Goal: Task Accomplishment & Management: Use online tool/utility

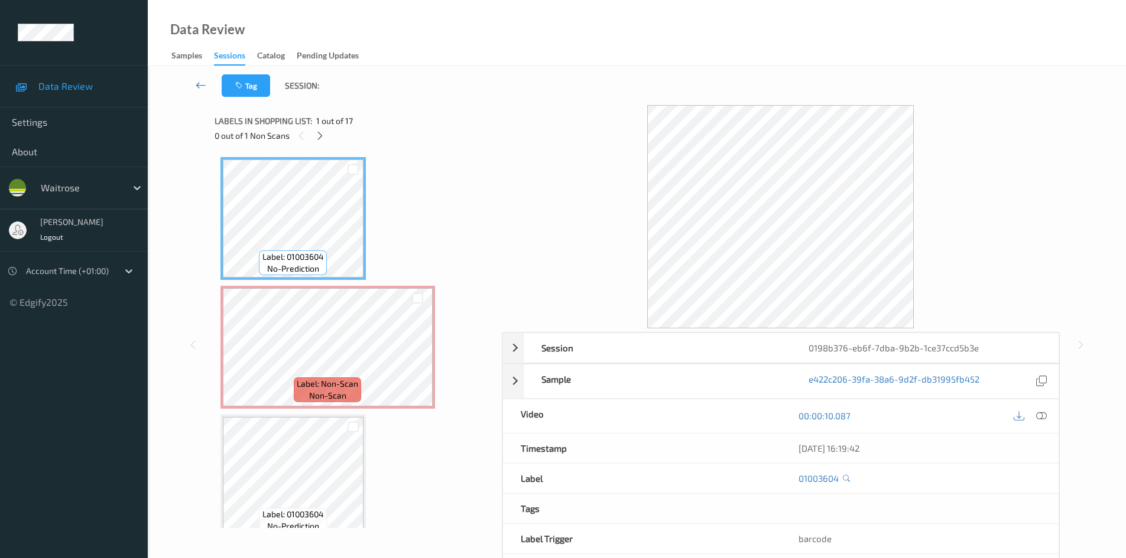
click at [196, 83] on icon at bounding box center [201, 85] width 11 height 12
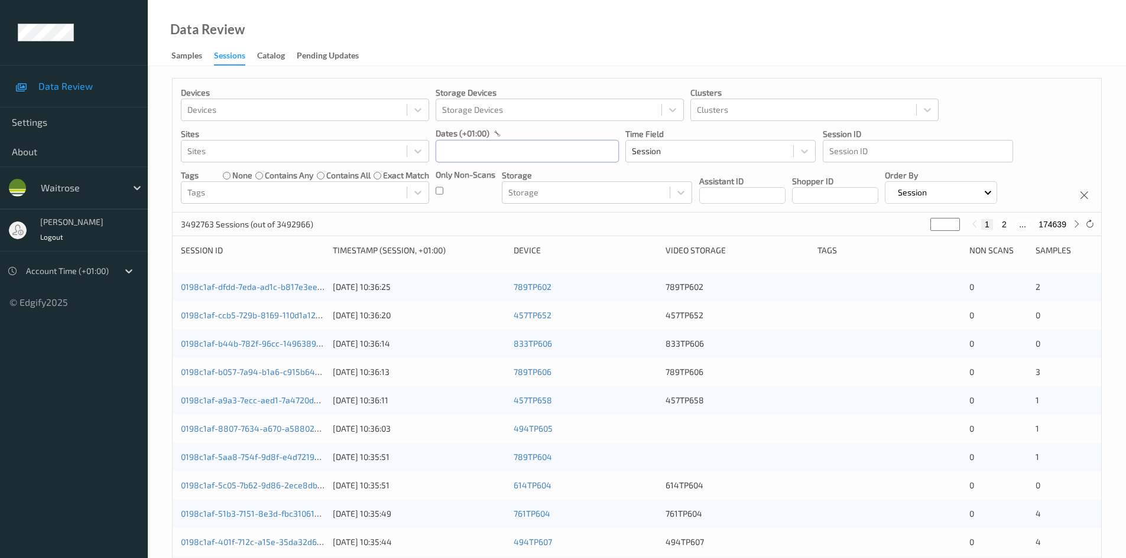
click at [470, 160] on input "text" at bounding box center [526, 151] width 183 height 22
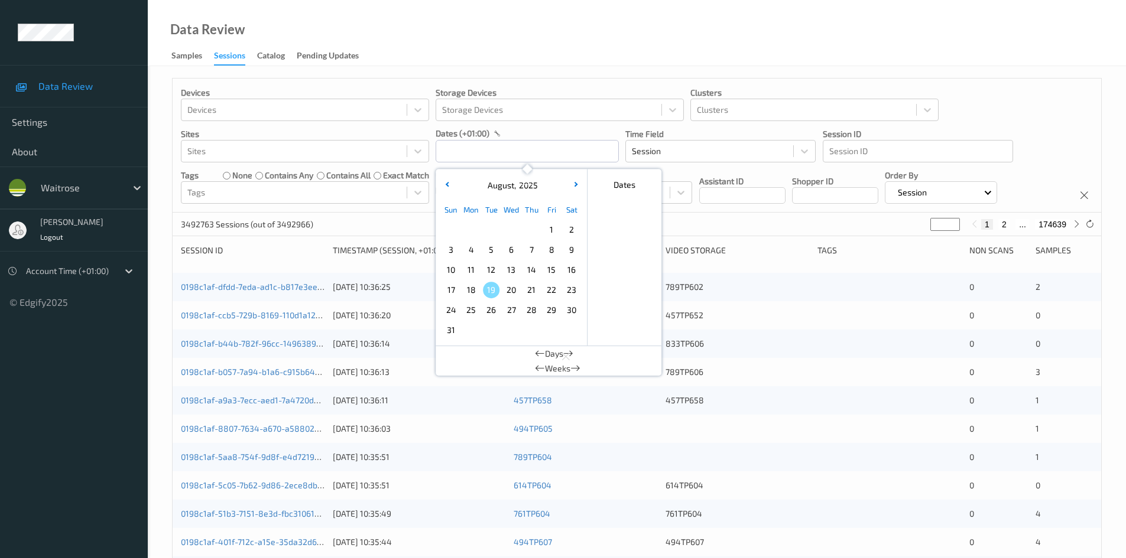
click at [571, 265] on span "16" at bounding box center [571, 270] width 17 height 17
type input "[DATE] 00:00 -> [DATE] 23:59"
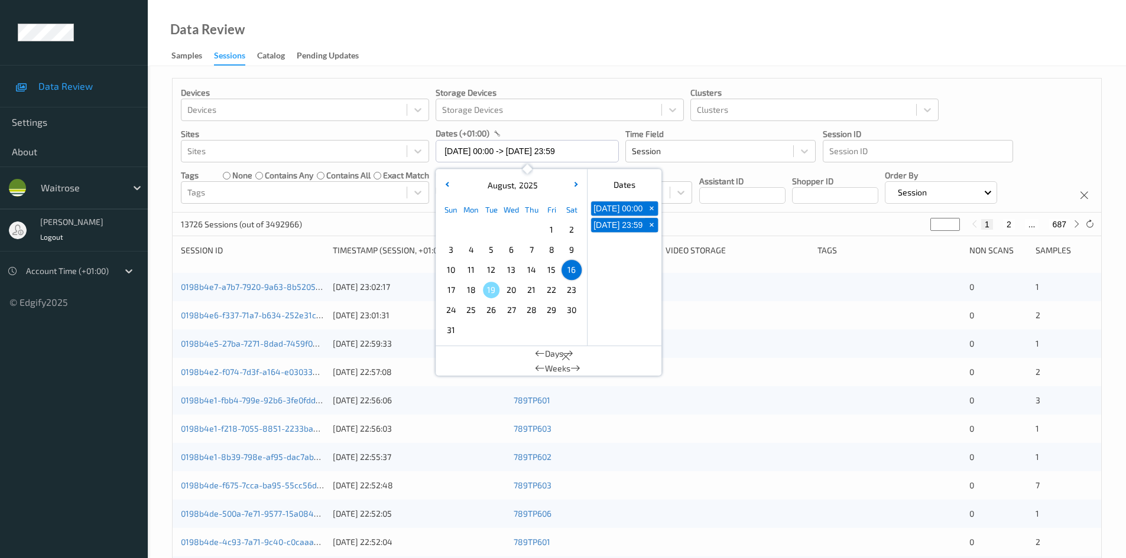
click at [598, 45] on div "Data Review Samples Sessions Catalog Pending Updates" at bounding box center [637, 33] width 978 height 66
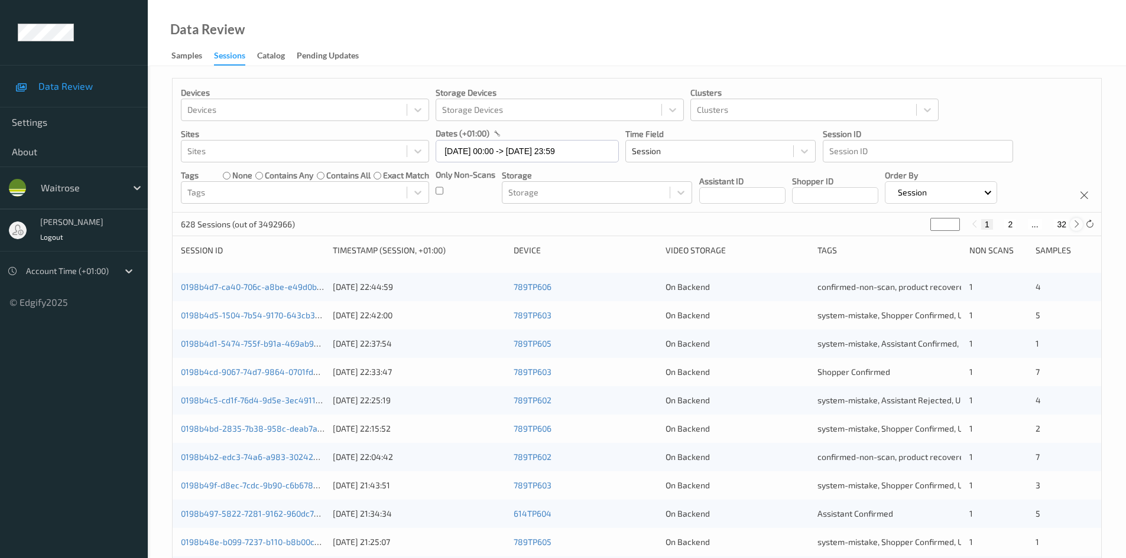
click at [1074, 224] on icon at bounding box center [1076, 224] width 9 height 9
type input "*"
click at [1074, 224] on icon at bounding box center [1076, 224] width 9 height 9
type input "*"
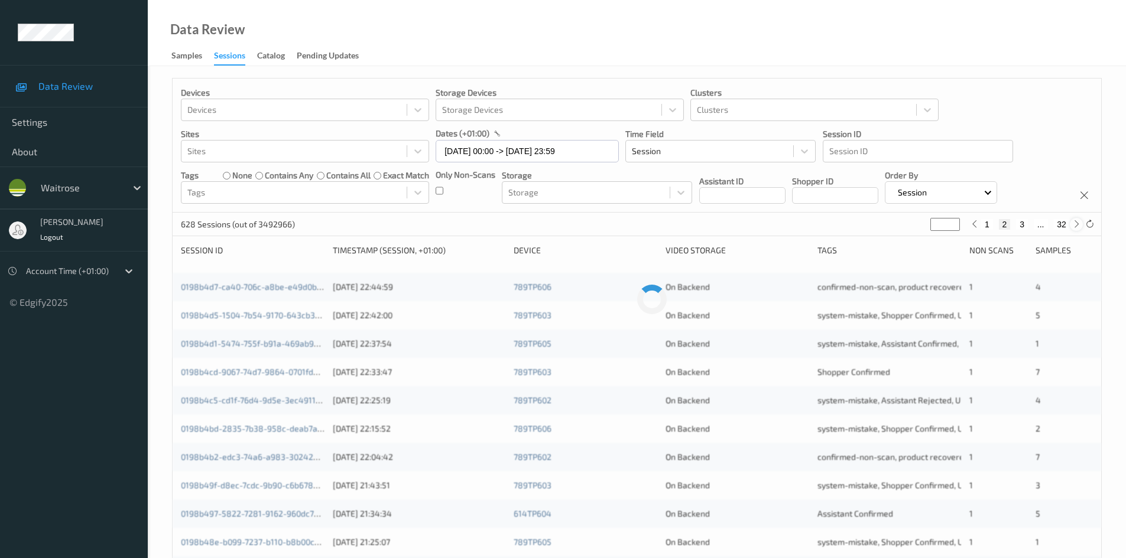
type input "*"
click at [1074, 225] on icon at bounding box center [1076, 224] width 9 height 9
type input "*"
click at [1074, 225] on icon at bounding box center [1076, 224] width 9 height 9
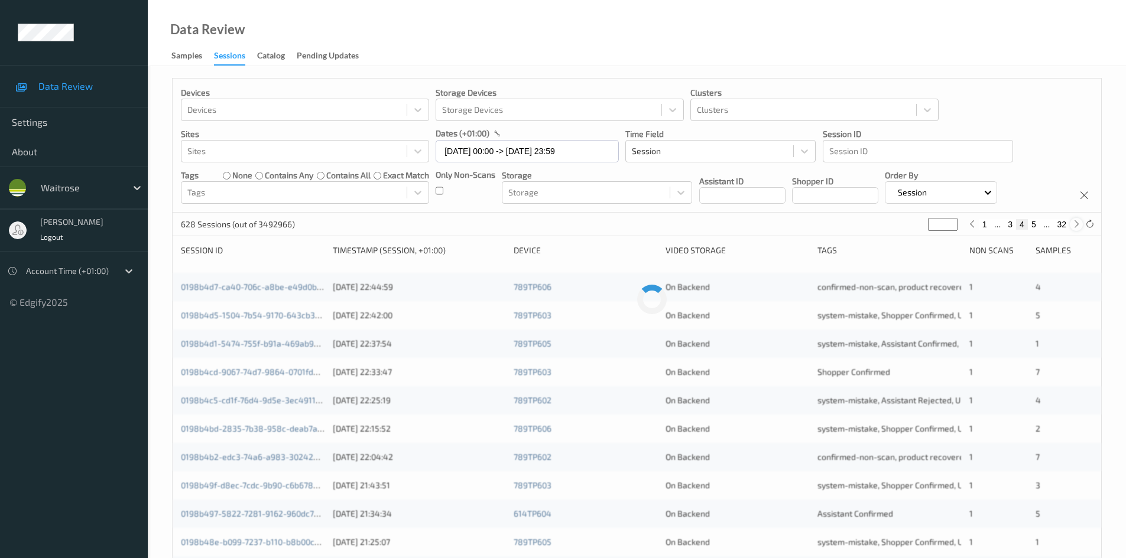
type input "*"
click at [1074, 225] on icon at bounding box center [1076, 224] width 9 height 9
type input "*"
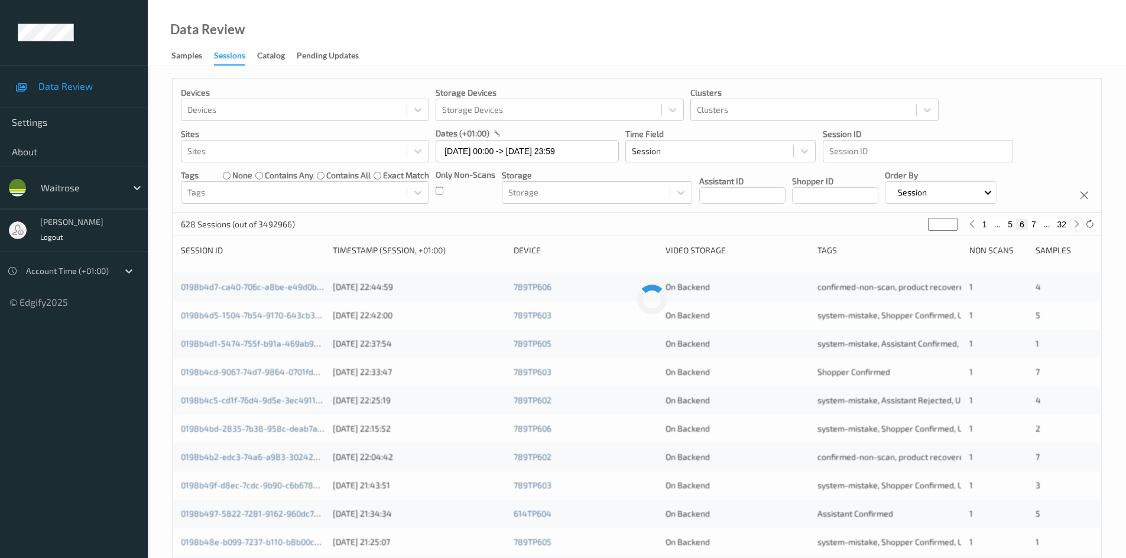
click at [1074, 225] on icon at bounding box center [1076, 224] width 9 height 9
type input "*"
click at [1074, 225] on icon at bounding box center [1076, 224] width 9 height 9
type input "*"
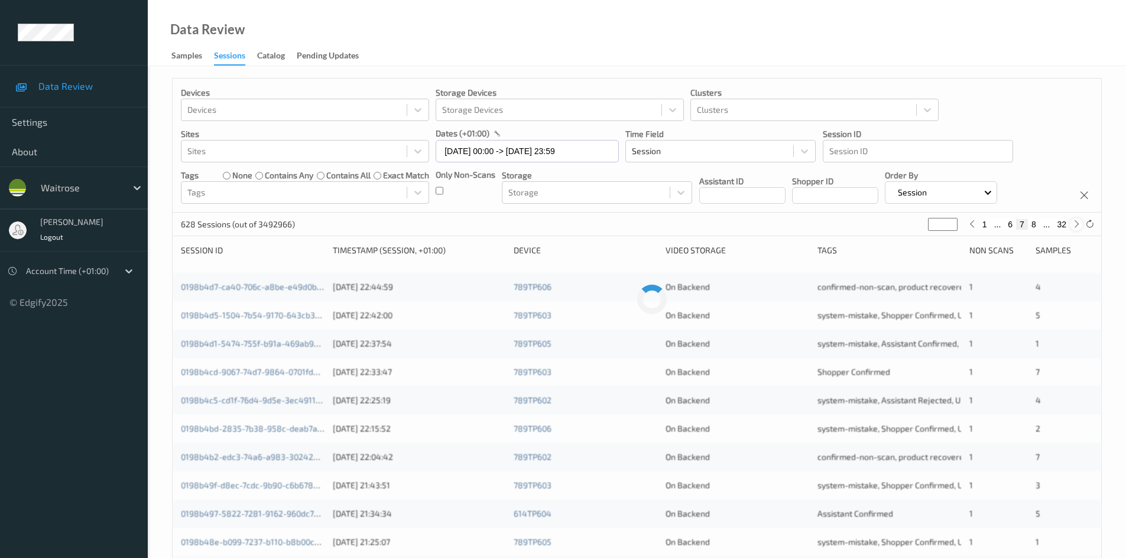
type input "*"
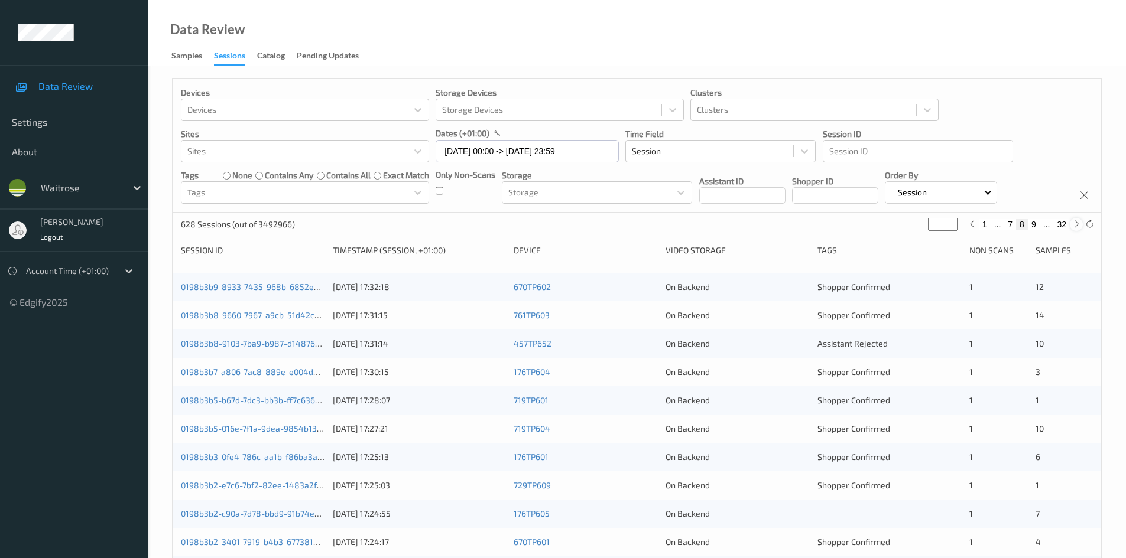
click at [1074, 224] on icon at bounding box center [1076, 224] width 9 height 9
type input "*"
click at [1072, 225] on icon at bounding box center [1076, 224] width 9 height 9
type input "**"
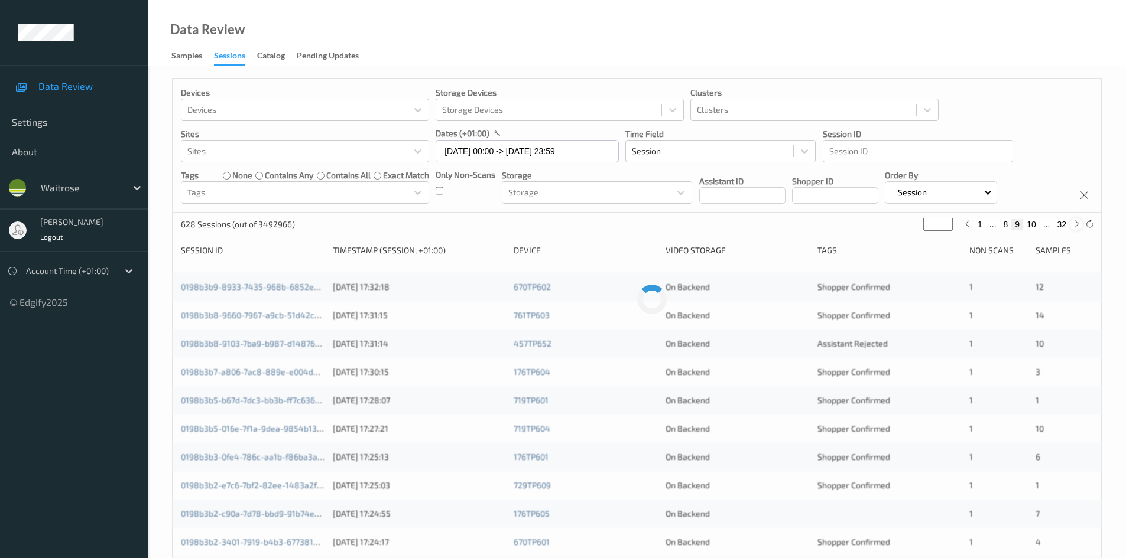
type input "**"
click at [1074, 229] on icon at bounding box center [1076, 224] width 9 height 9
type input "**"
click at [294, 313] on link "0198b376-6a38-7f27-ab6f-bdbe6bf3b02e" at bounding box center [260, 315] width 158 height 10
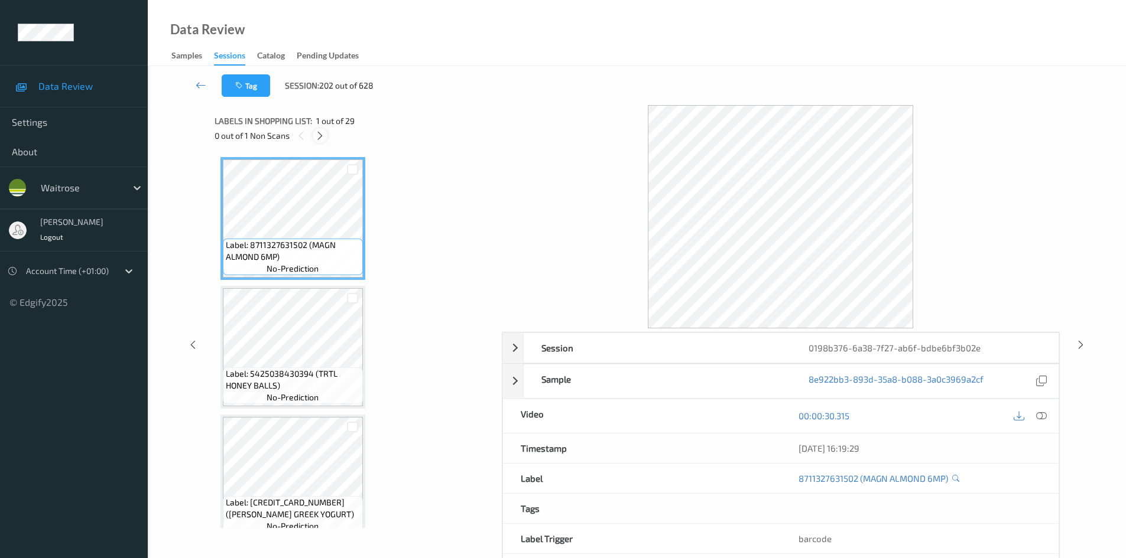
click at [317, 134] on icon at bounding box center [320, 136] width 10 height 11
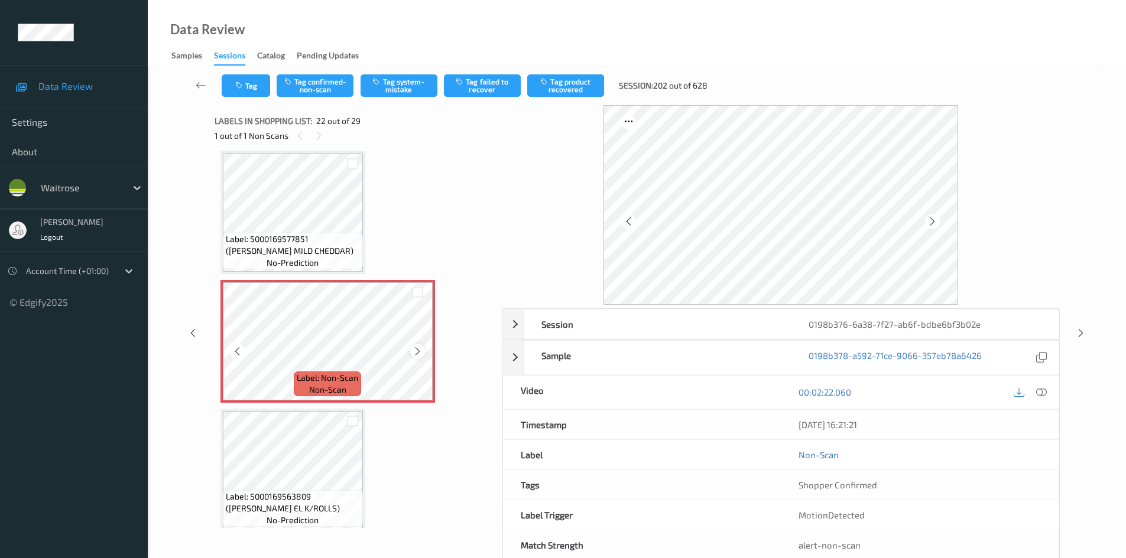
click at [414, 352] on icon at bounding box center [417, 351] width 10 height 11
click at [418, 353] on icon at bounding box center [417, 351] width 10 height 11
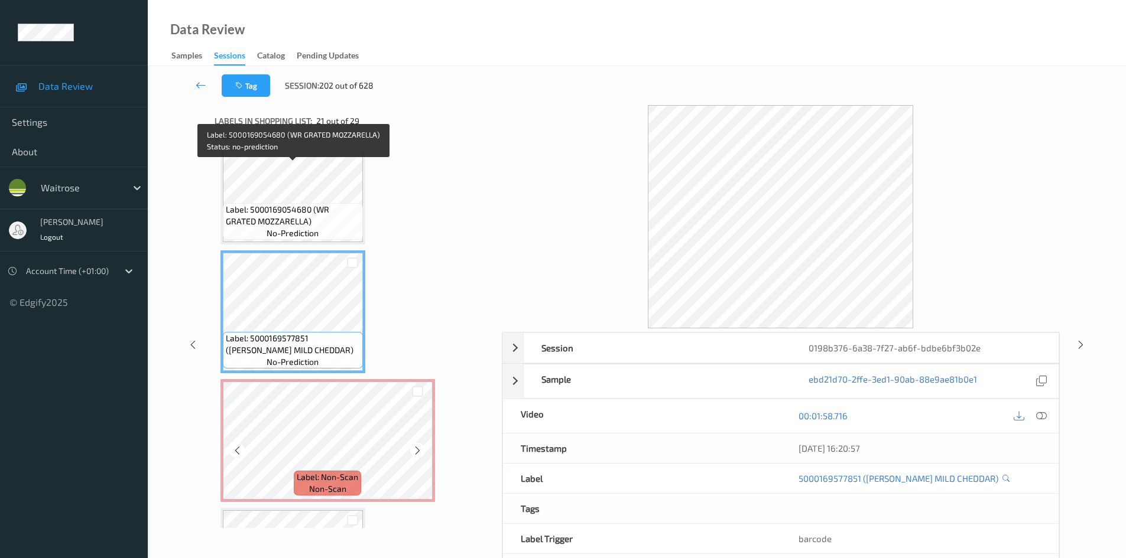
scroll to position [2523, 0]
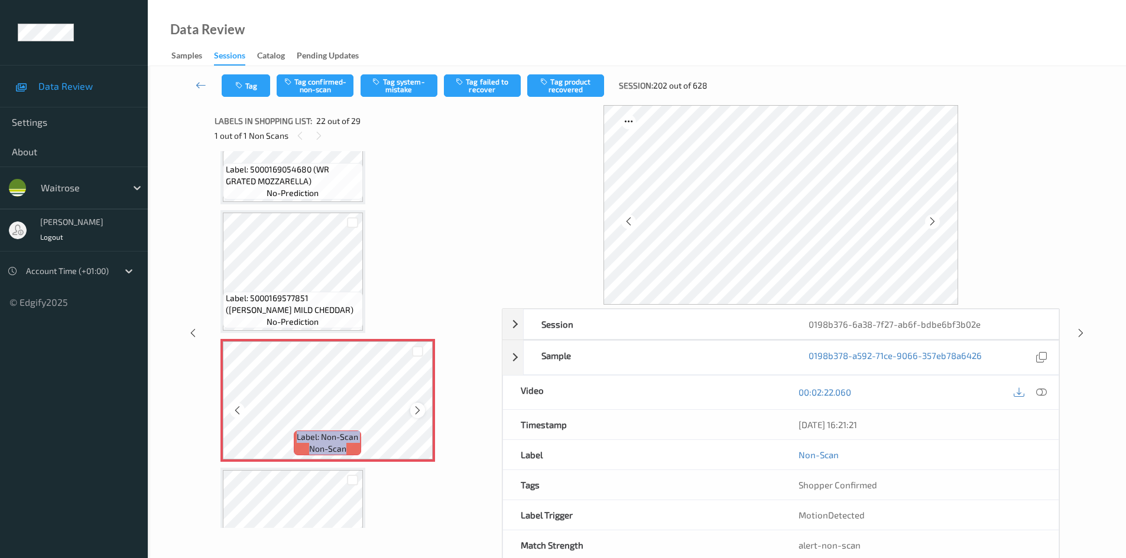
click at [419, 406] on icon at bounding box center [417, 410] width 10 height 11
click at [419, 409] on icon at bounding box center [417, 410] width 10 height 11
click at [1032, 397] on div at bounding box center [1029, 393] width 38 height 16
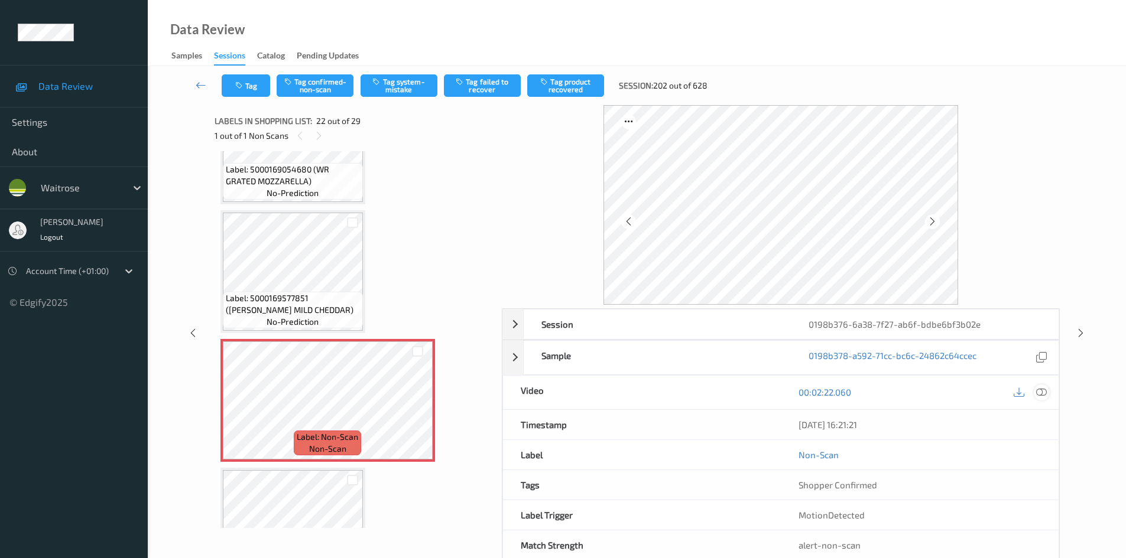
click at [1039, 390] on icon at bounding box center [1041, 392] width 11 height 11
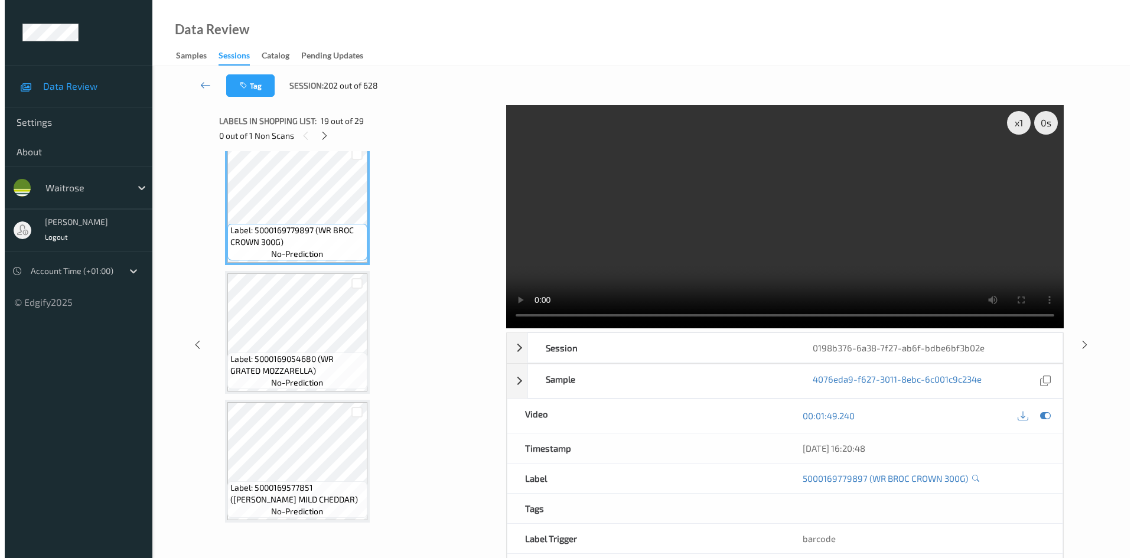
scroll to position [2464, 0]
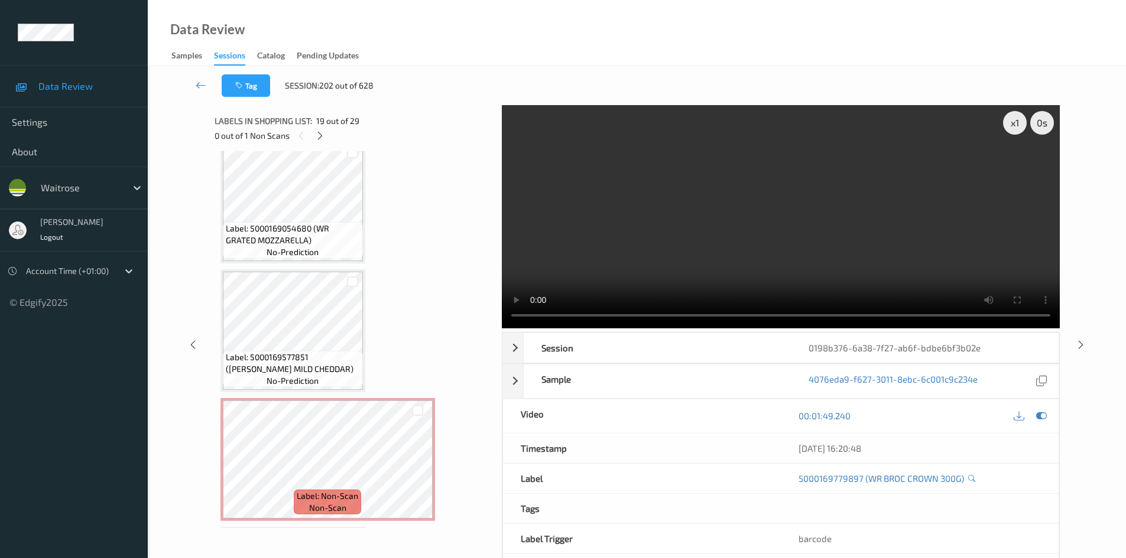
click at [659, 330] on div "x 1 0 s Session 0198b376-6a38-7f27-ab6f-bdbe6bf3b02e Session ID 0198b376-6a38-7…" at bounding box center [781, 345] width 558 height 480
click at [663, 316] on video at bounding box center [781, 216] width 558 height 223
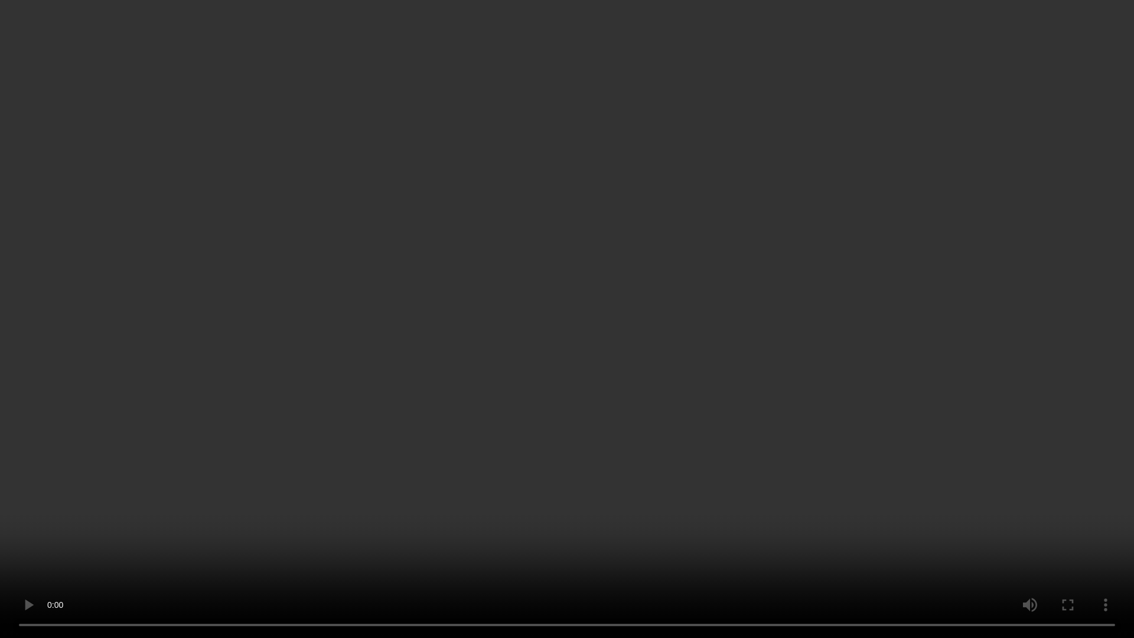
click at [450, 550] on video at bounding box center [567, 319] width 1134 height 638
drag, startPoint x: 811, startPoint y: 521, endPoint x: 834, endPoint y: 519, distance: 23.1
click at [811, 521] on video at bounding box center [567, 319] width 1134 height 638
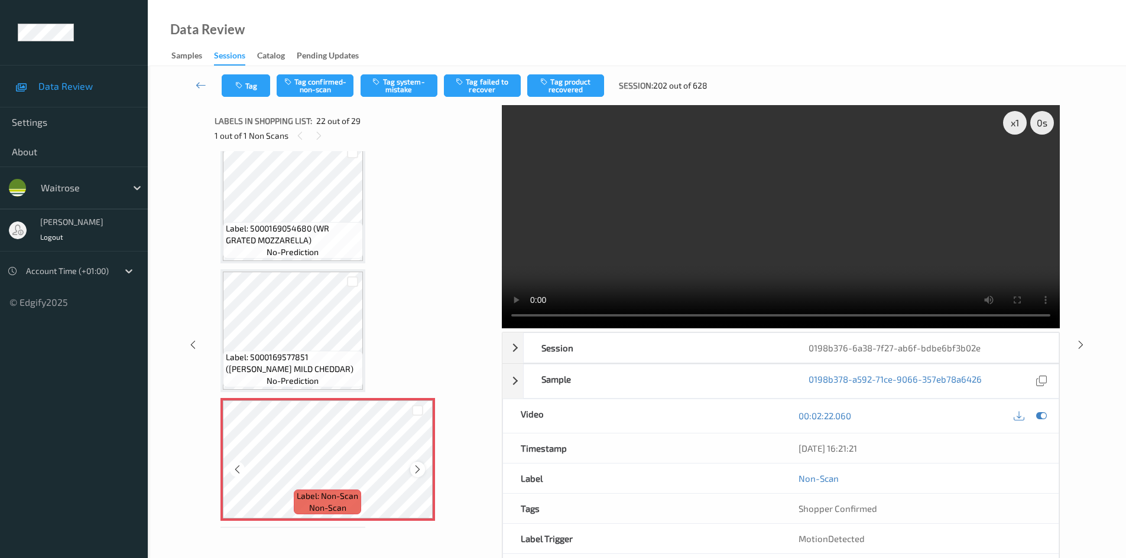
click at [413, 467] on icon at bounding box center [417, 469] width 10 height 11
click at [802, 226] on video at bounding box center [781, 216] width 558 height 223
click at [730, 219] on video at bounding box center [781, 216] width 558 height 223
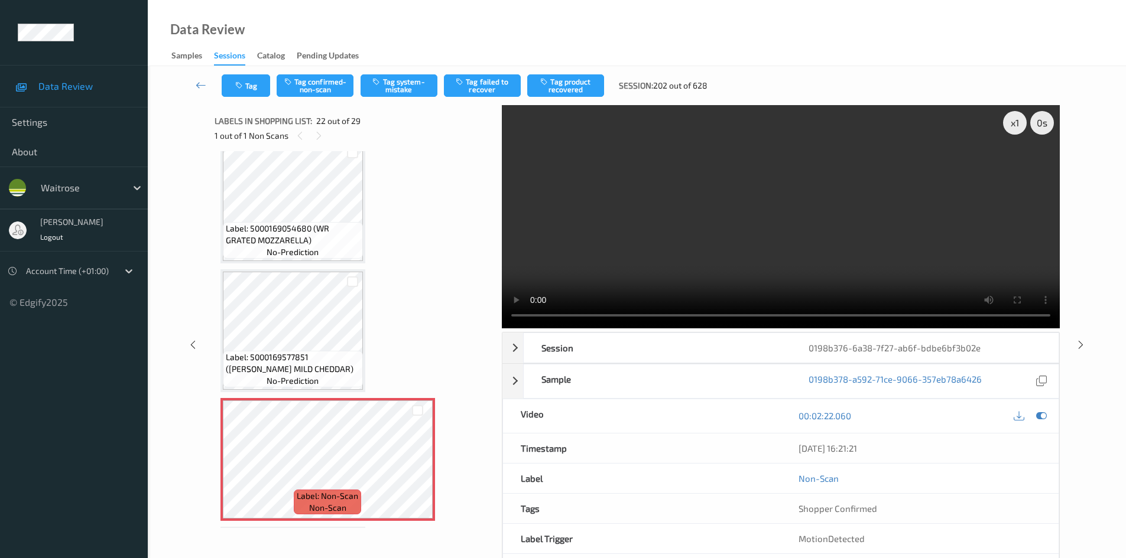
click at [761, 251] on video at bounding box center [781, 216] width 558 height 223
click at [803, 209] on video at bounding box center [781, 216] width 558 height 223
click at [799, 221] on video at bounding box center [781, 216] width 558 height 223
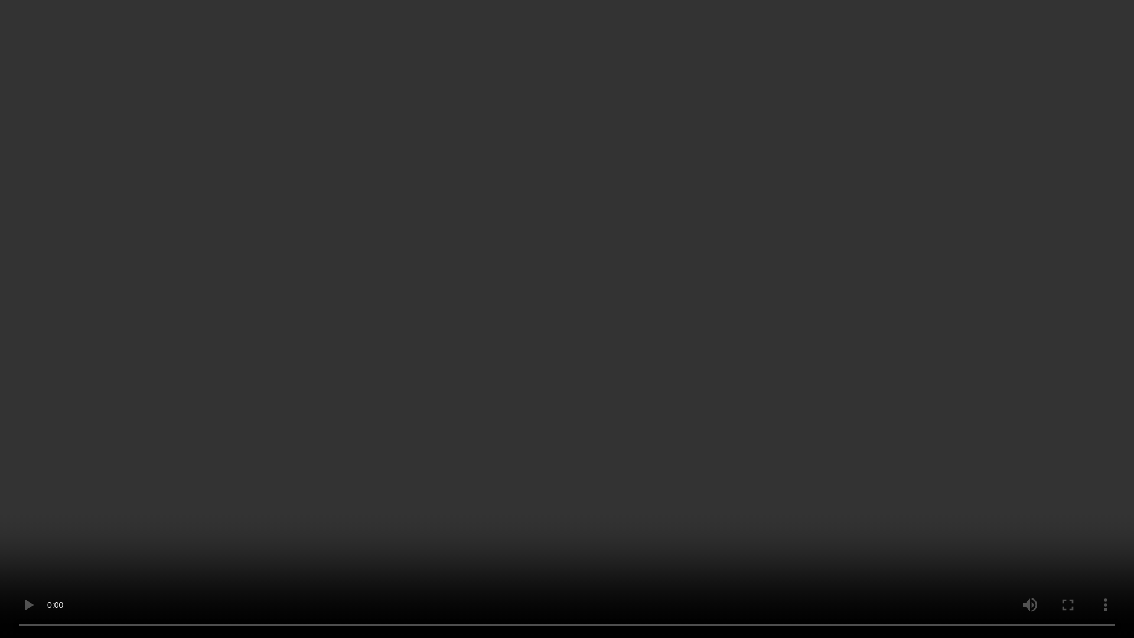
click at [887, 330] on video at bounding box center [567, 319] width 1134 height 638
click at [575, 451] on video at bounding box center [567, 319] width 1134 height 638
click at [586, 496] on video at bounding box center [567, 319] width 1134 height 638
click at [377, 558] on video at bounding box center [567, 319] width 1134 height 638
click at [676, 422] on video at bounding box center [567, 319] width 1134 height 638
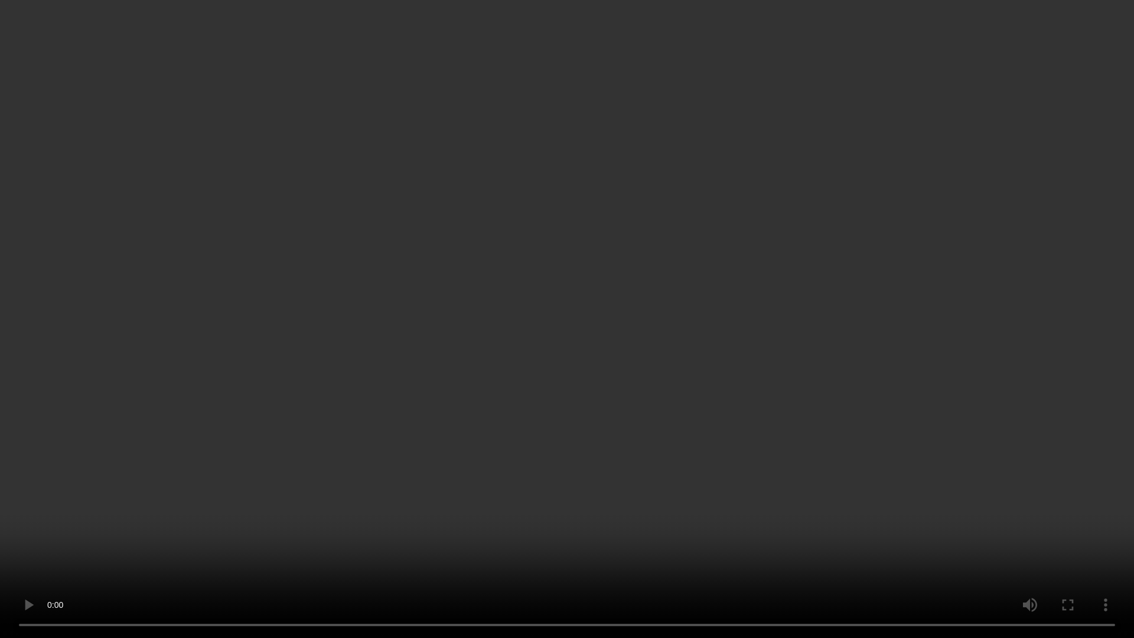
click at [744, 275] on video at bounding box center [567, 319] width 1134 height 638
click at [605, 347] on video at bounding box center [567, 319] width 1134 height 638
drag, startPoint x: 570, startPoint y: 391, endPoint x: 600, endPoint y: 392, distance: 30.2
click at [570, 391] on video at bounding box center [567, 319] width 1134 height 638
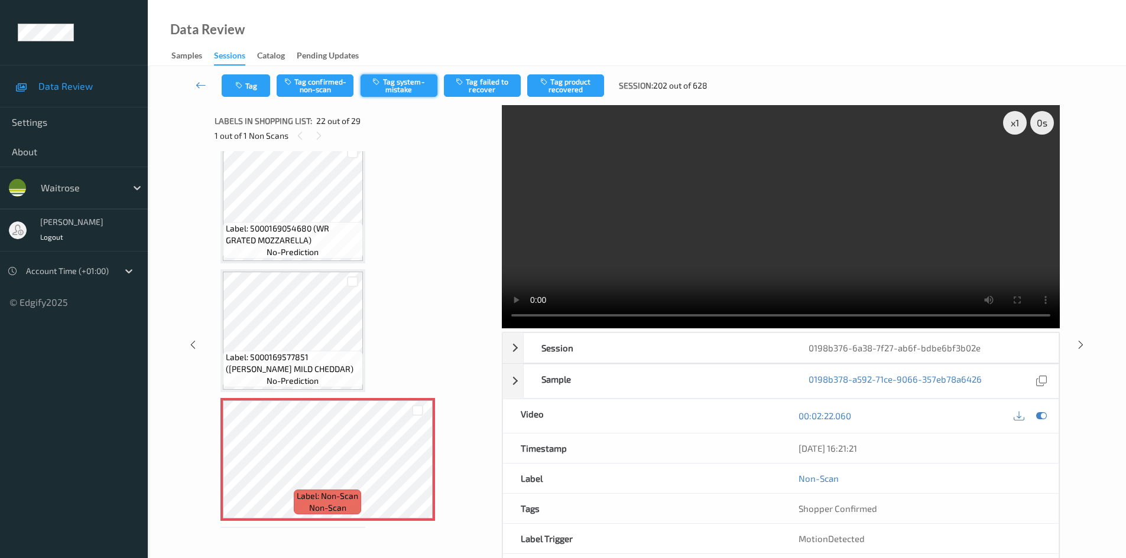
click at [413, 83] on button "Tag system-mistake" at bounding box center [398, 85] width 77 height 22
click at [255, 86] on button "Tag" at bounding box center [246, 85] width 48 height 22
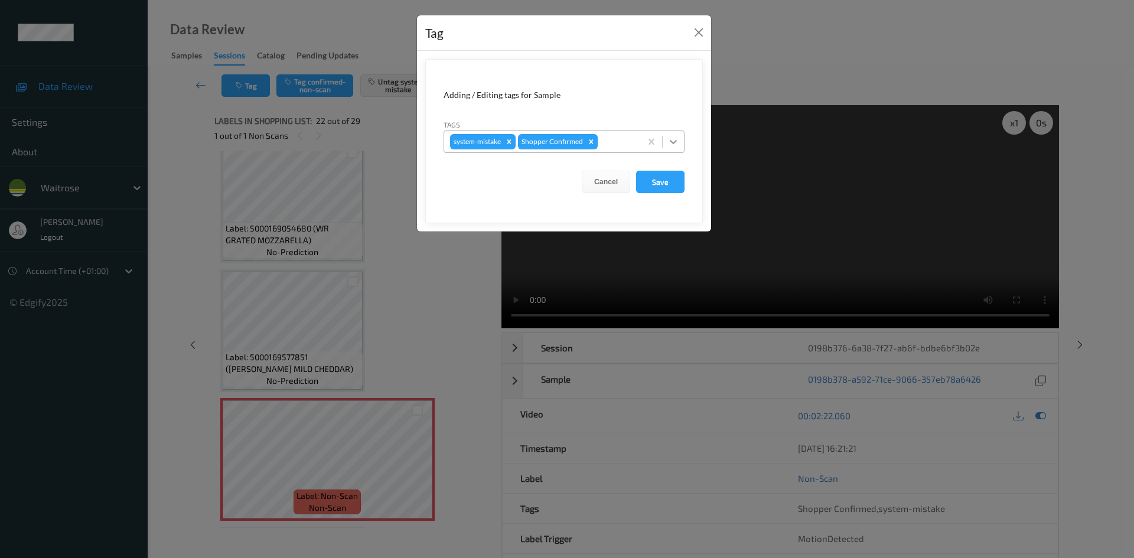
click at [669, 142] on icon at bounding box center [674, 142] width 12 height 12
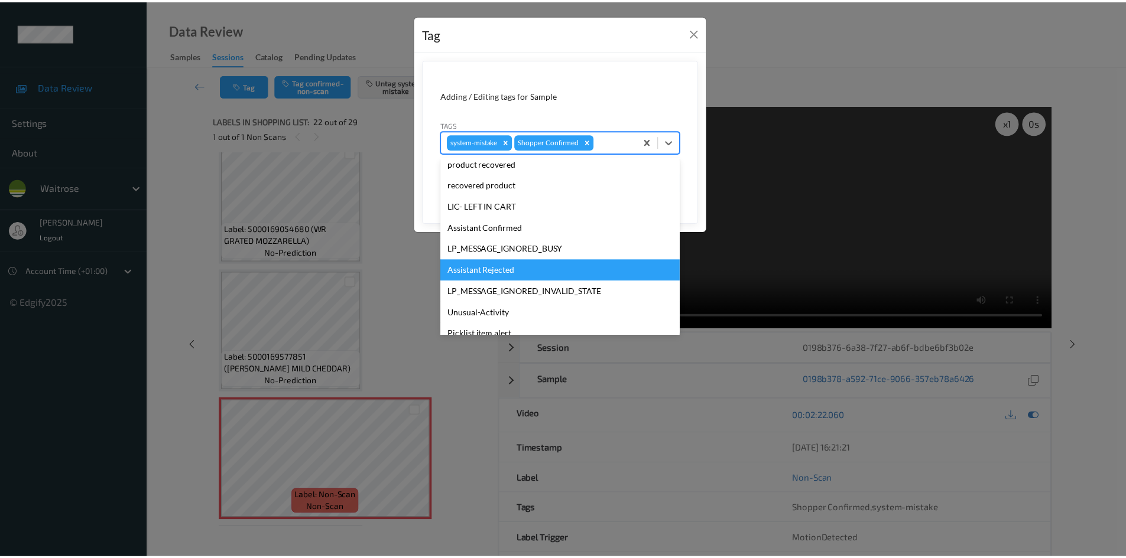
scroll to position [232, 0]
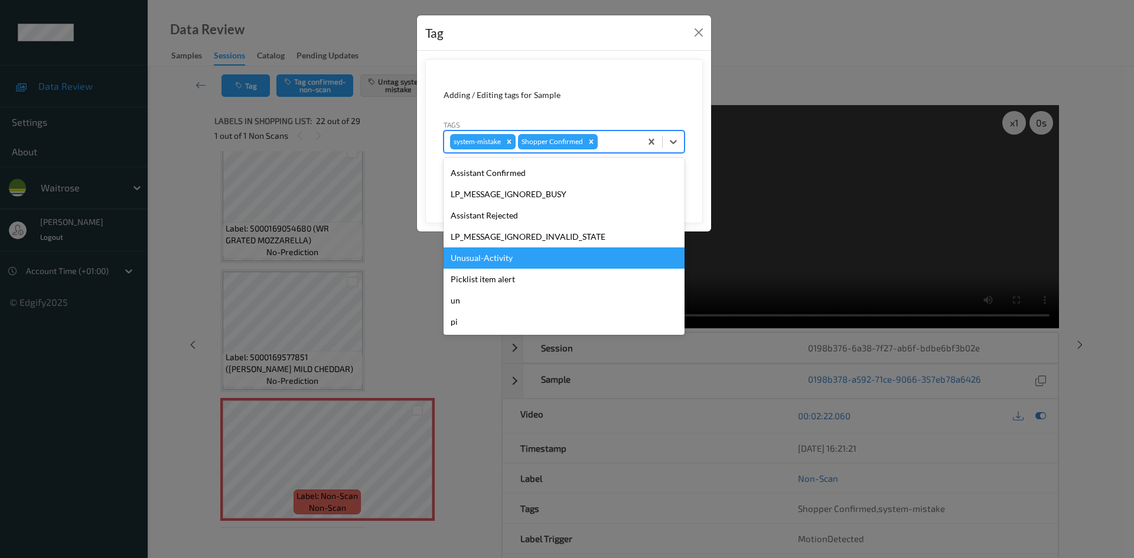
click at [500, 258] on div "Unusual-Activity" at bounding box center [564, 258] width 241 height 21
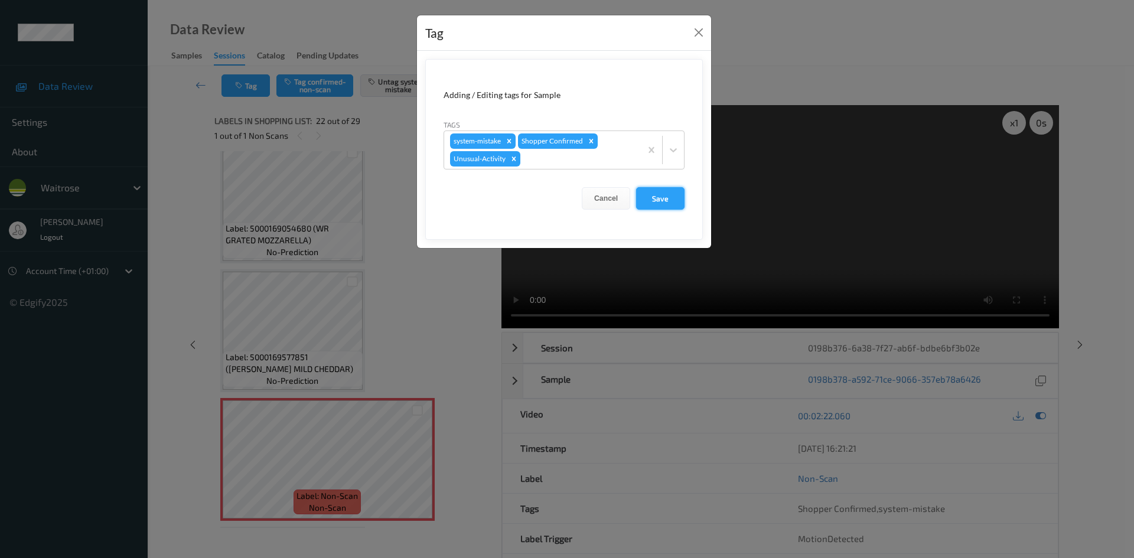
click at [659, 200] on button "Save" at bounding box center [660, 198] width 48 height 22
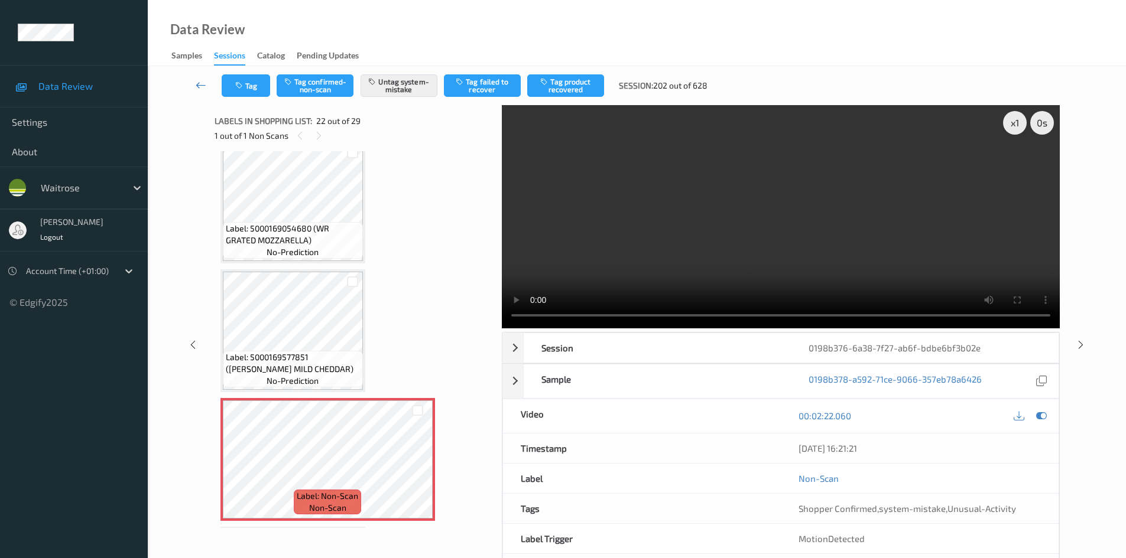
click at [198, 77] on link at bounding box center [200, 85] width 41 height 22
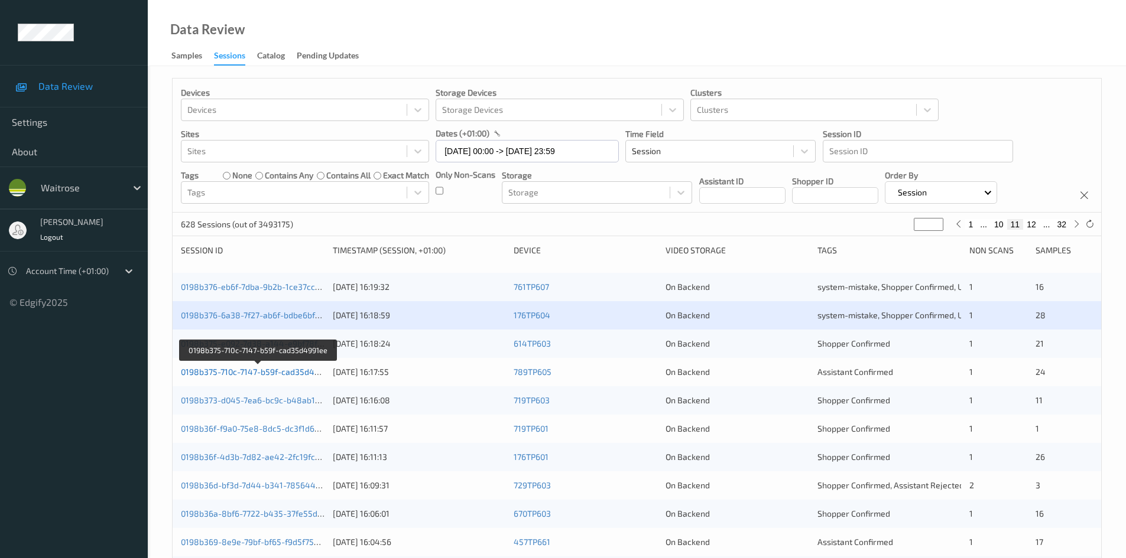
click at [275, 371] on link "0198b375-710c-7147-b59f-cad35d4991ee" at bounding box center [259, 372] width 156 height 10
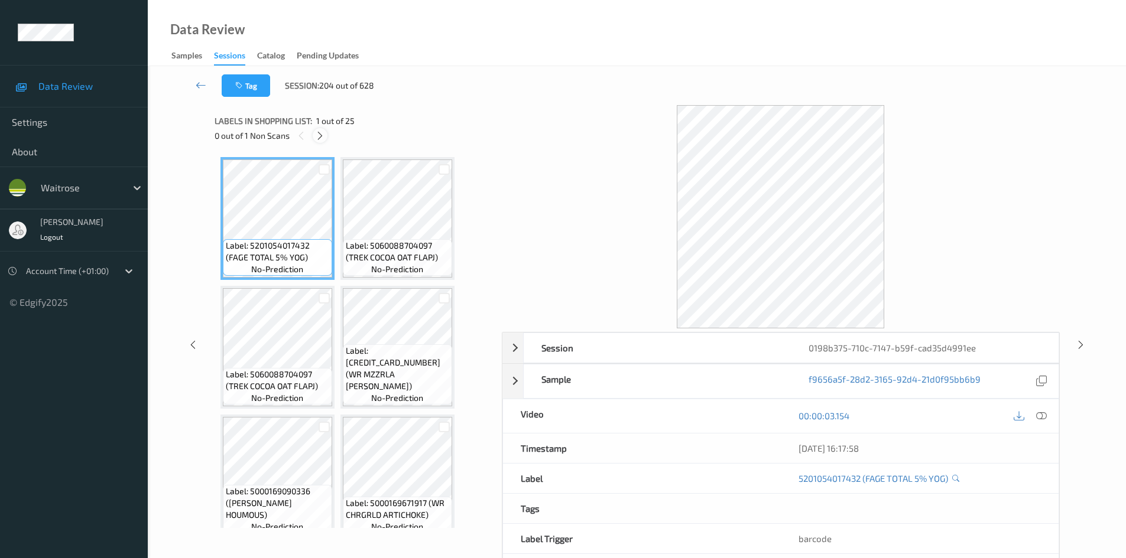
click at [315, 137] on icon at bounding box center [320, 136] width 10 height 11
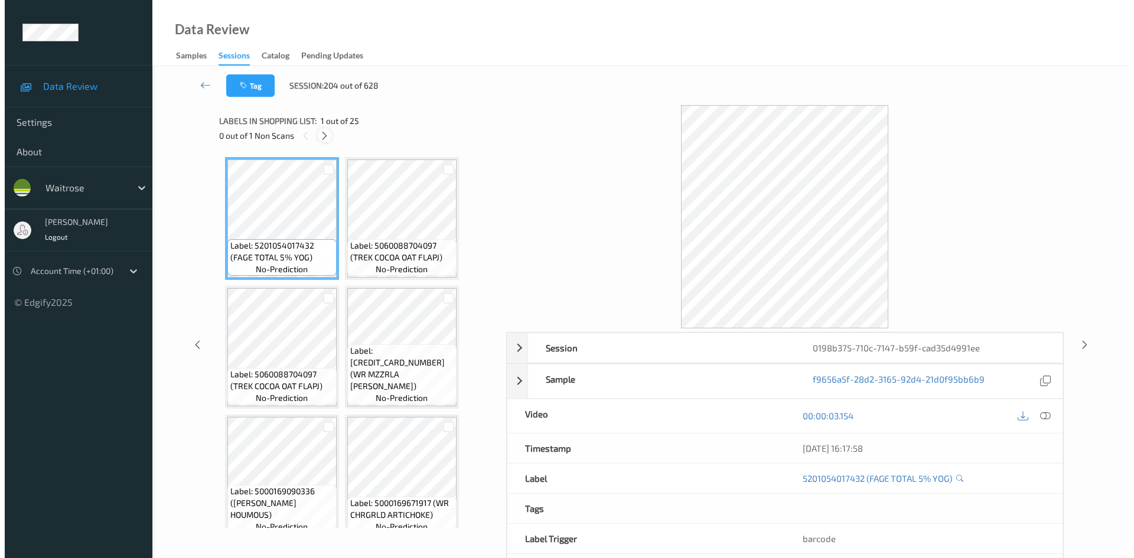
scroll to position [779, 0]
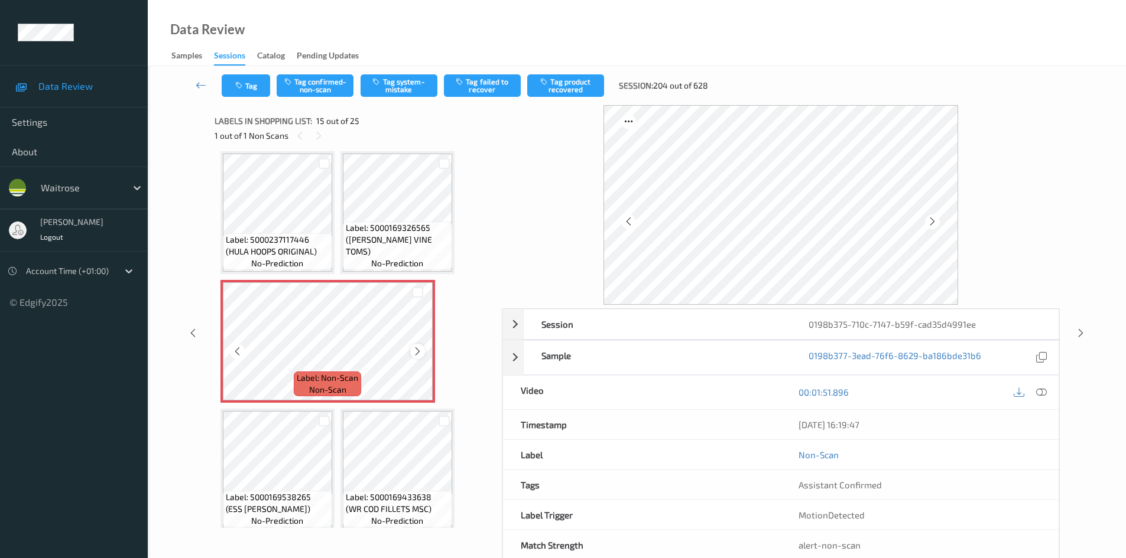
click at [415, 351] on icon at bounding box center [417, 351] width 10 height 11
click at [413, 351] on icon at bounding box center [417, 351] width 10 height 11
click at [1042, 390] on icon at bounding box center [1041, 392] width 11 height 11
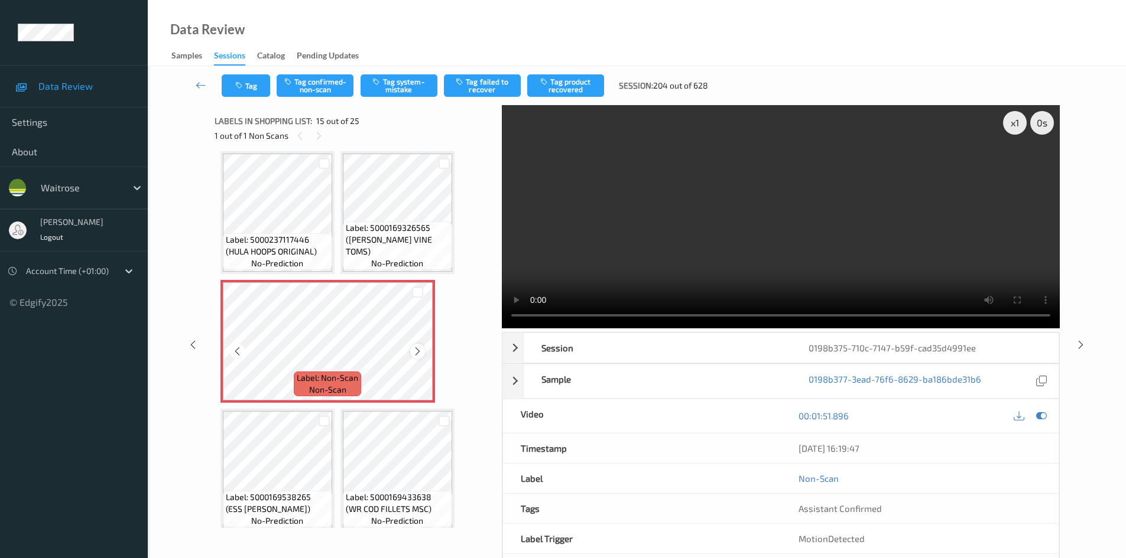
click at [416, 352] on icon at bounding box center [417, 351] width 10 height 11
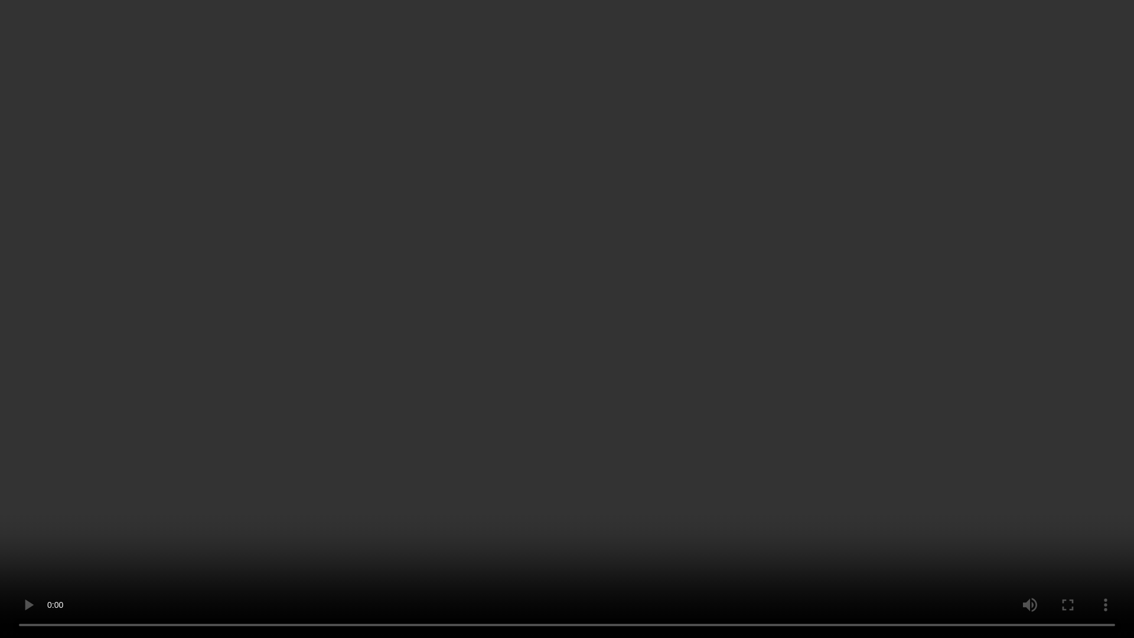
click at [497, 558] on video at bounding box center [567, 319] width 1134 height 638
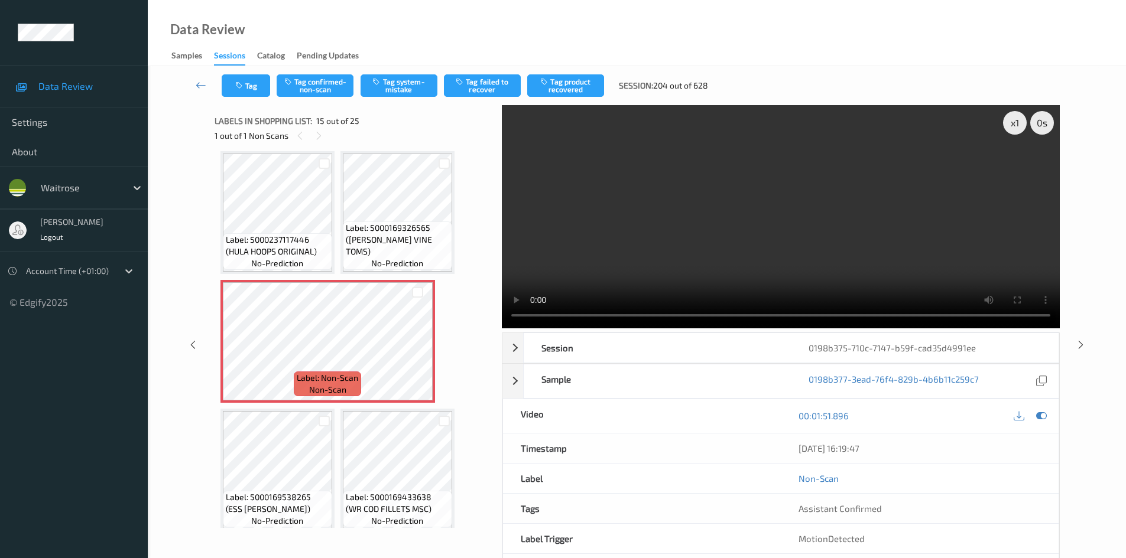
click at [774, 239] on video at bounding box center [781, 216] width 558 height 223
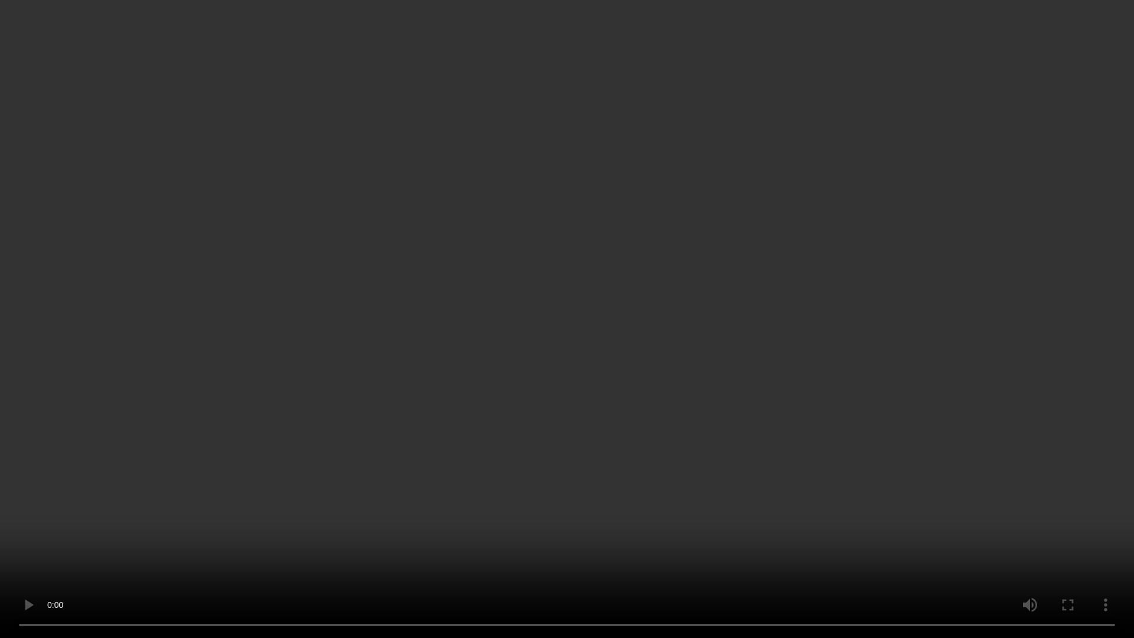
click at [450, 344] on video at bounding box center [567, 319] width 1134 height 638
click at [488, 331] on video at bounding box center [567, 319] width 1134 height 638
click at [737, 471] on video at bounding box center [567, 319] width 1134 height 638
click at [659, 363] on video at bounding box center [567, 319] width 1134 height 638
drag, startPoint x: 592, startPoint y: 367, endPoint x: 868, endPoint y: 424, distance: 281.7
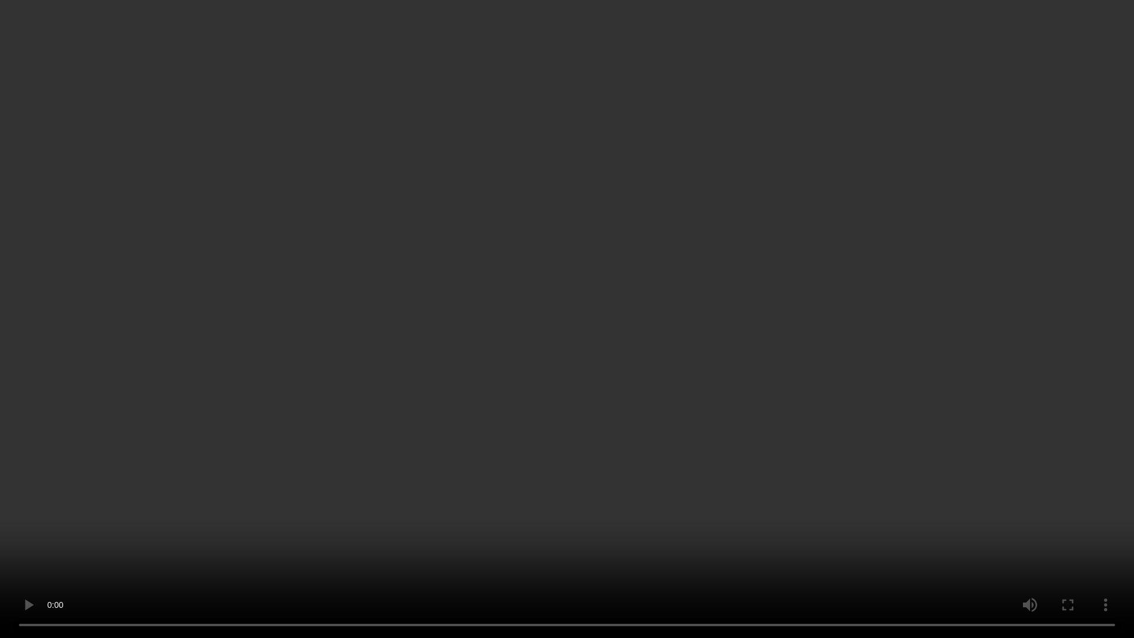
click at [602, 367] on video at bounding box center [567, 319] width 1134 height 638
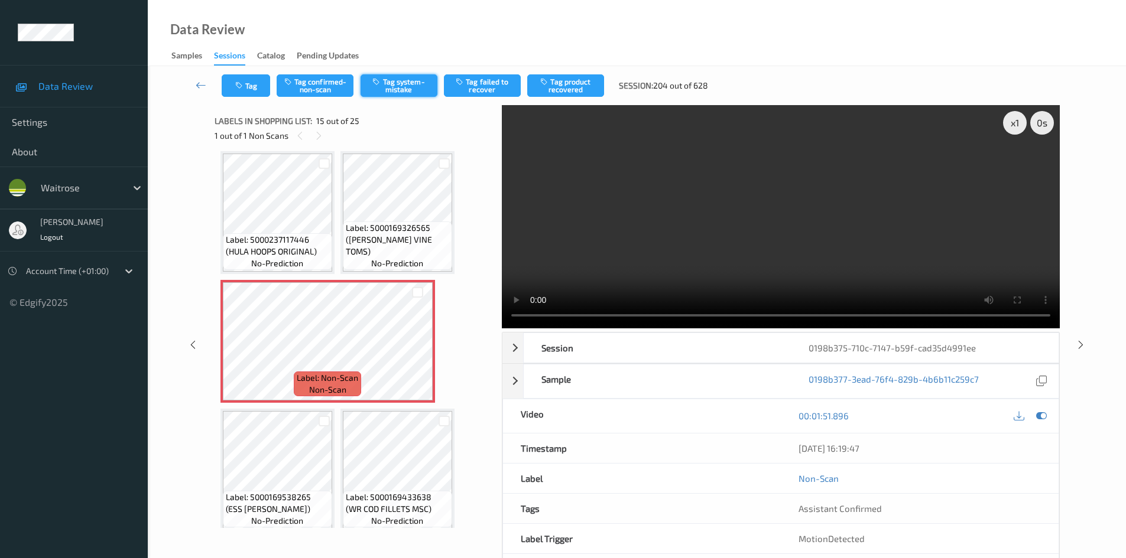
click at [370, 80] on button "Tag system-mistake" at bounding box center [398, 85] width 77 height 22
click at [252, 82] on button "Tag" at bounding box center [246, 85] width 48 height 22
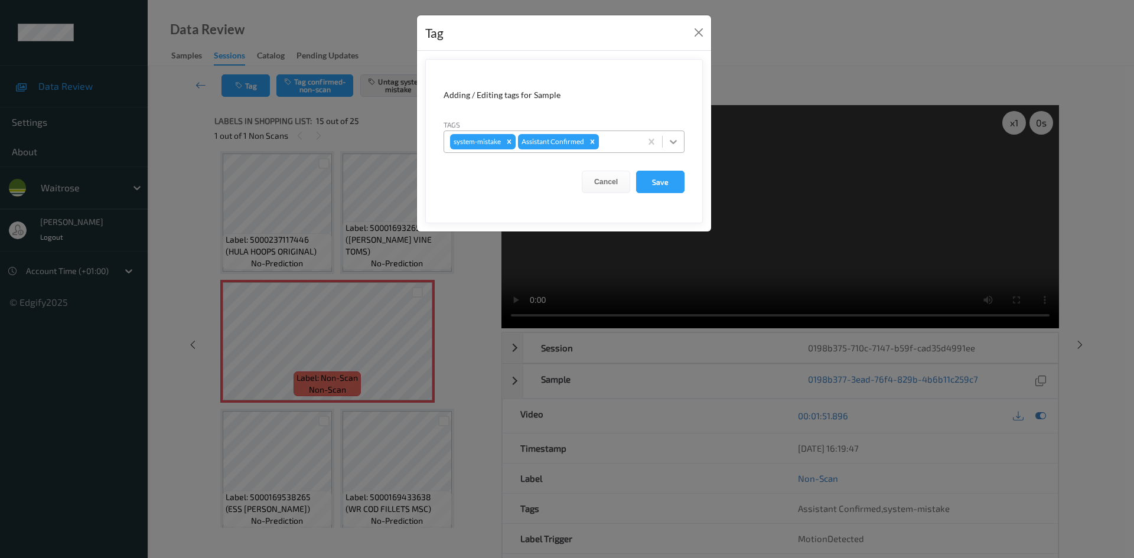
click at [668, 141] on icon at bounding box center [674, 142] width 12 height 12
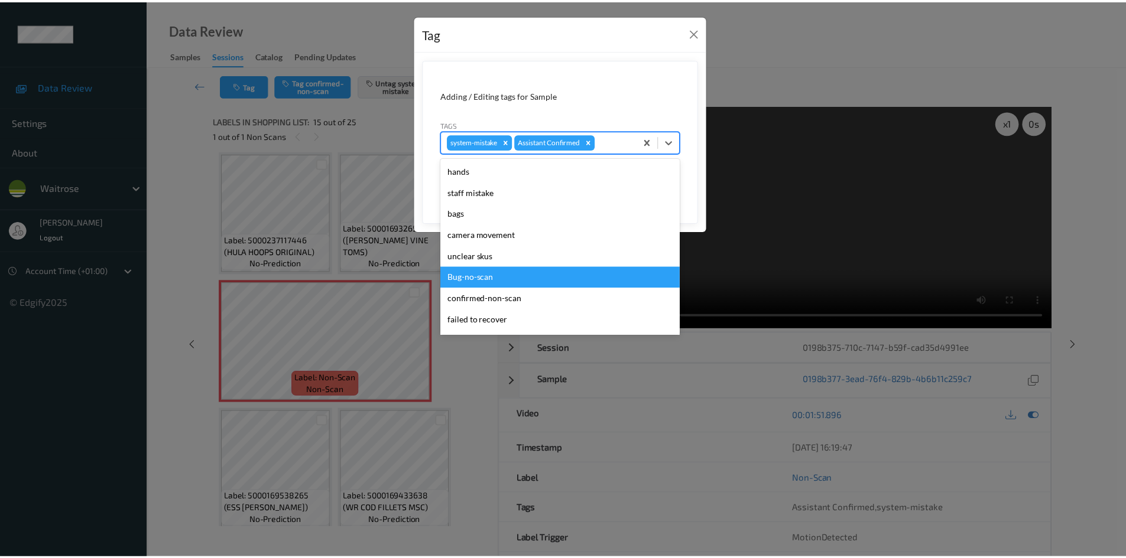
scroll to position [232, 0]
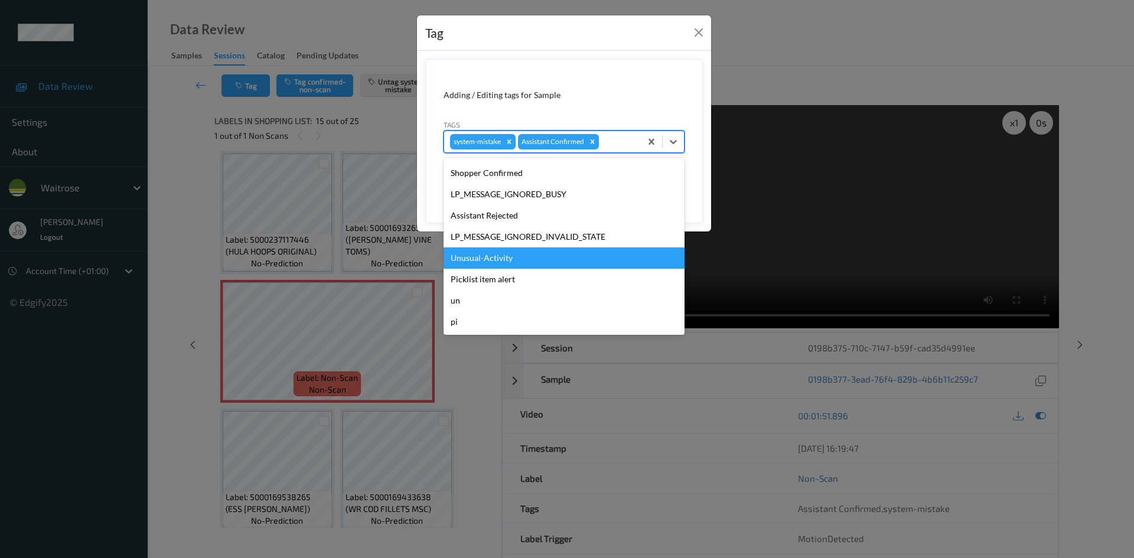
click at [504, 253] on div "Unusual-Activity" at bounding box center [564, 258] width 241 height 21
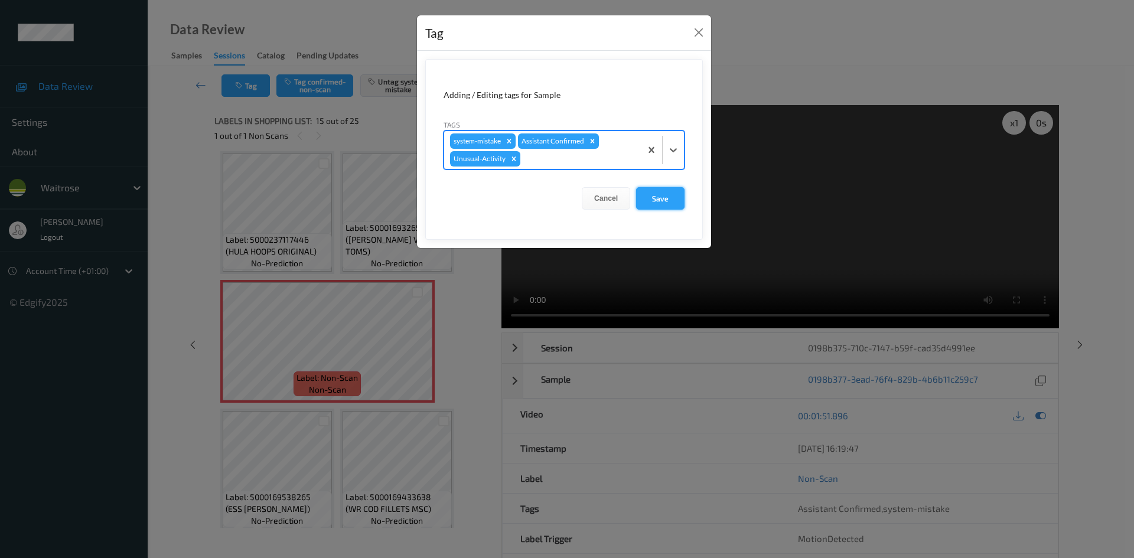
click at [651, 199] on button "Save" at bounding box center [660, 198] width 48 height 22
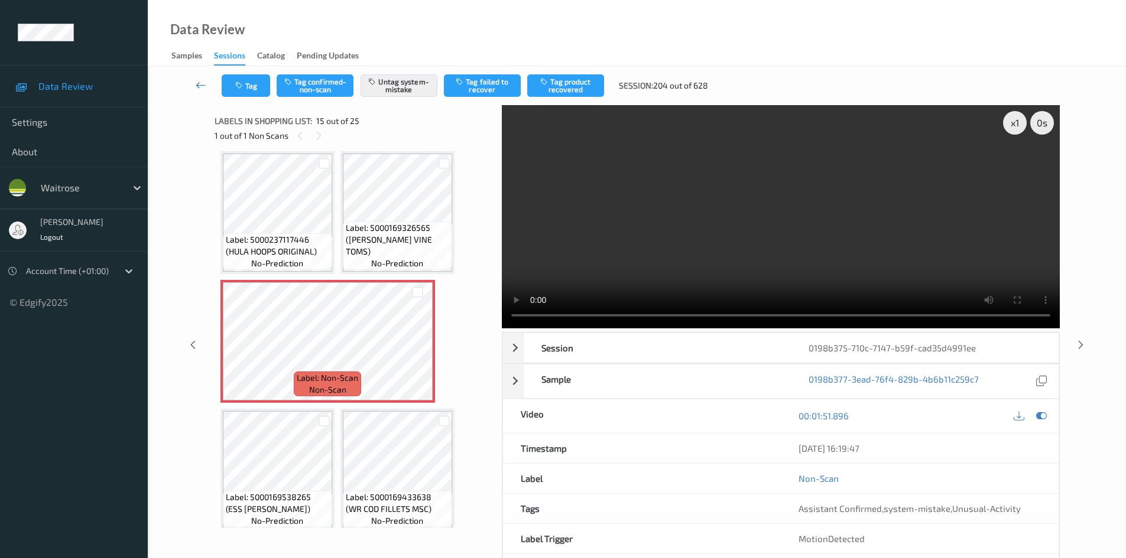
click at [196, 79] on link at bounding box center [200, 85] width 41 height 22
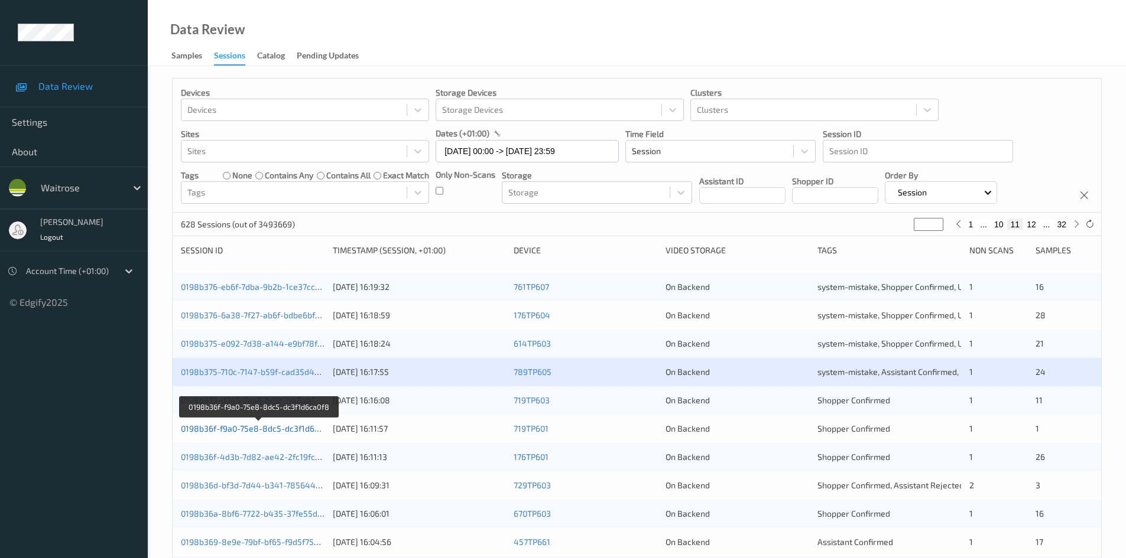
click at [236, 428] on link "0198b36f-f9a0-75e8-8dc5-dc3f1d6ca0f8" at bounding box center [258, 429] width 155 height 10
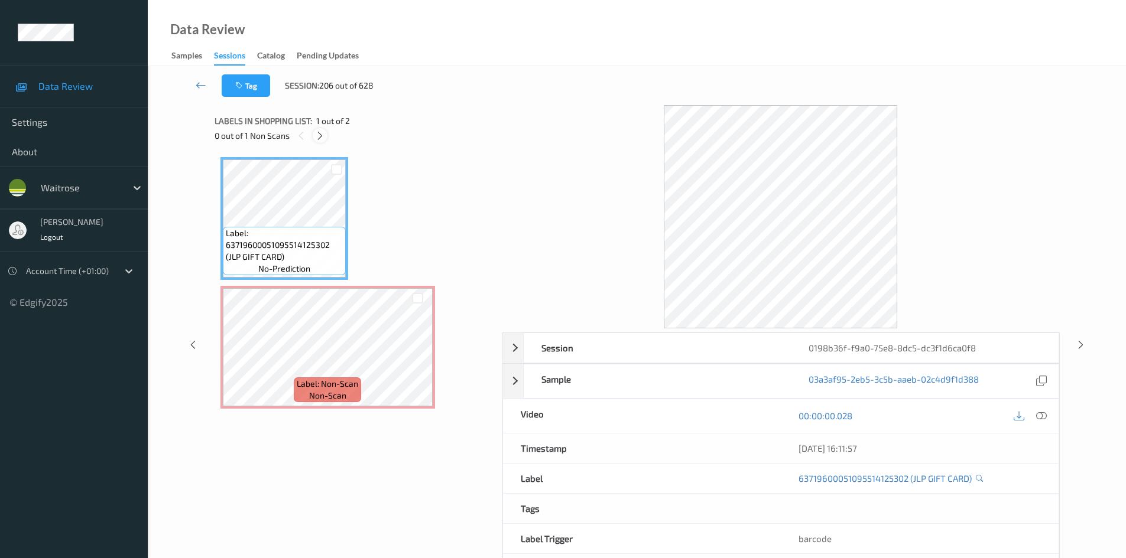
click at [324, 132] on icon at bounding box center [320, 136] width 10 height 11
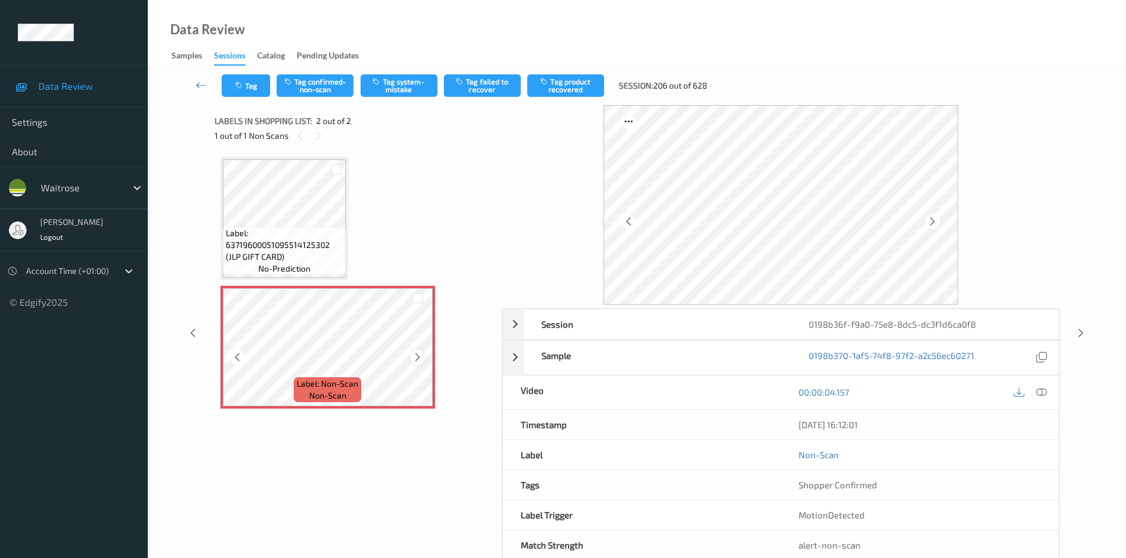
click at [416, 352] on div at bounding box center [417, 357] width 15 height 15
click at [415, 353] on icon at bounding box center [417, 357] width 10 height 11
click at [1032, 388] on div at bounding box center [1029, 393] width 38 height 16
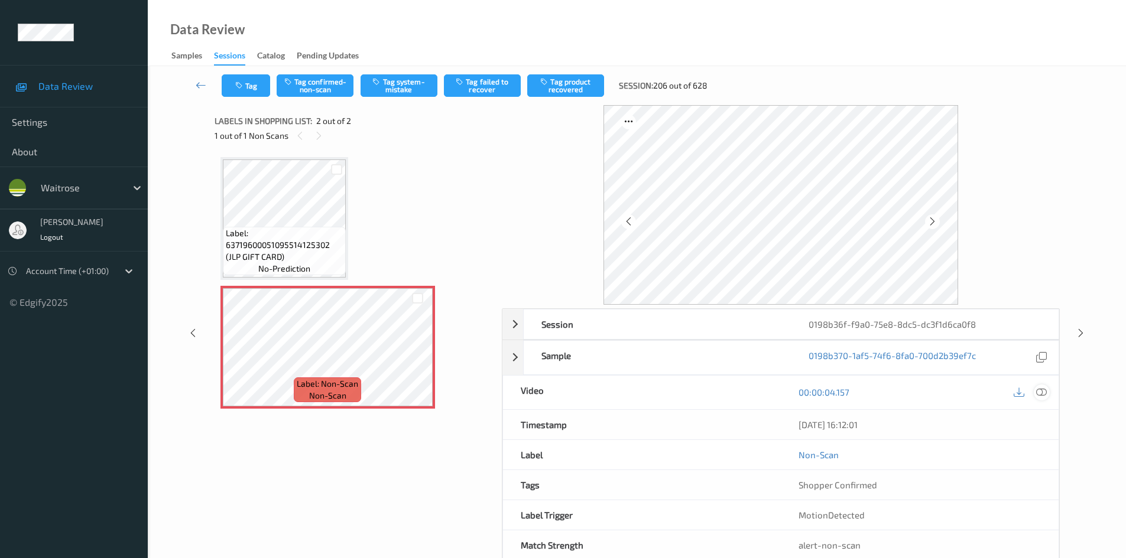
click at [1043, 392] on icon at bounding box center [1041, 392] width 11 height 11
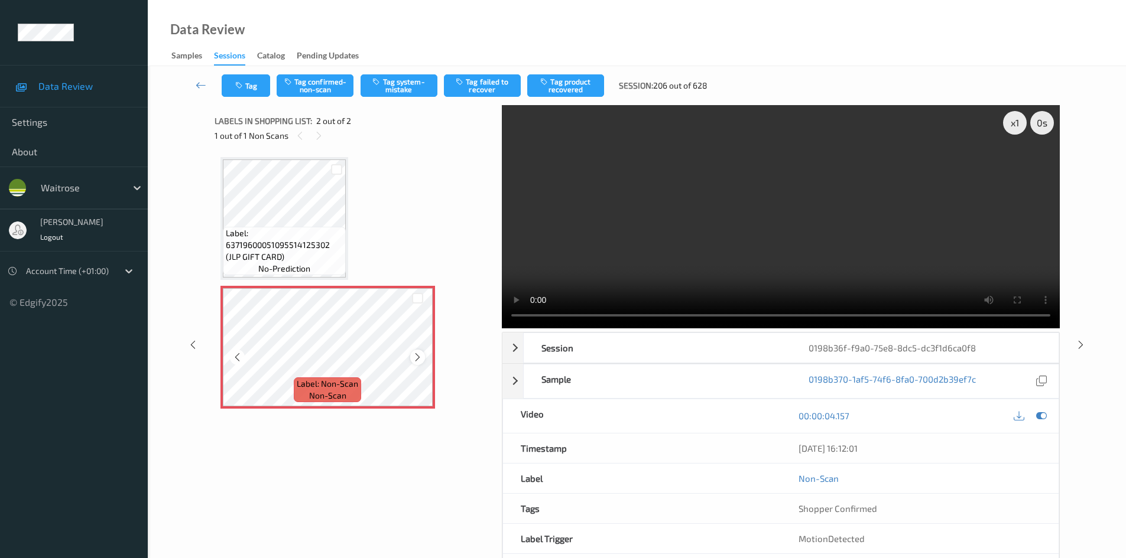
click at [413, 357] on icon at bounding box center [417, 357] width 10 height 11
click at [412, 359] on icon at bounding box center [417, 357] width 10 height 11
click at [412, 361] on icon at bounding box center [417, 357] width 10 height 11
click at [415, 360] on icon at bounding box center [417, 357] width 10 height 11
click at [416, 354] on icon at bounding box center [417, 357] width 10 height 11
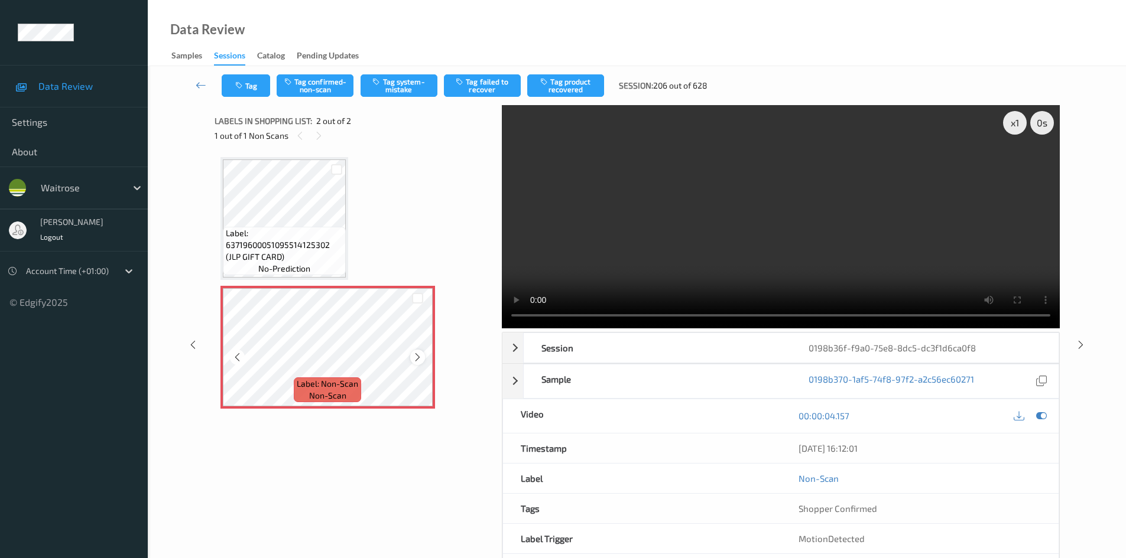
click at [416, 356] on icon at bounding box center [417, 357] width 10 height 11
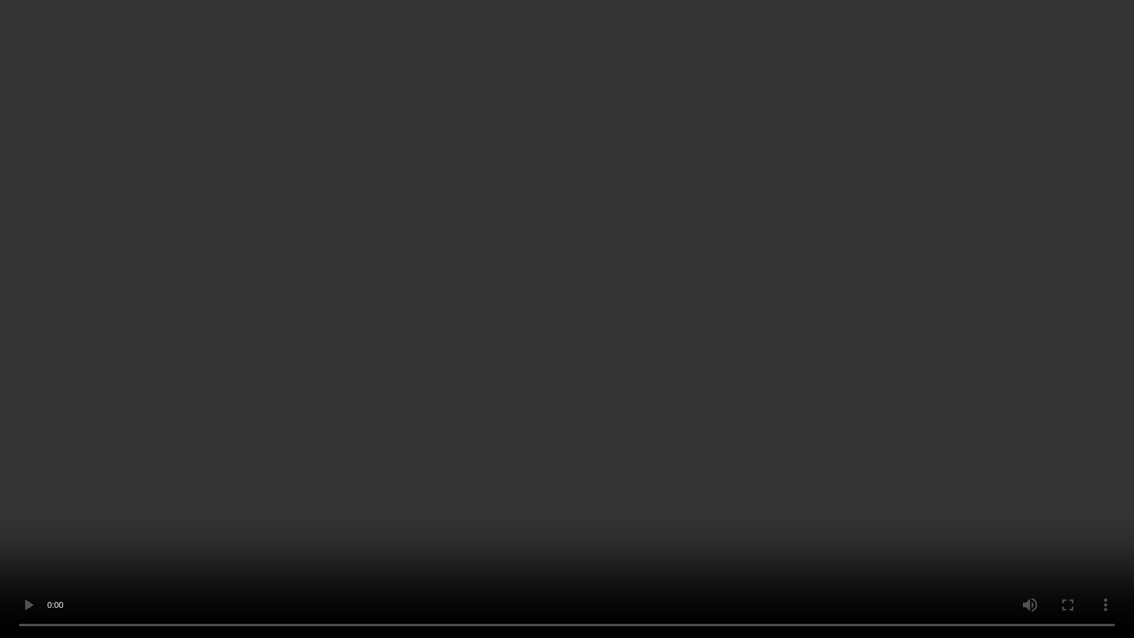
click at [499, 406] on video at bounding box center [567, 319] width 1134 height 638
click at [154, 425] on video at bounding box center [567, 319] width 1134 height 638
click at [213, 409] on video at bounding box center [567, 319] width 1134 height 638
click at [376, 534] on video at bounding box center [567, 319] width 1134 height 638
click at [583, 321] on video at bounding box center [567, 319] width 1134 height 638
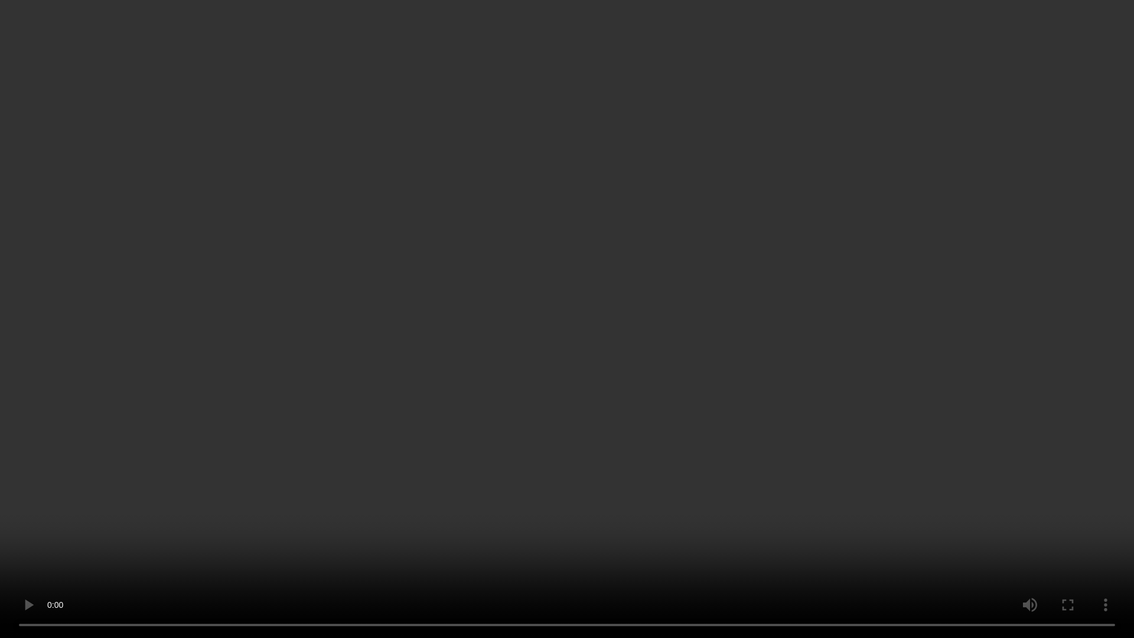
click at [515, 401] on video at bounding box center [567, 319] width 1134 height 638
click at [437, 395] on video at bounding box center [567, 319] width 1134 height 638
click at [831, 378] on video at bounding box center [567, 319] width 1134 height 638
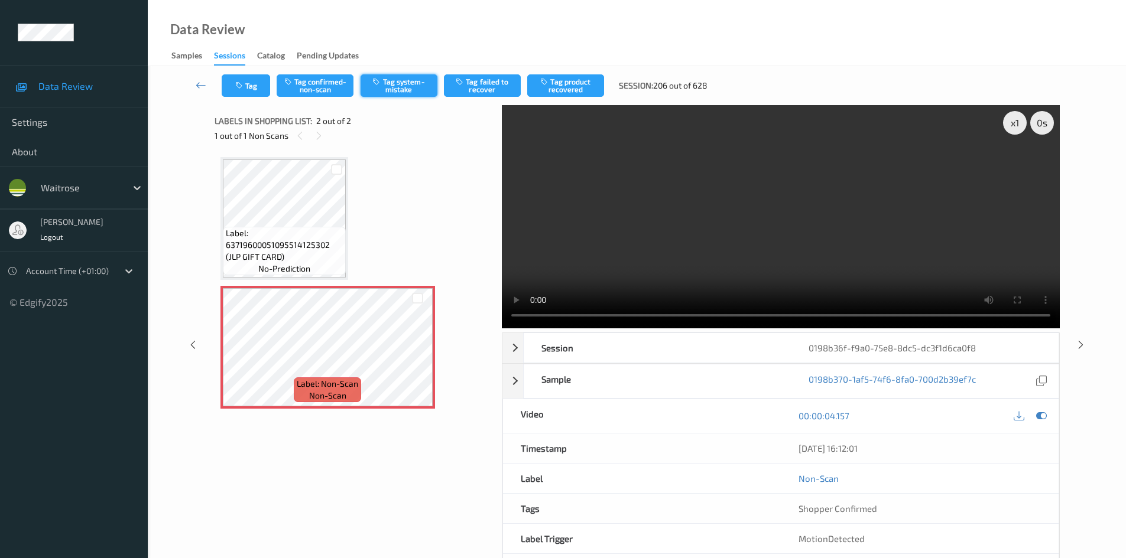
click at [396, 88] on button "Tag system-mistake" at bounding box center [398, 85] width 77 height 22
click at [258, 89] on button "Tag" at bounding box center [246, 85] width 48 height 22
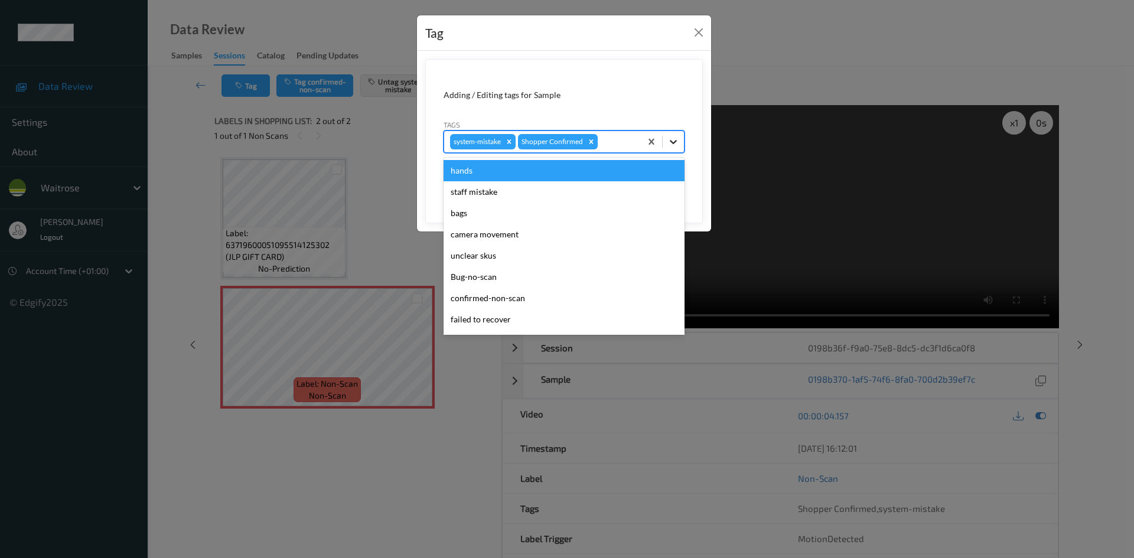
click at [671, 145] on icon at bounding box center [674, 142] width 12 height 12
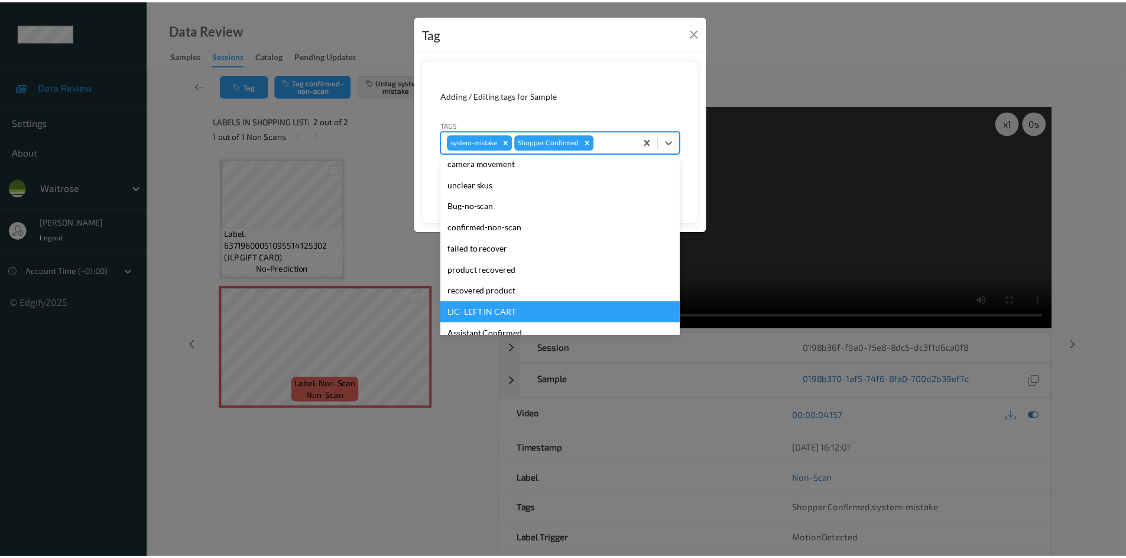
scroll to position [177, 0]
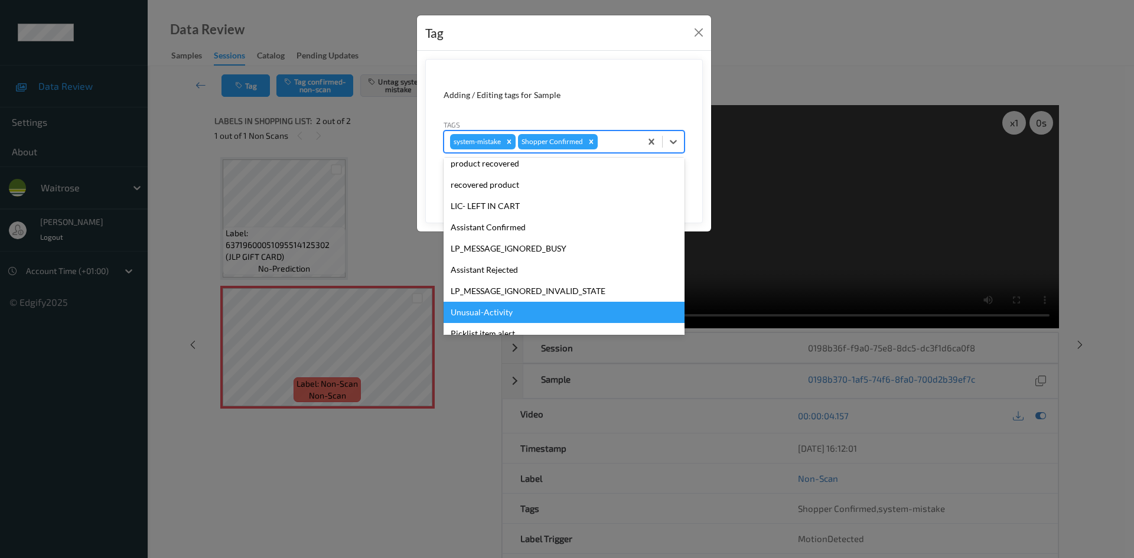
click at [497, 310] on div "Unusual-Activity" at bounding box center [564, 312] width 241 height 21
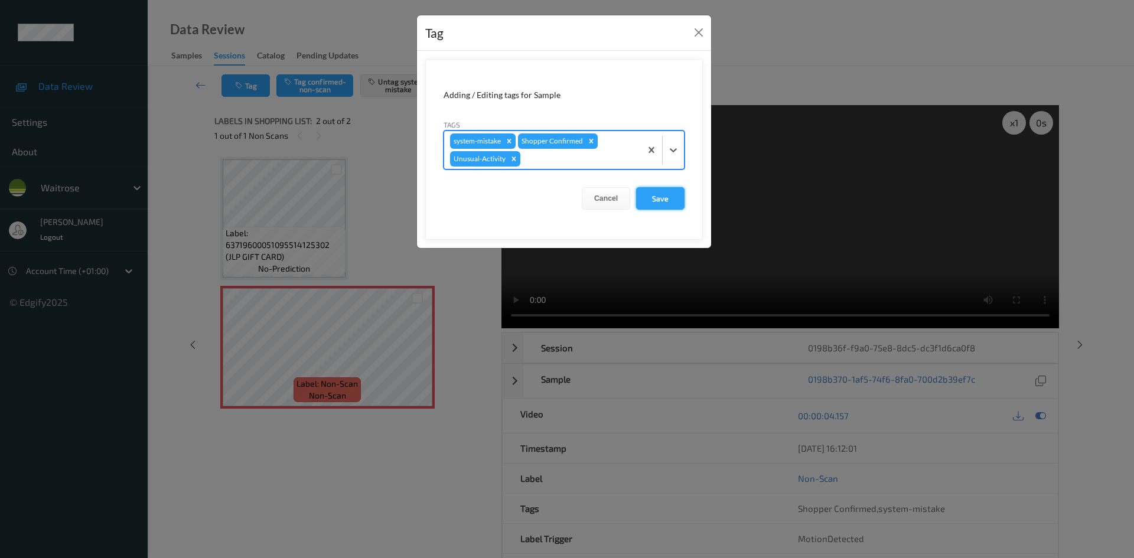
drag, startPoint x: 663, startPoint y: 196, endPoint x: 659, endPoint y: 223, distance: 27.6
click at [664, 196] on button "Save" at bounding box center [660, 198] width 48 height 22
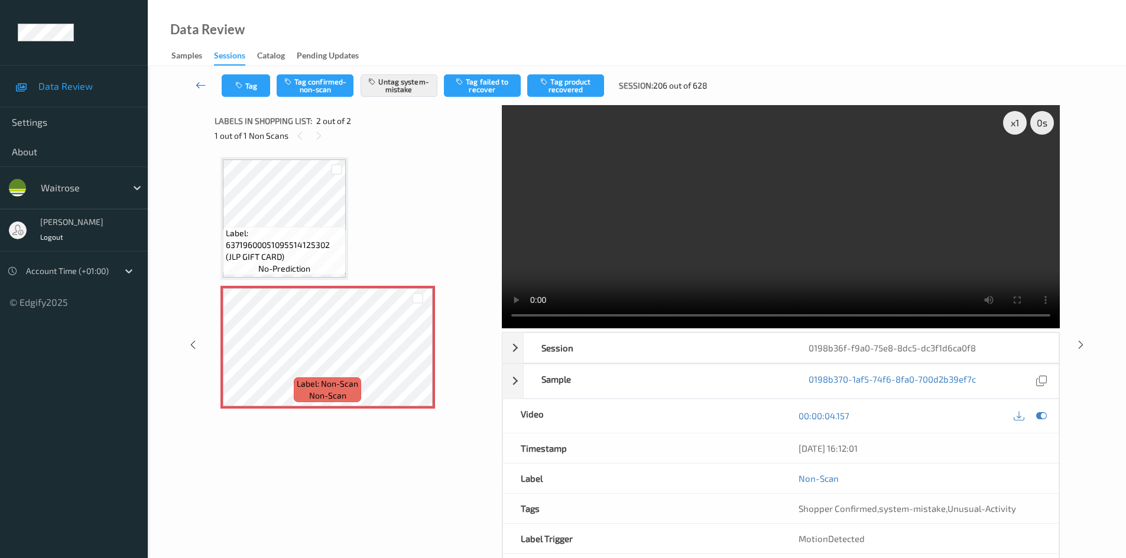
click at [199, 78] on link at bounding box center [200, 85] width 41 height 22
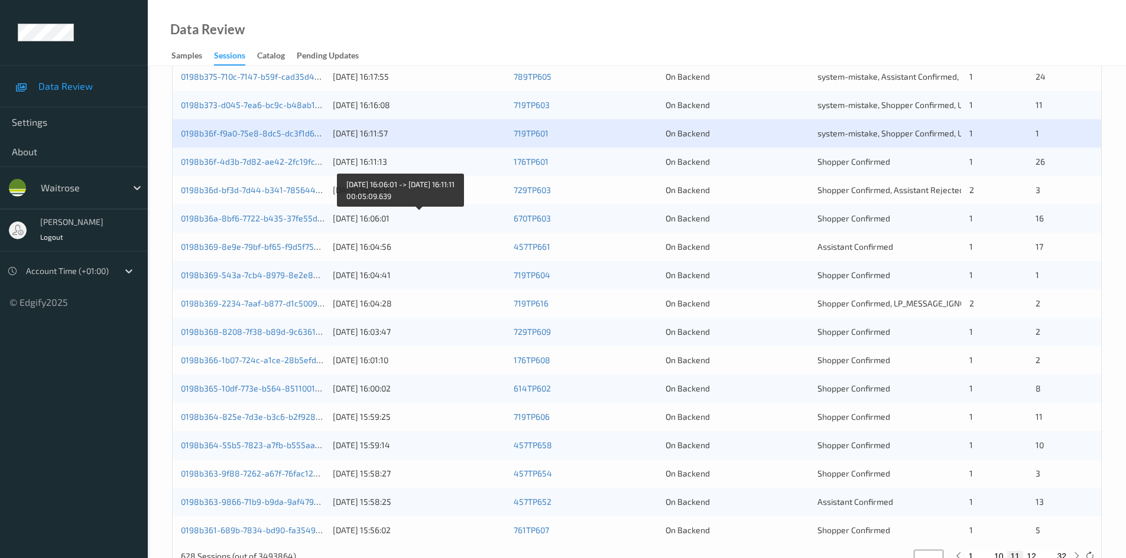
scroll to position [331, 0]
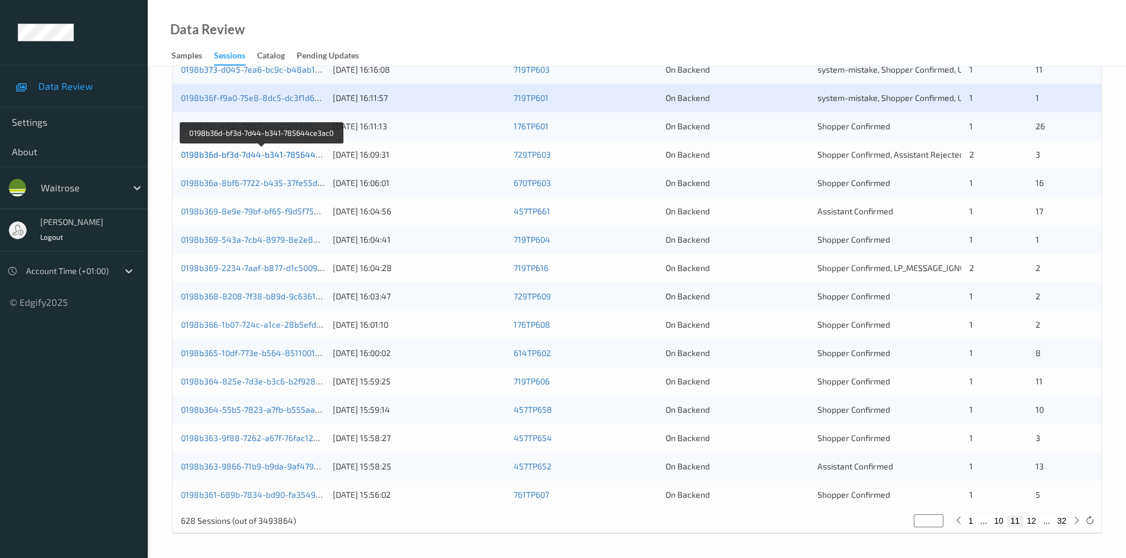
click at [233, 152] on link "0198b36d-bf3d-7d44-b341-785644ce3ac0" at bounding box center [262, 154] width 162 height 10
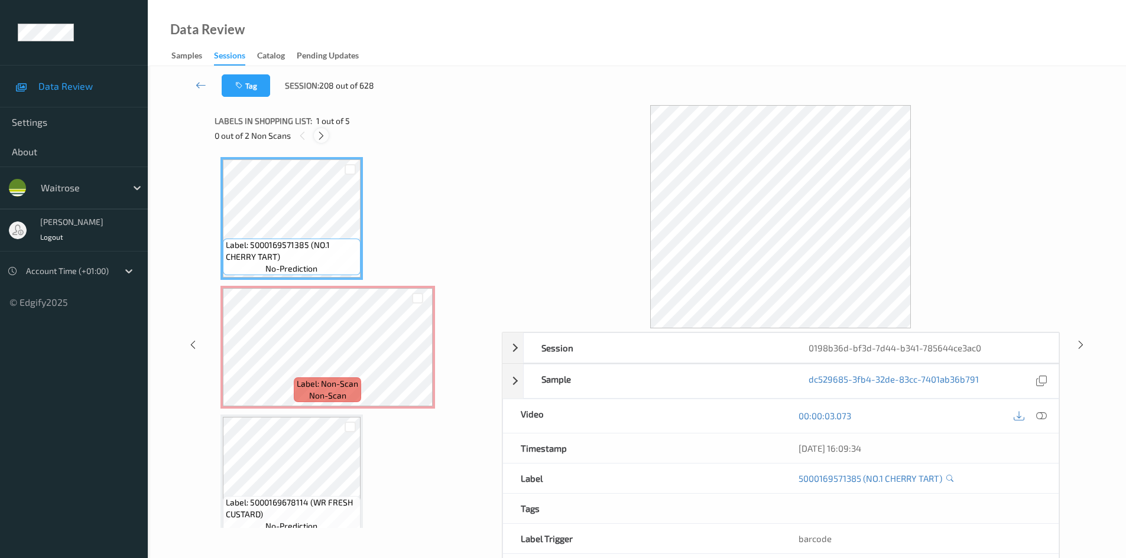
click at [324, 136] on icon at bounding box center [321, 136] width 10 height 11
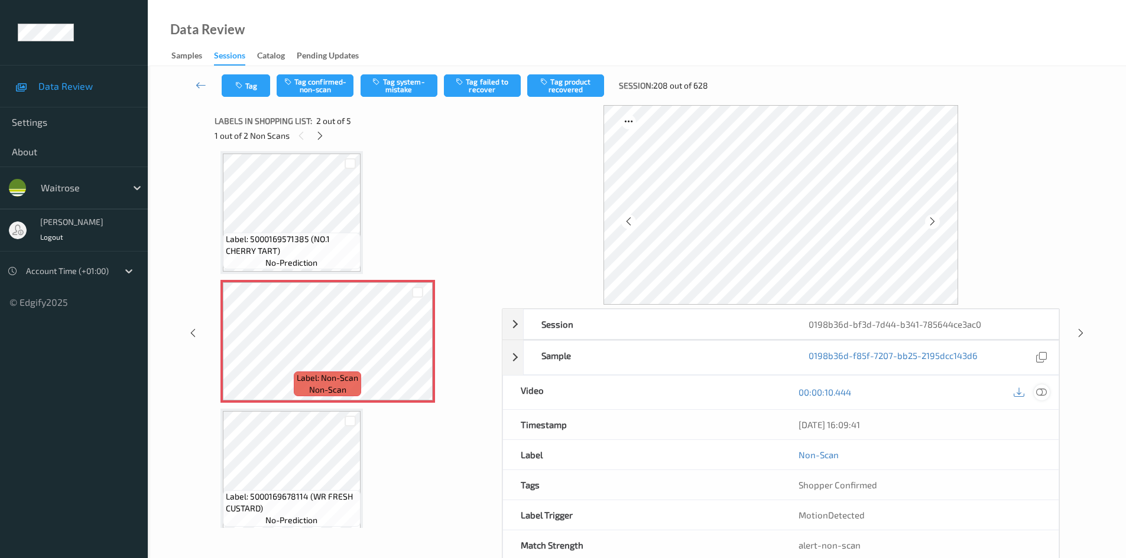
click at [1042, 391] on icon at bounding box center [1041, 392] width 11 height 11
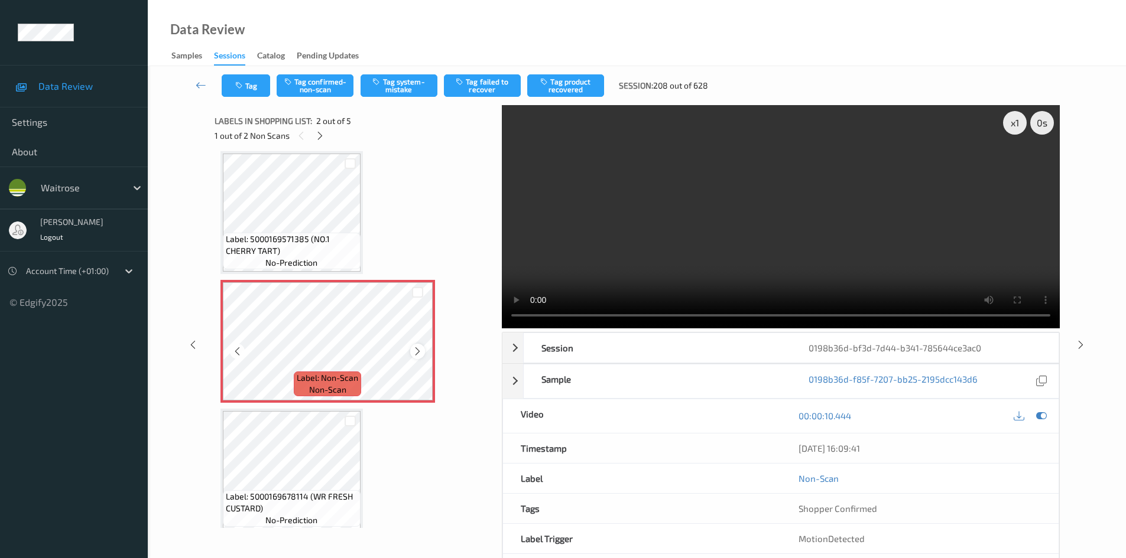
click at [420, 353] on icon at bounding box center [417, 351] width 10 height 11
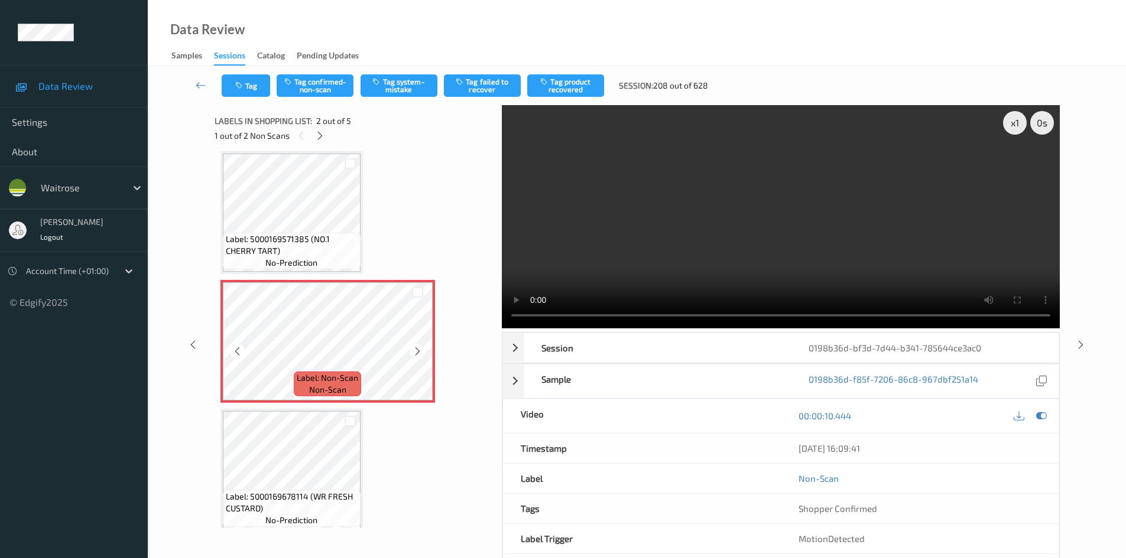
click at [420, 353] on icon at bounding box center [417, 351] width 10 height 11
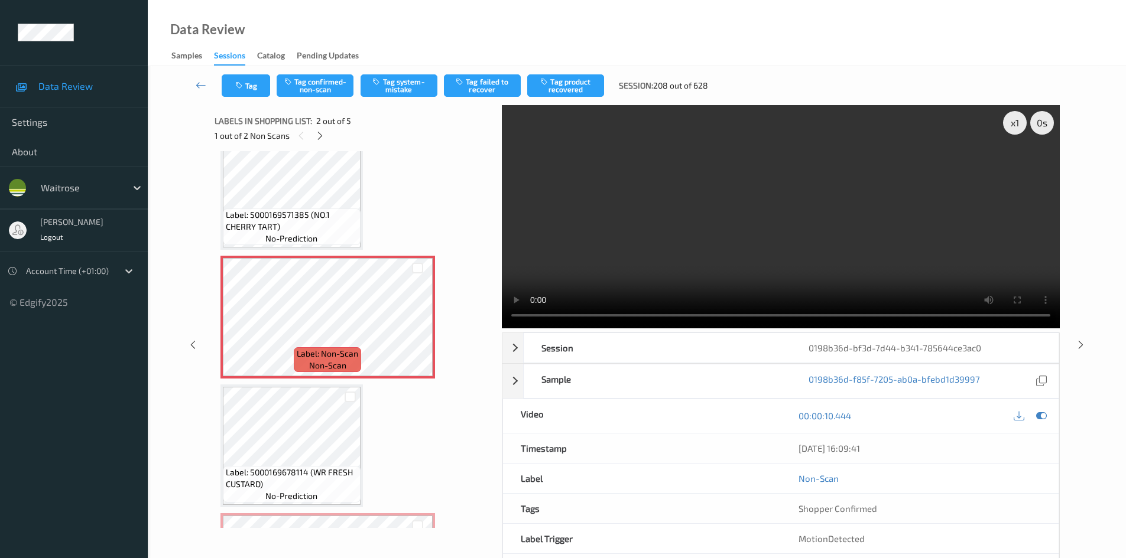
scroll to position [0, 0]
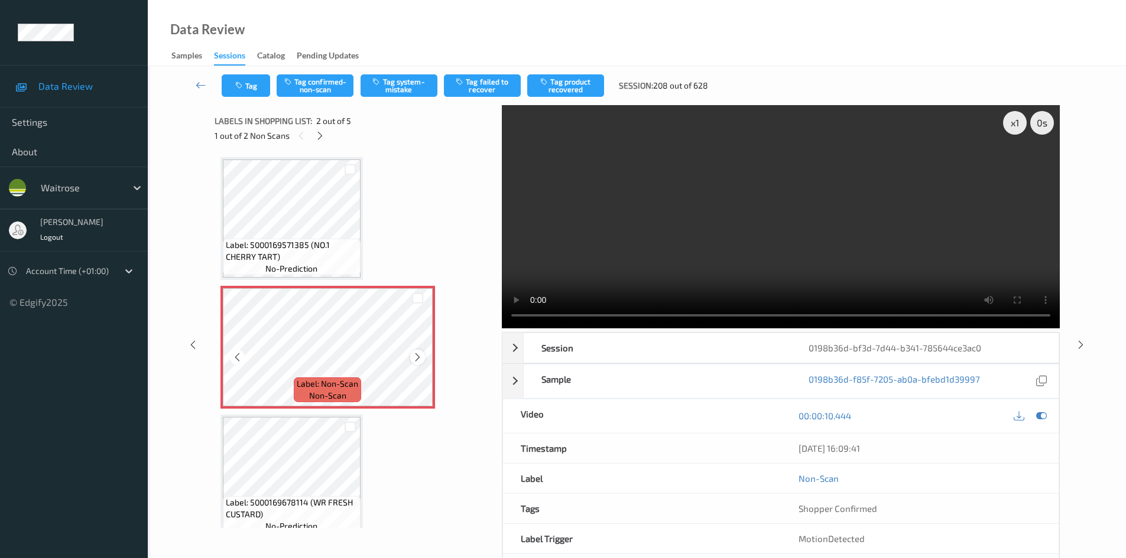
click at [421, 357] on icon at bounding box center [417, 357] width 10 height 11
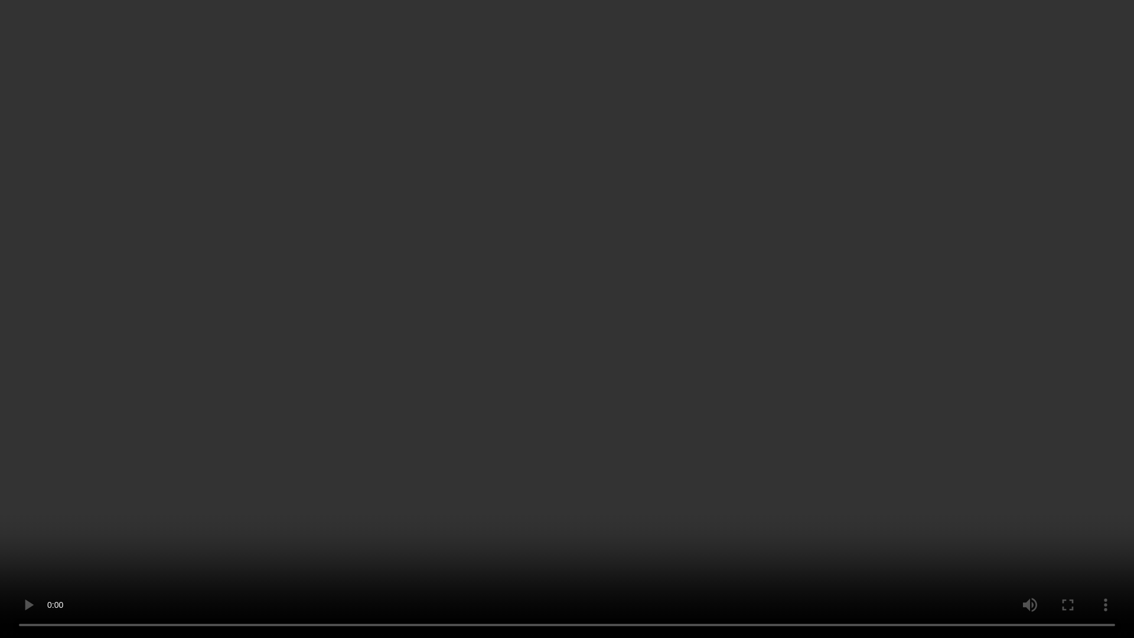
click at [736, 389] on video at bounding box center [567, 319] width 1134 height 638
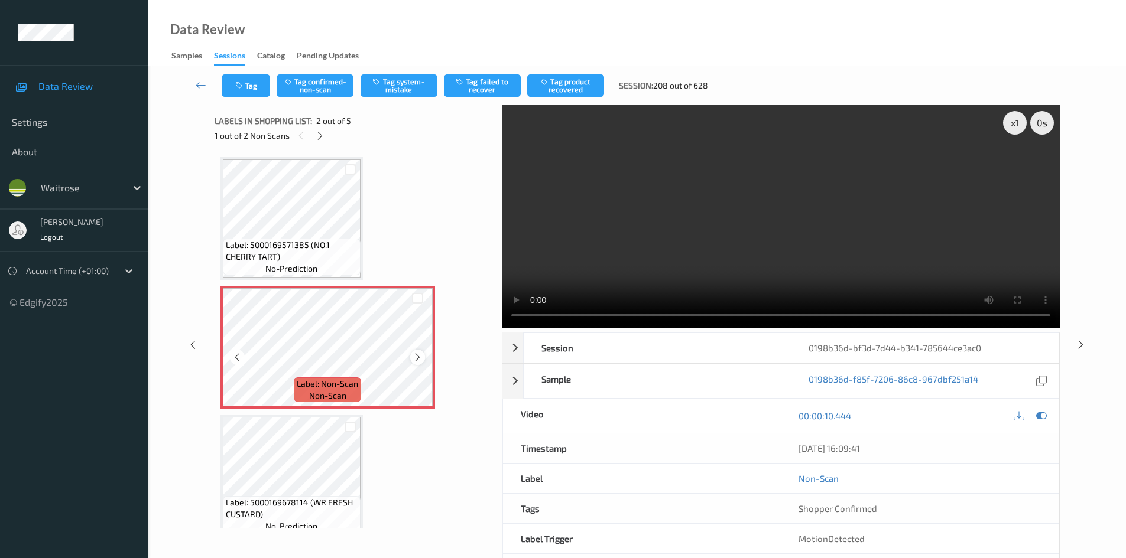
click at [414, 357] on icon at bounding box center [417, 357] width 10 height 11
click at [415, 356] on icon at bounding box center [417, 357] width 10 height 11
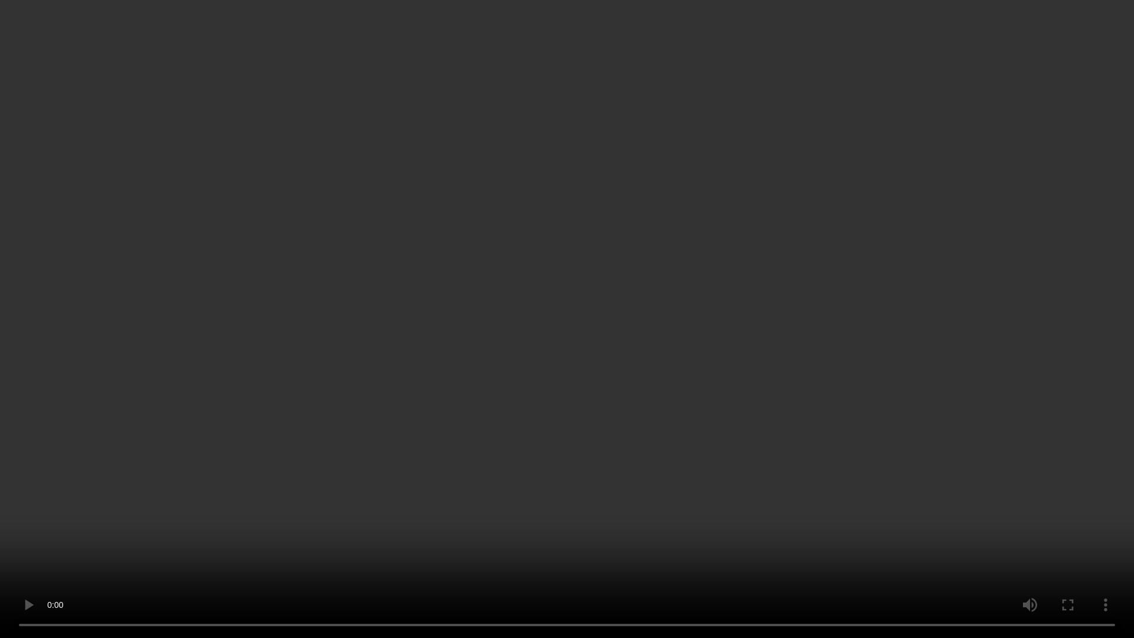
drag, startPoint x: 718, startPoint y: 385, endPoint x: 555, endPoint y: 482, distance: 190.0
click at [718, 385] on video at bounding box center [567, 319] width 1134 height 638
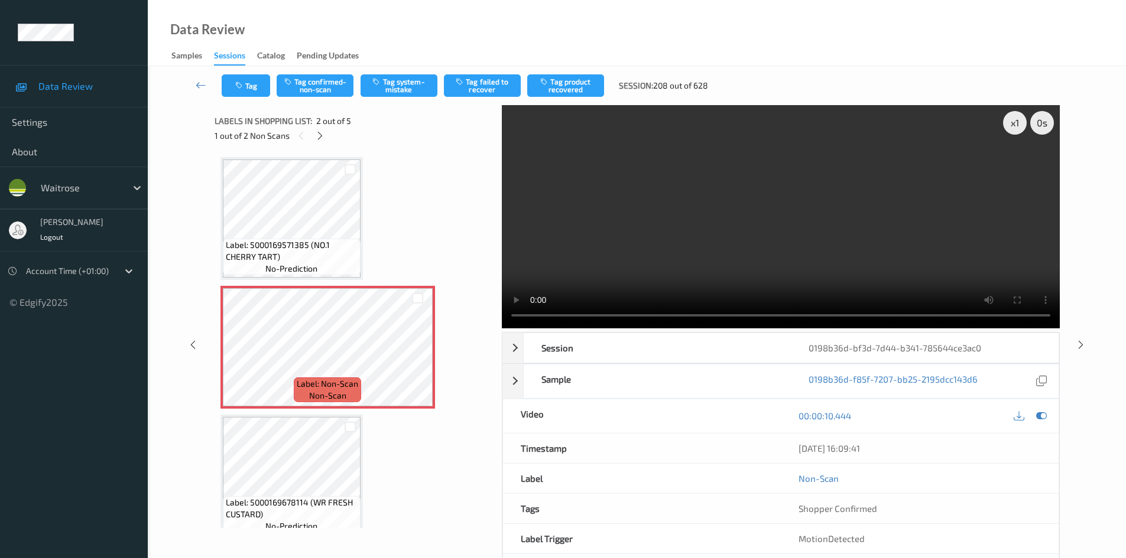
click at [696, 256] on video at bounding box center [781, 216] width 558 height 223
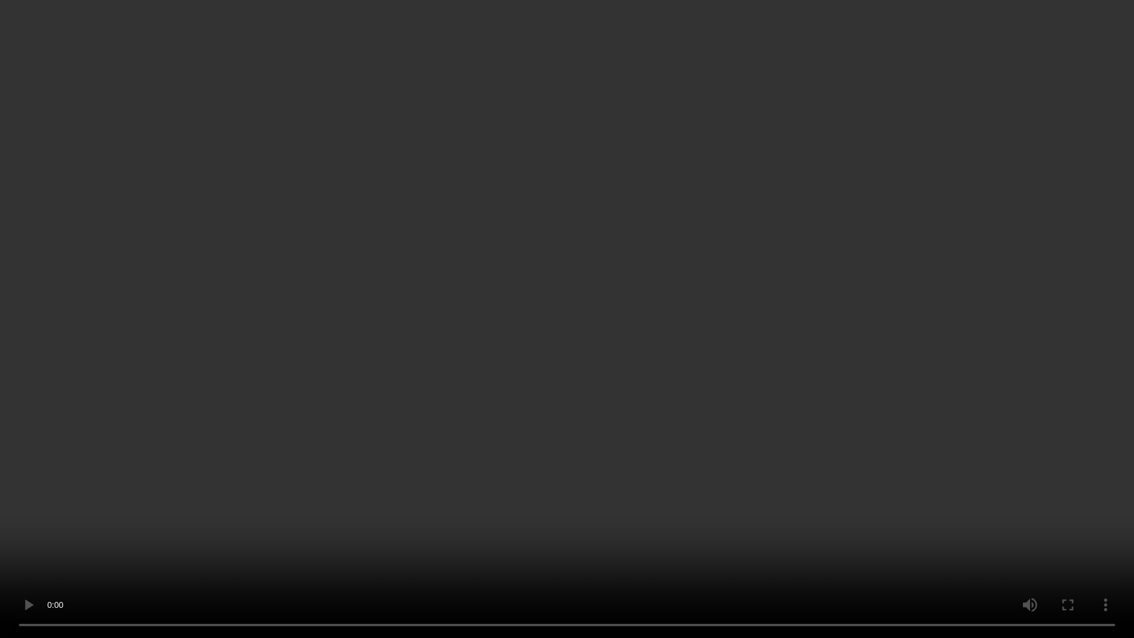
click at [957, 408] on video at bounding box center [567, 319] width 1134 height 638
click at [614, 405] on video at bounding box center [567, 319] width 1134 height 638
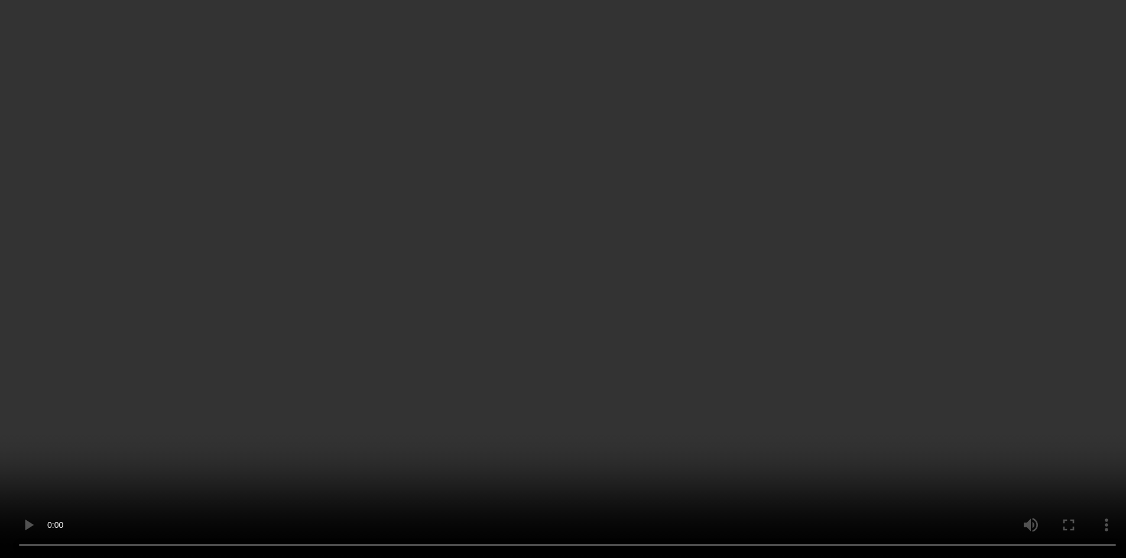
scroll to position [236, 0]
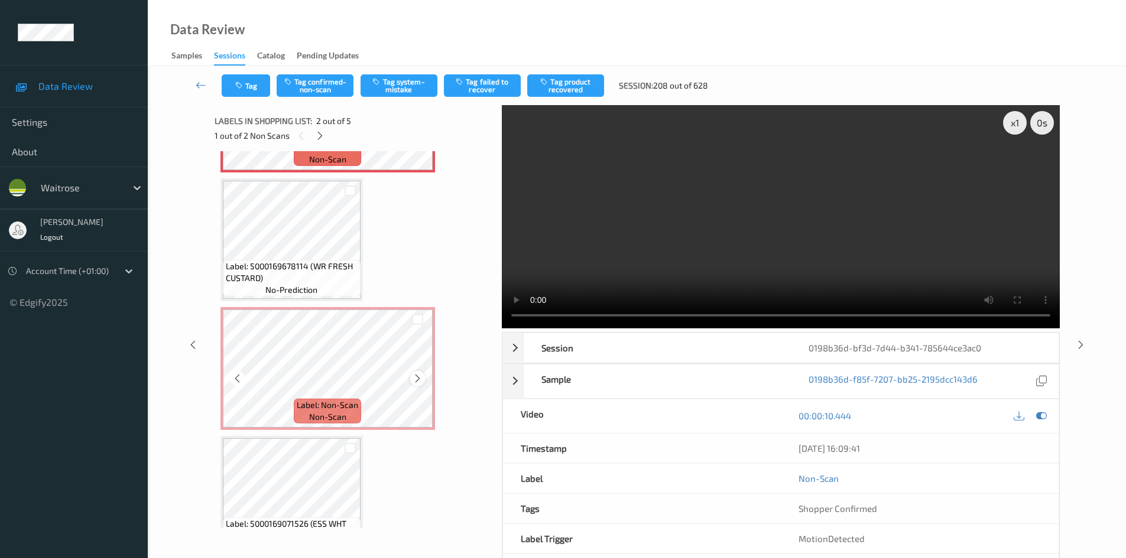
click at [417, 377] on icon at bounding box center [417, 378] width 10 height 11
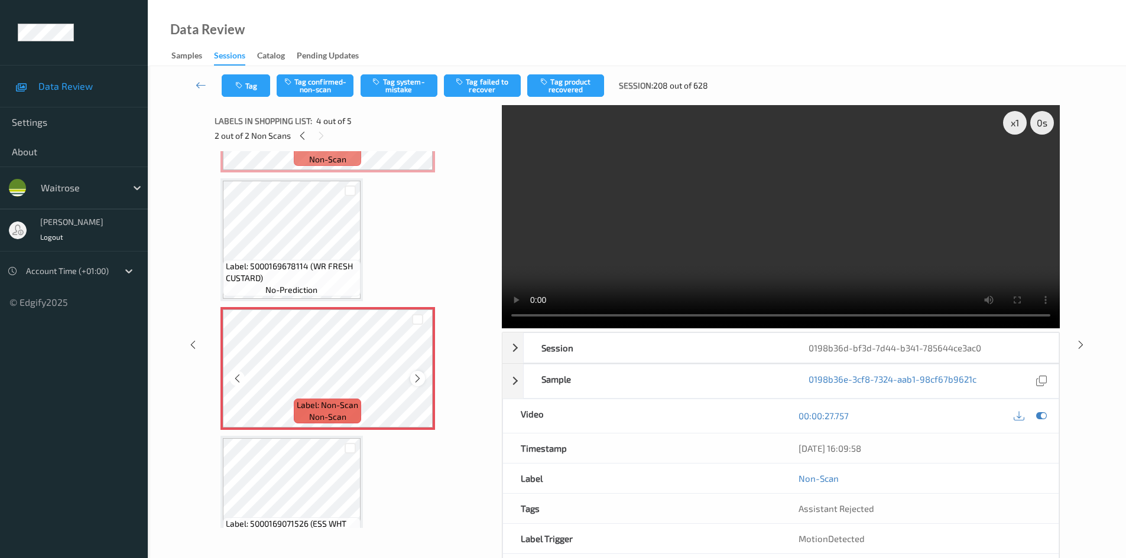
click at [415, 377] on icon at bounding box center [417, 378] width 10 height 11
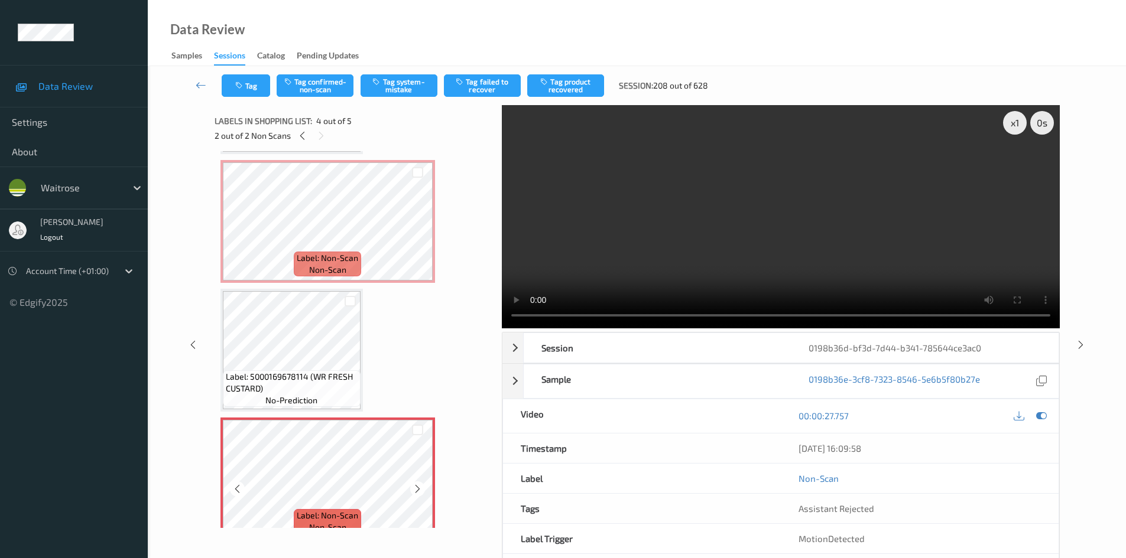
scroll to position [0, 0]
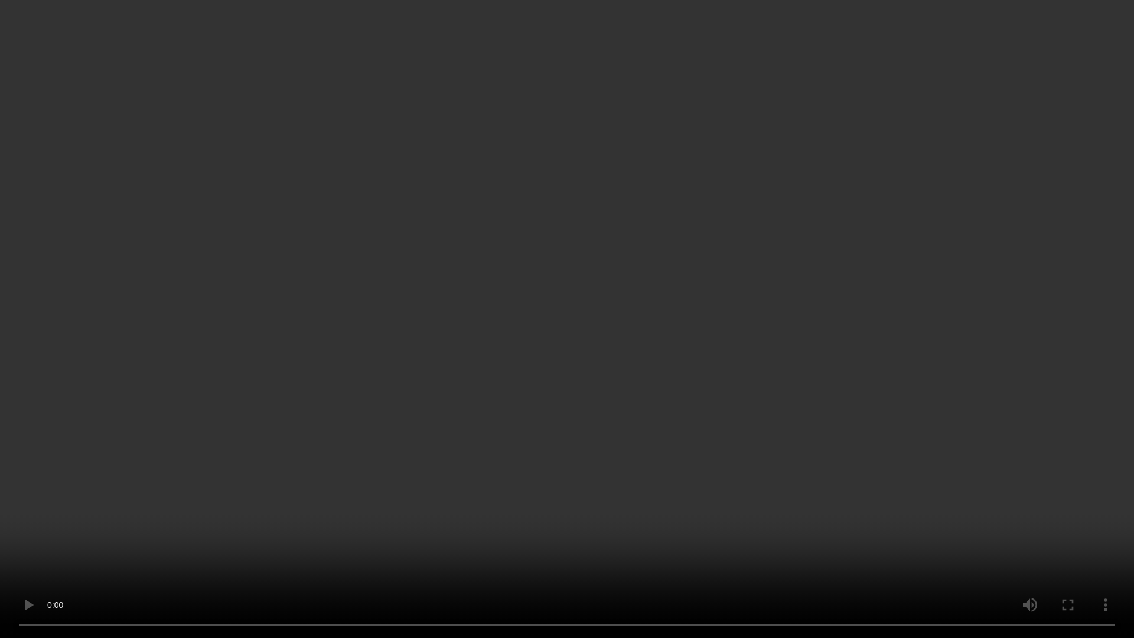
drag, startPoint x: 818, startPoint y: 414, endPoint x: 824, endPoint y: 419, distance: 7.9
click at [819, 414] on video at bounding box center [567, 319] width 1134 height 638
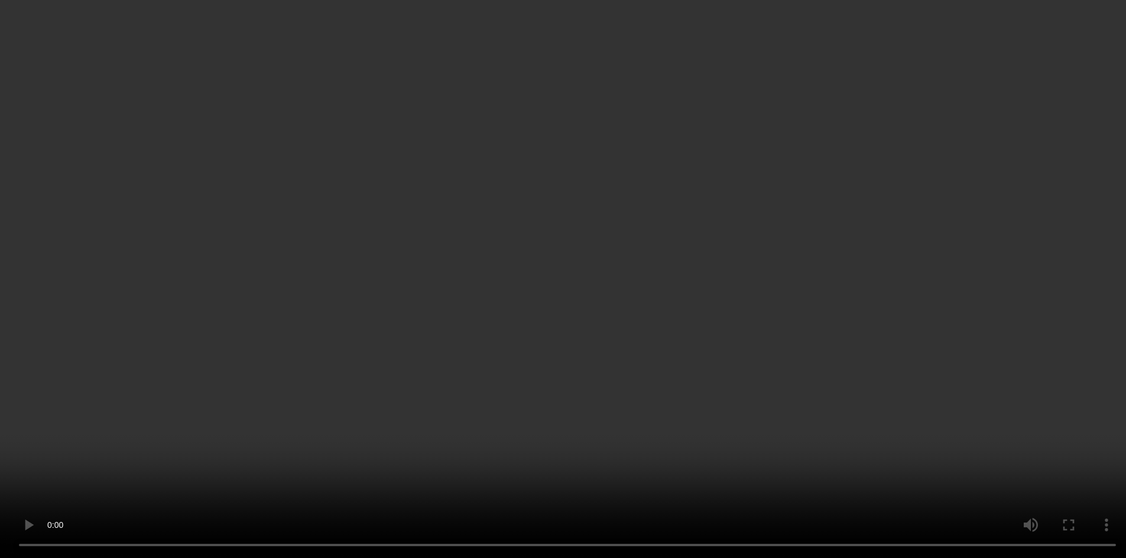
scroll to position [118, 0]
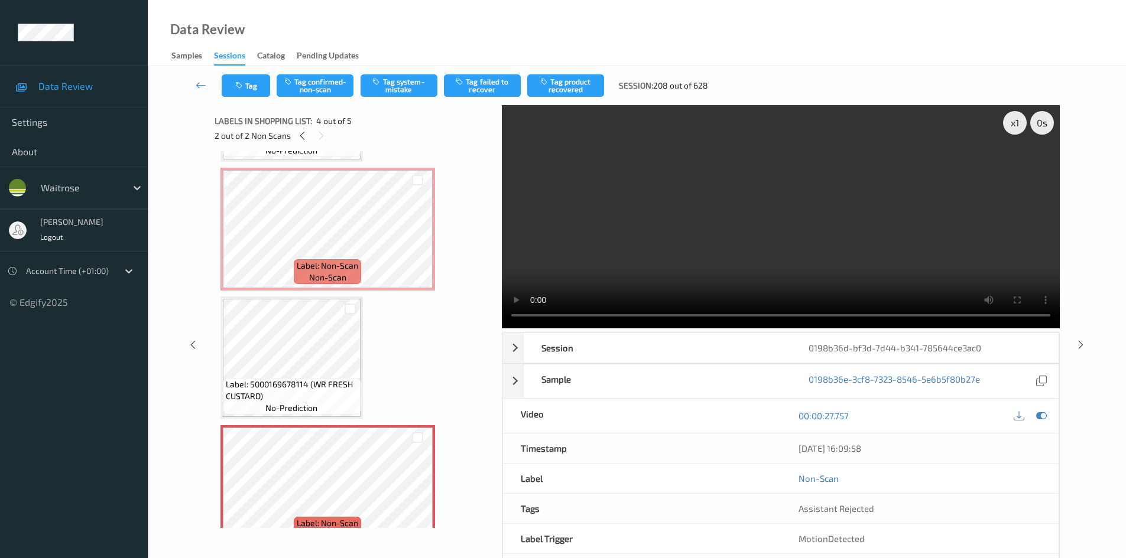
click at [887, 241] on video at bounding box center [781, 216] width 558 height 223
click at [831, 252] on video at bounding box center [781, 216] width 558 height 223
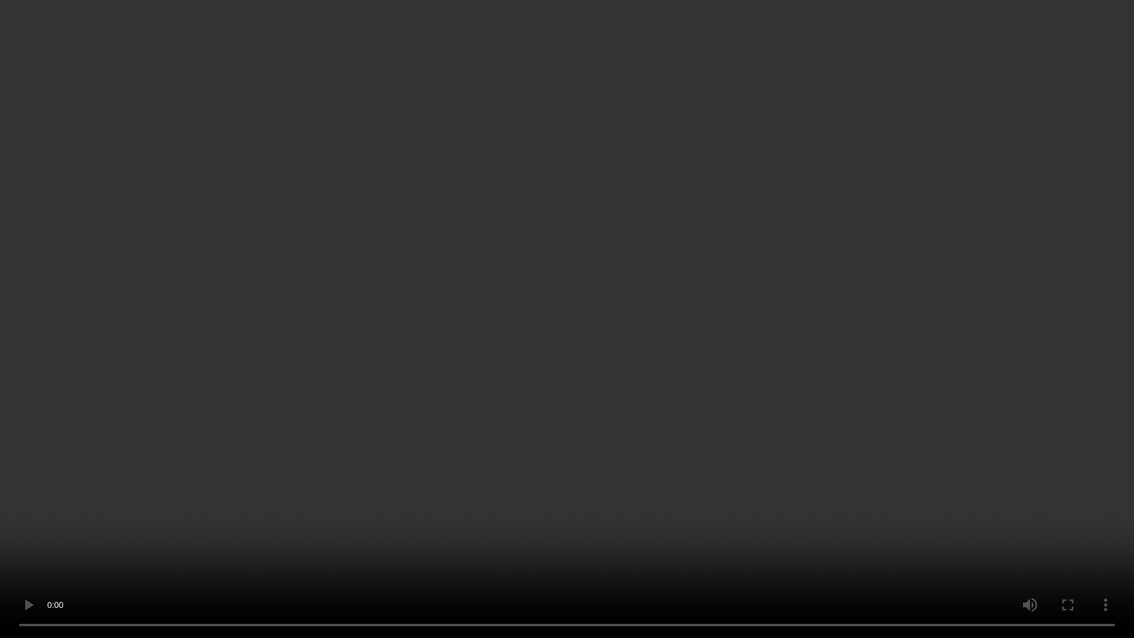
click at [766, 390] on video at bounding box center [567, 319] width 1134 height 638
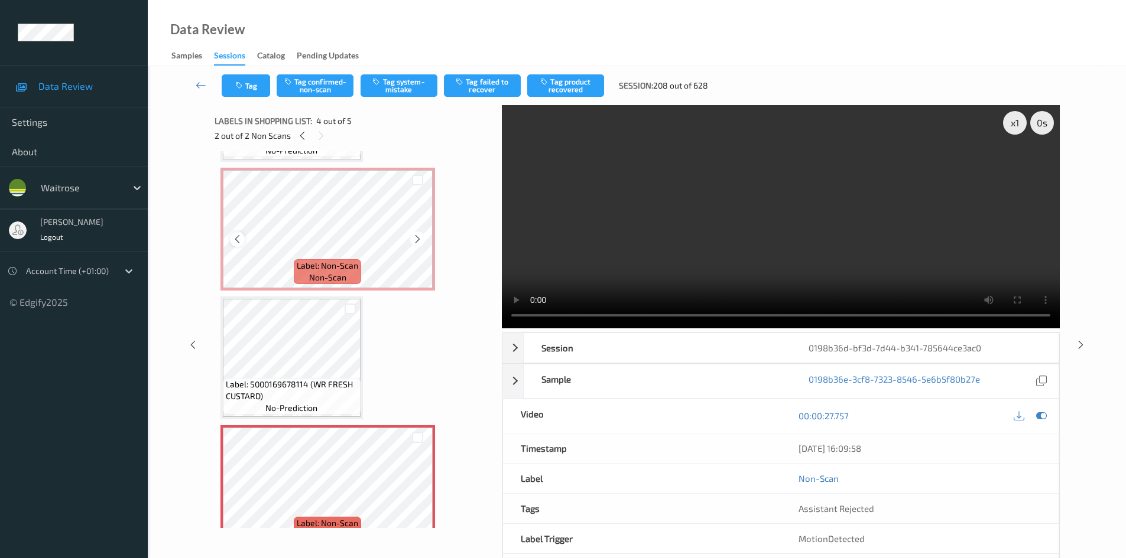
click at [242, 239] on icon at bounding box center [237, 239] width 10 height 11
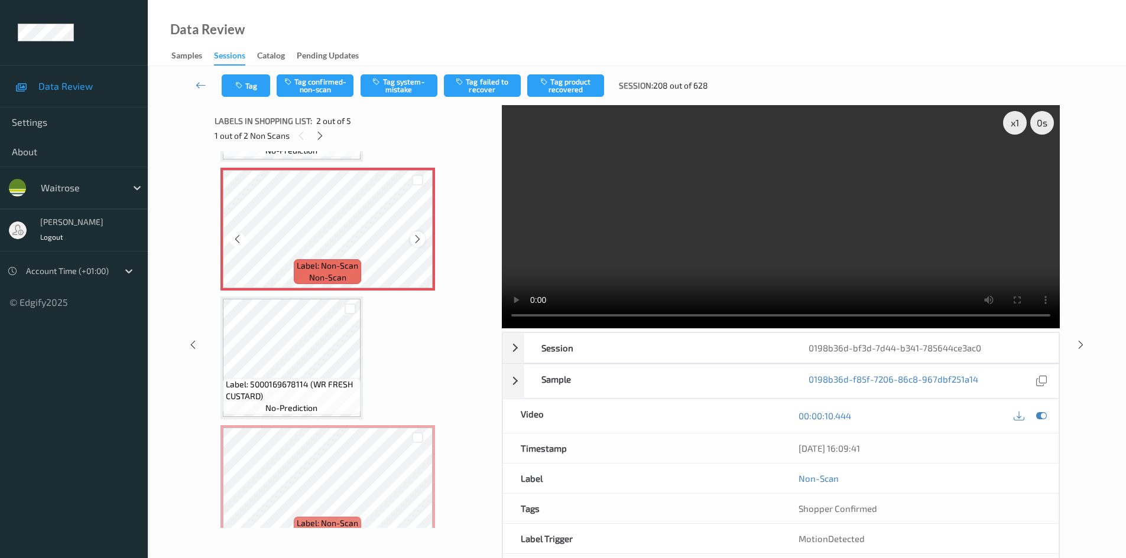
click at [415, 239] on icon at bounding box center [417, 239] width 10 height 11
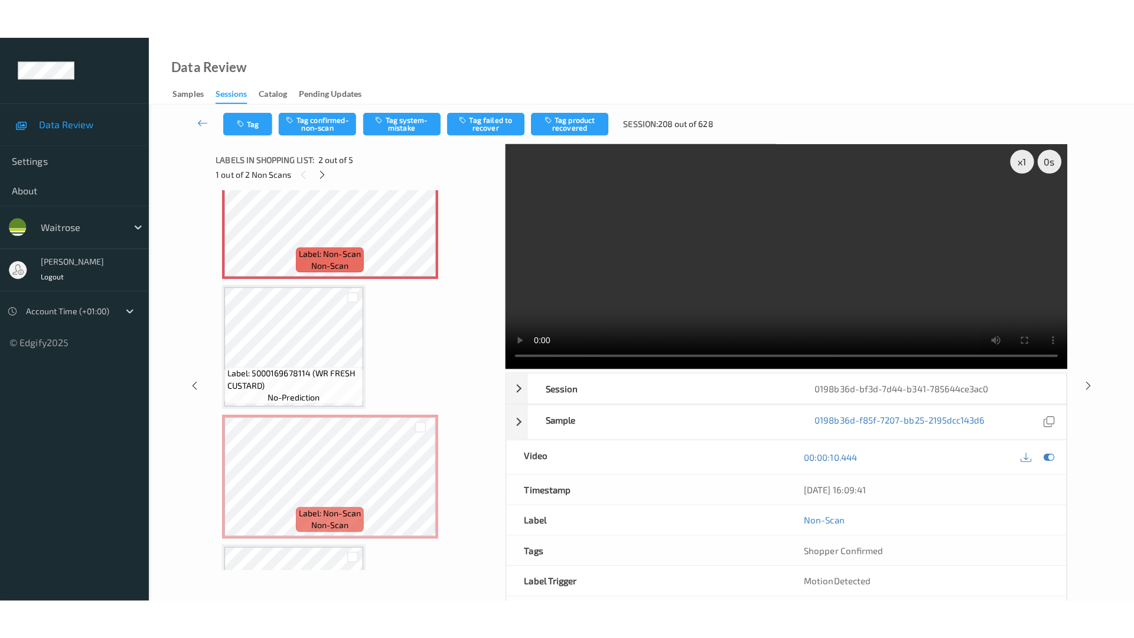
scroll to position [236, 0]
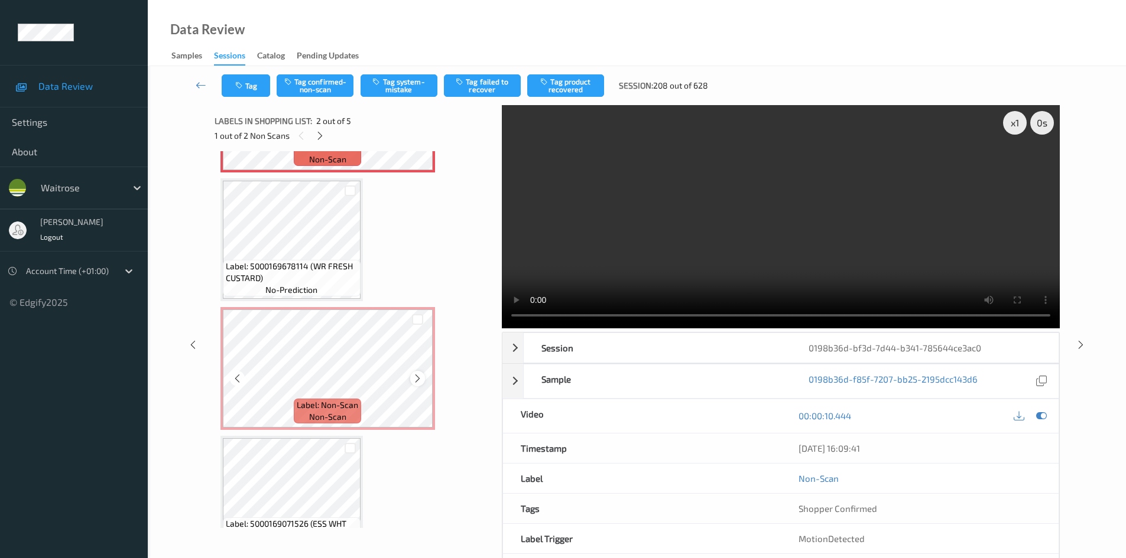
click at [414, 379] on icon at bounding box center [417, 378] width 10 height 11
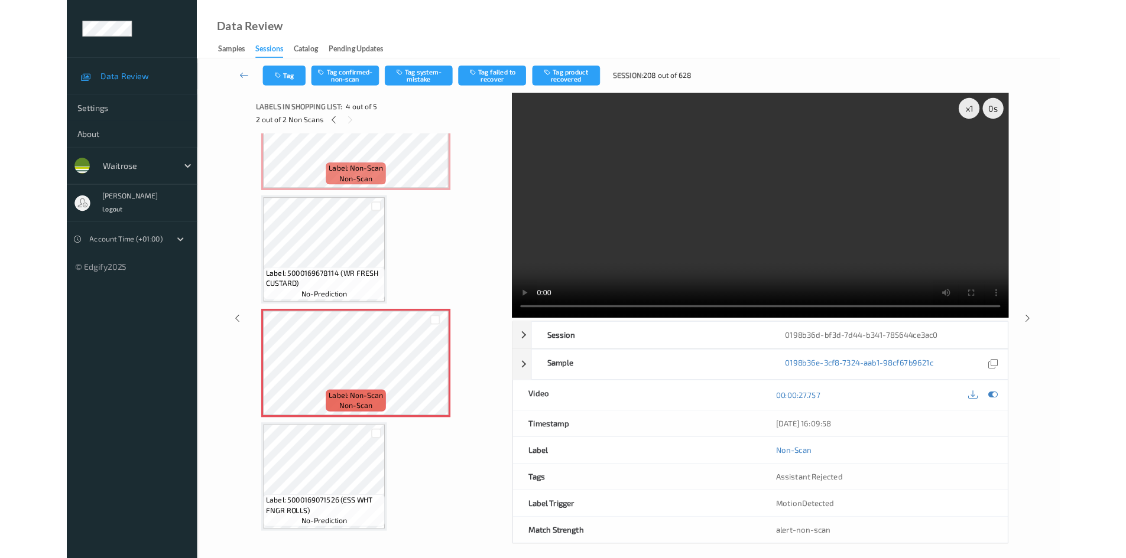
scroll to position [193, 0]
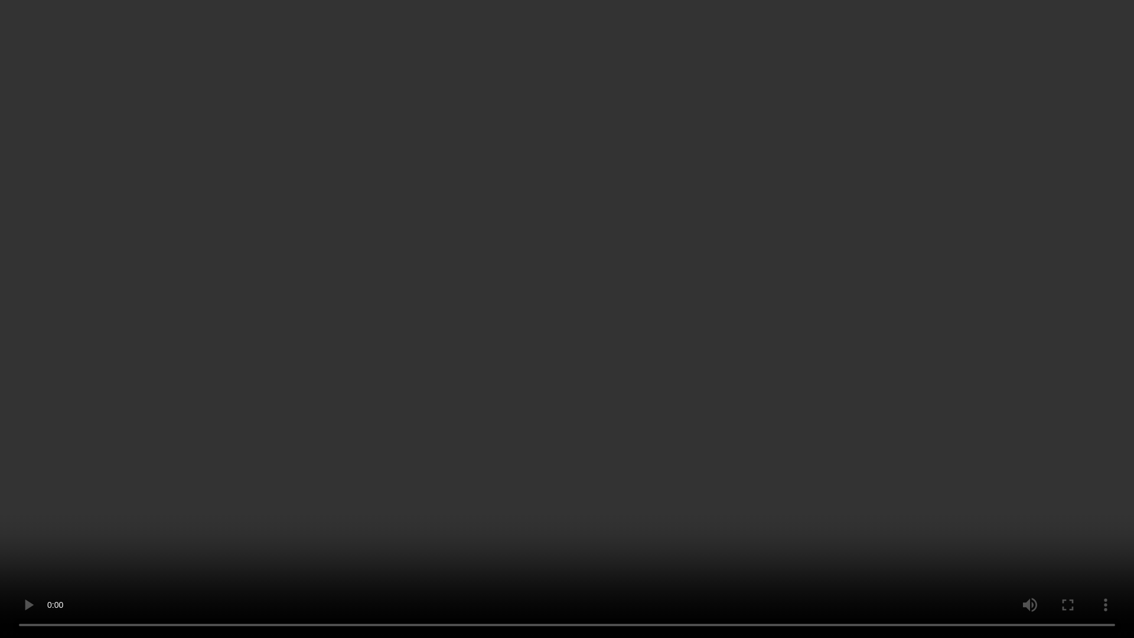
click at [899, 413] on video at bounding box center [567, 319] width 1134 height 638
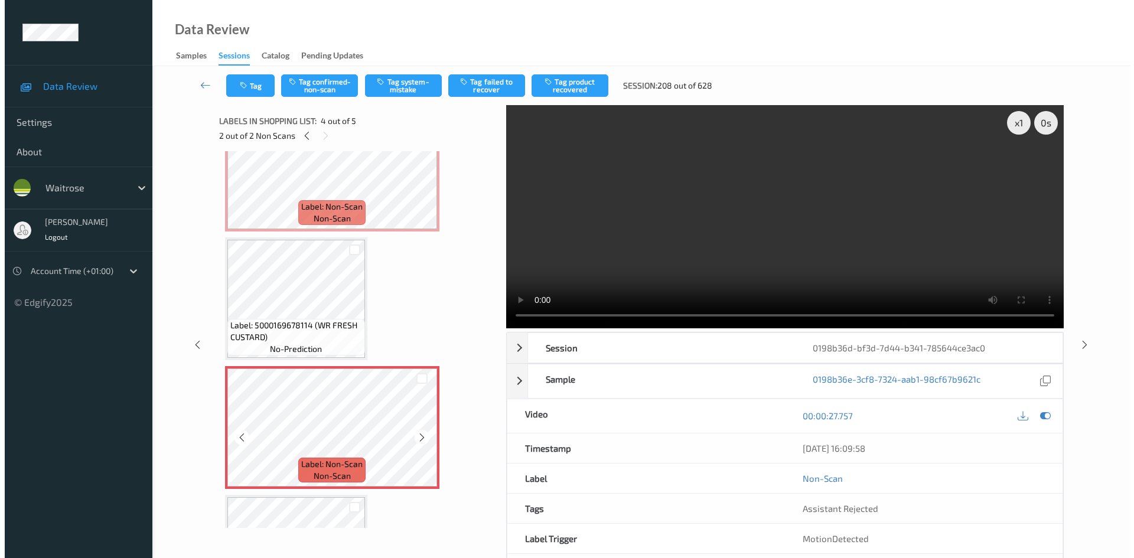
scroll to position [236, 0]
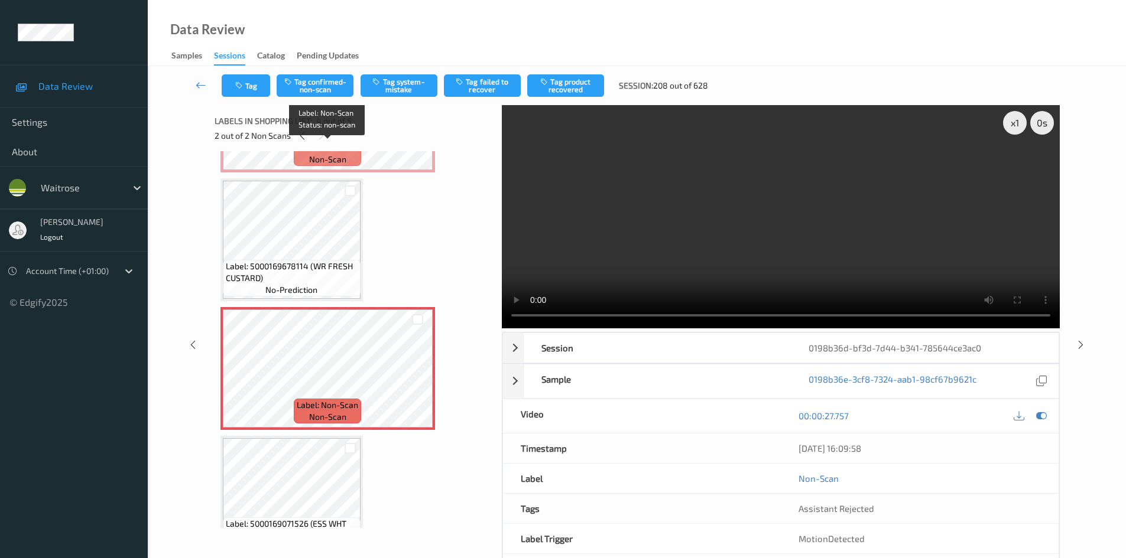
click at [360, 160] on div "Label: Non-Scan non-scan" at bounding box center [327, 153] width 67 height 25
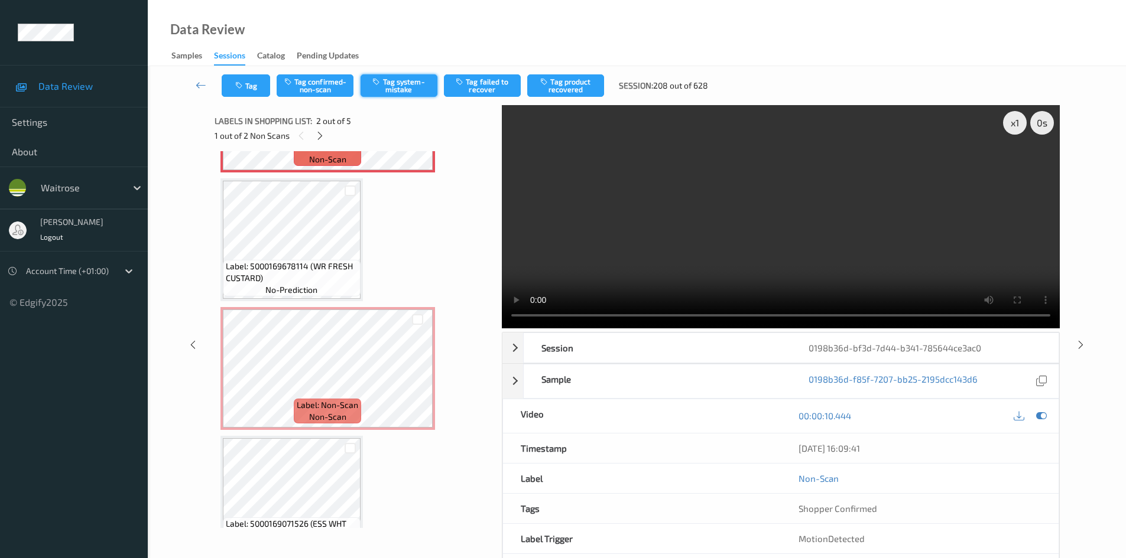
click at [404, 79] on button "Tag system-mistake" at bounding box center [398, 85] width 77 height 22
click at [253, 87] on button "Tag" at bounding box center [246, 85] width 48 height 22
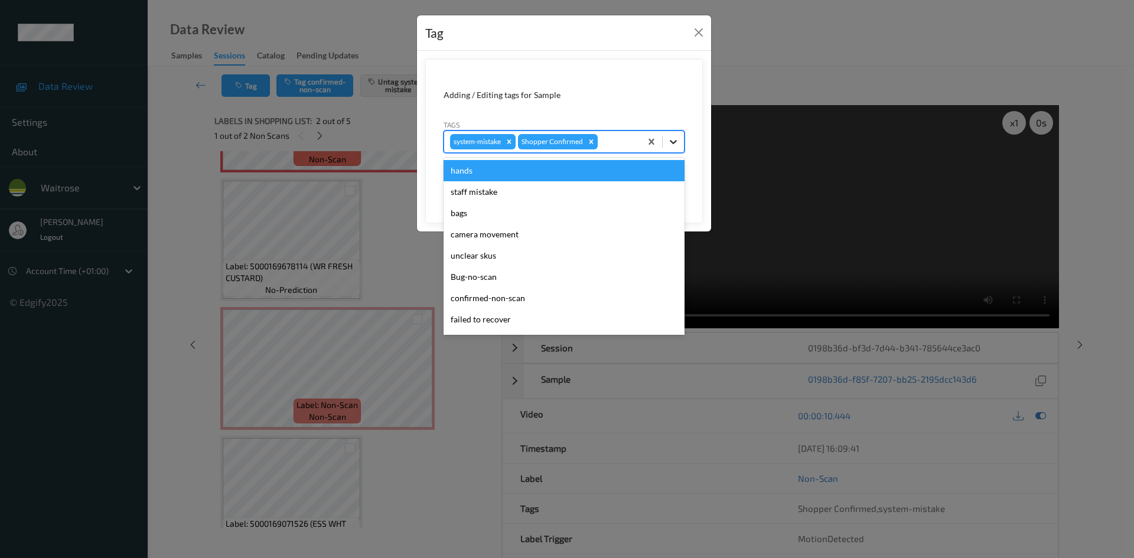
click at [669, 145] on icon at bounding box center [674, 142] width 12 height 12
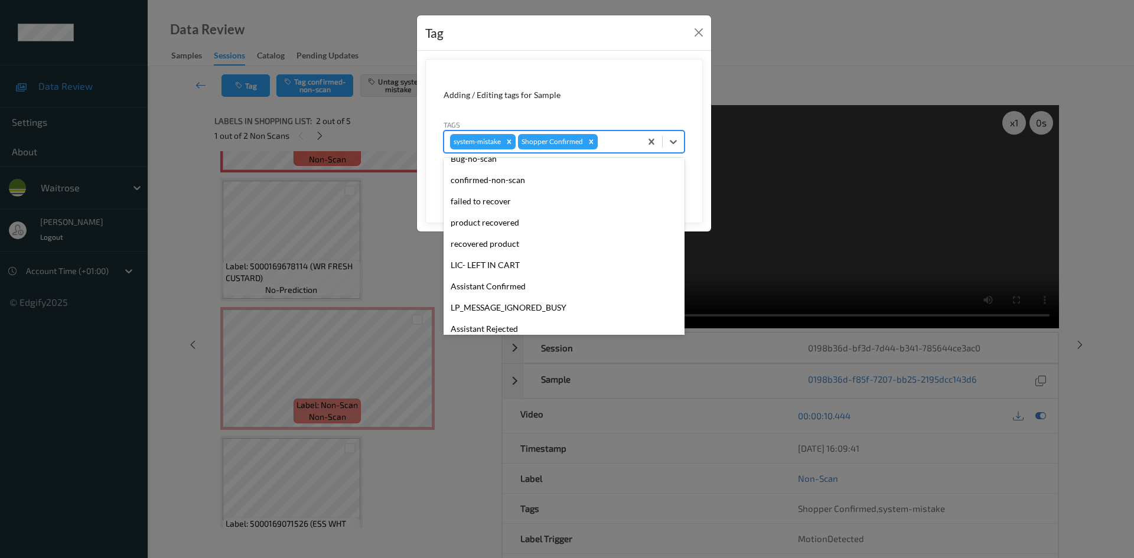
scroll to position [232, 0]
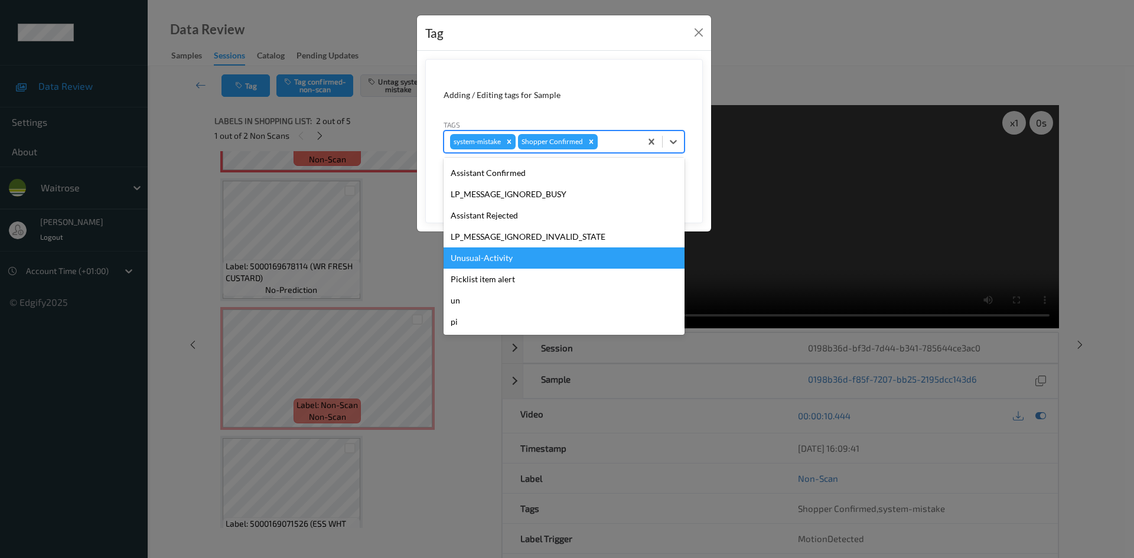
click at [525, 258] on div "Unusual-Activity" at bounding box center [564, 258] width 241 height 21
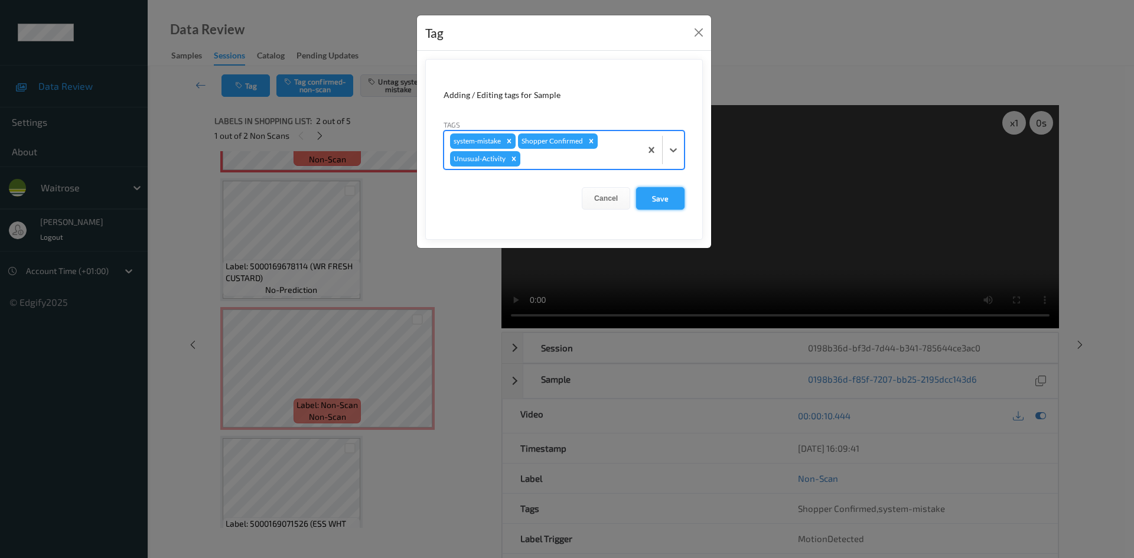
click at [656, 197] on button "Save" at bounding box center [660, 198] width 48 height 22
click at [675, 199] on button "Save" at bounding box center [660, 198] width 48 height 22
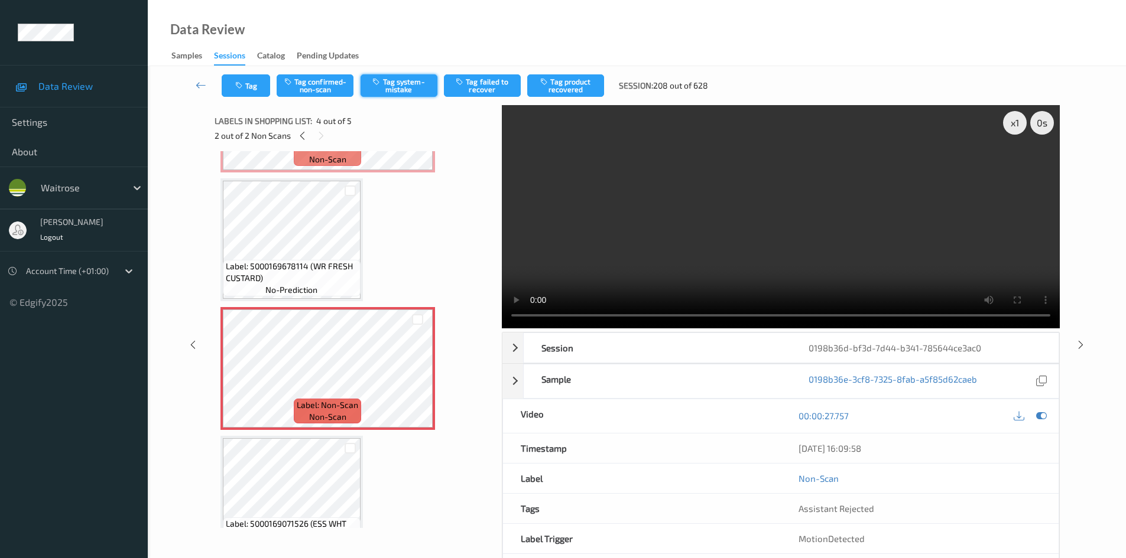
click at [417, 87] on button "Tag system-mistake" at bounding box center [398, 85] width 77 height 22
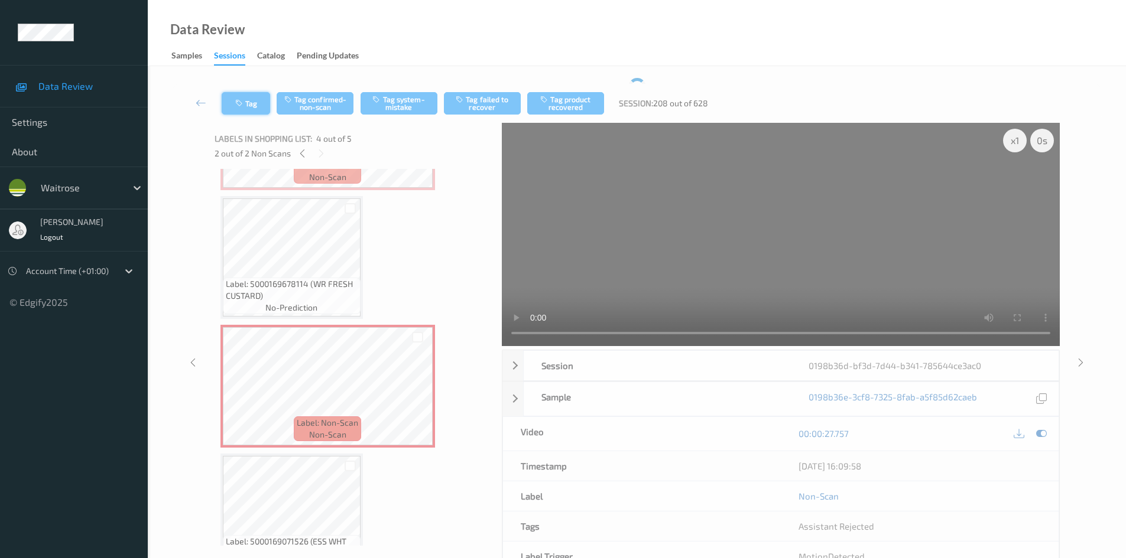
click at [242, 105] on icon "button" at bounding box center [240, 103] width 10 height 8
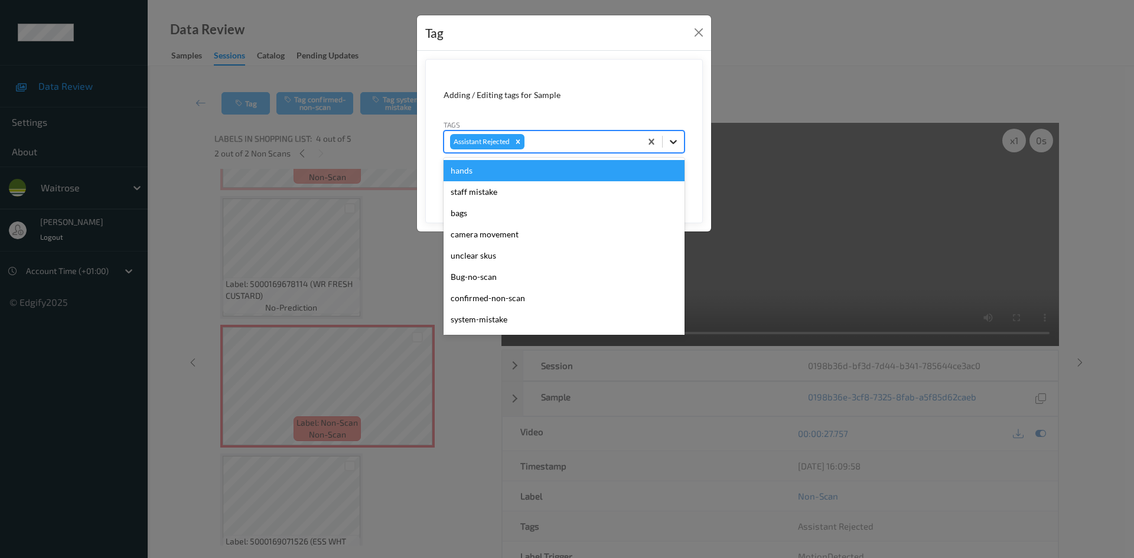
click at [669, 144] on icon at bounding box center [674, 142] width 12 height 12
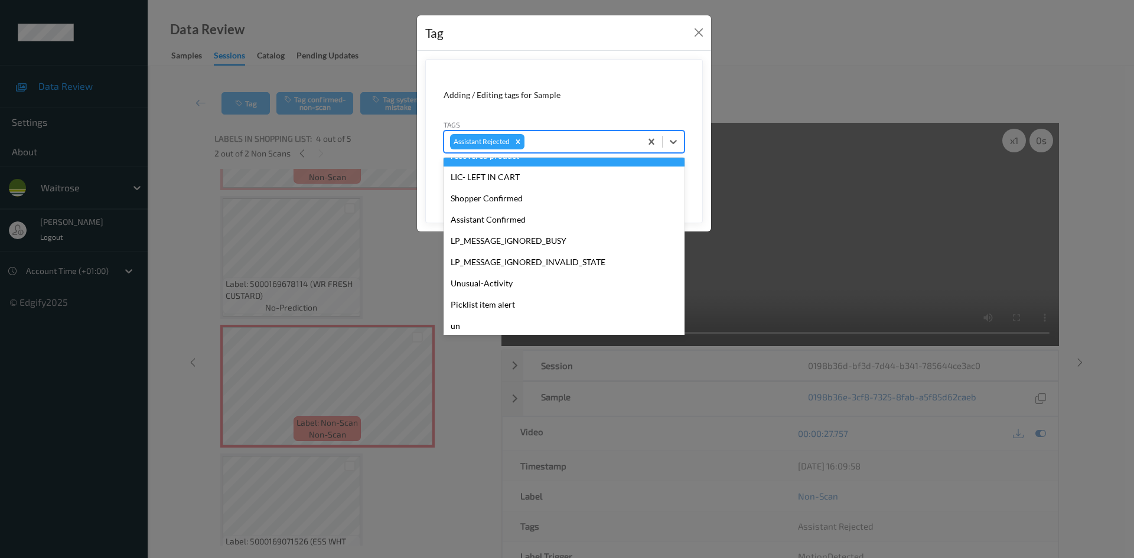
scroll to position [236, 0]
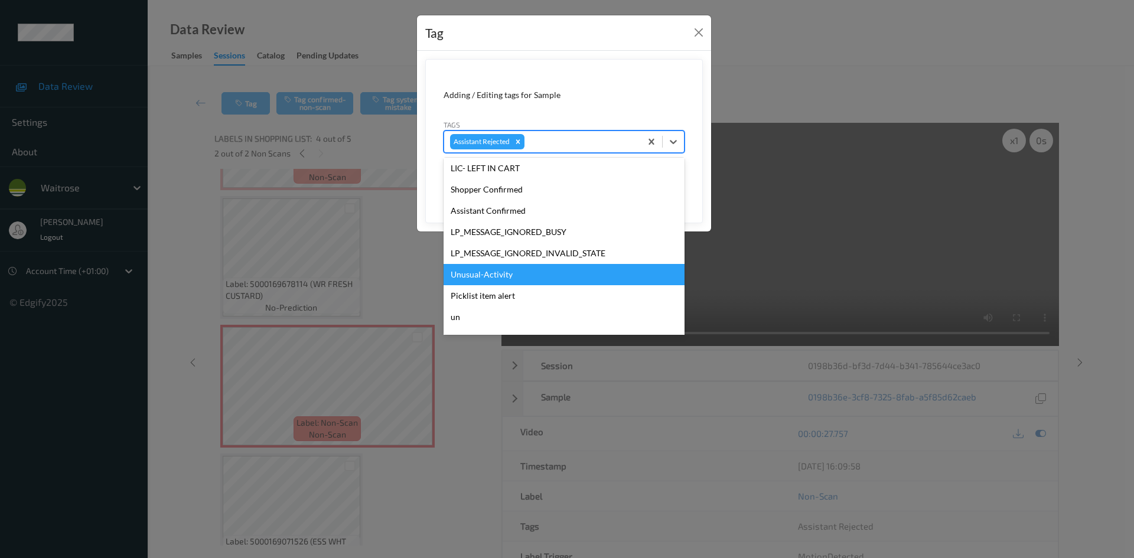
click at [509, 280] on div "Unusual-Activity" at bounding box center [564, 274] width 241 height 21
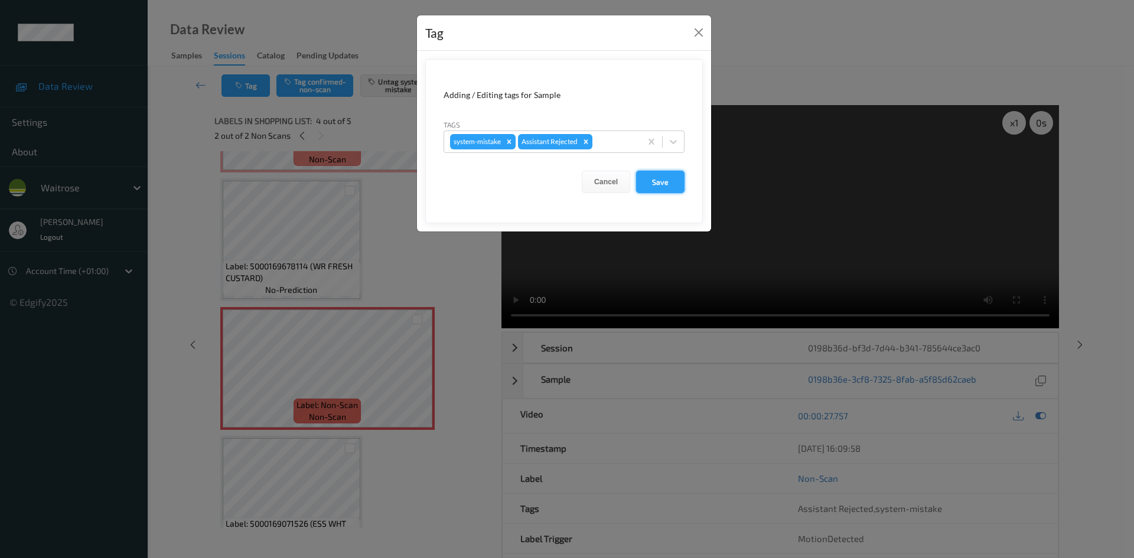
click at [676, 181] on button "Save" at bounding box center [660, 182] width 48 height 22
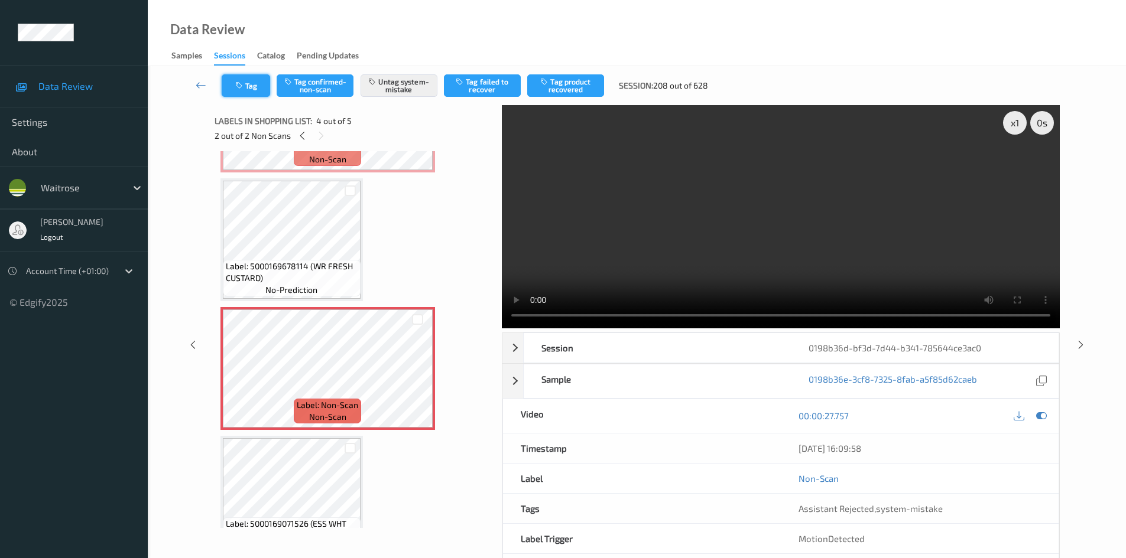
click at [252, 80] on button "Tag" at bounding box center [246, 85] width 48 height 22
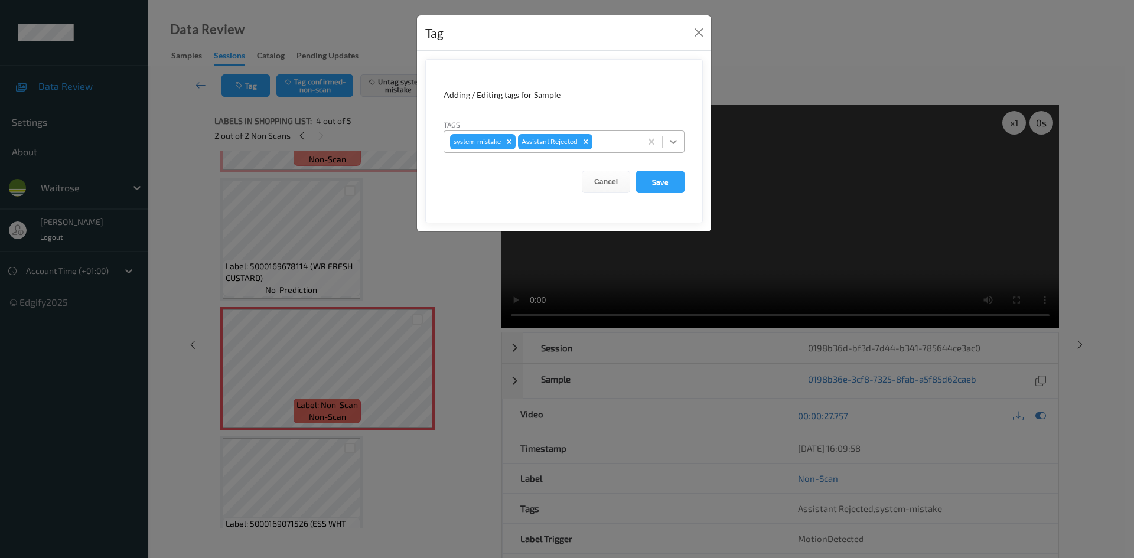
click at [678, 142] on icon at bounding box center [674, 142] width 12 height 12
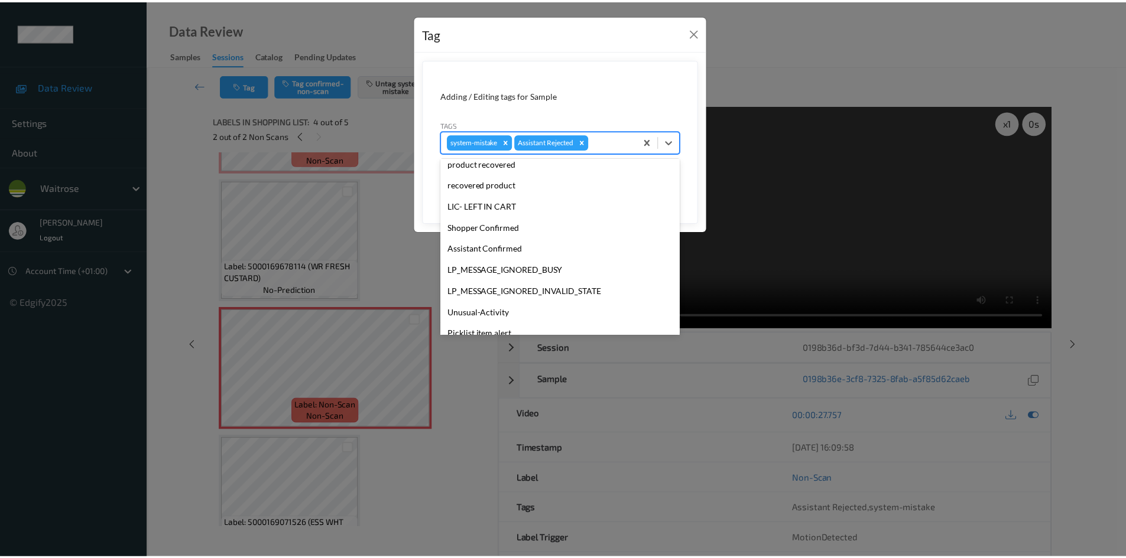
scroll to position [232, 0]
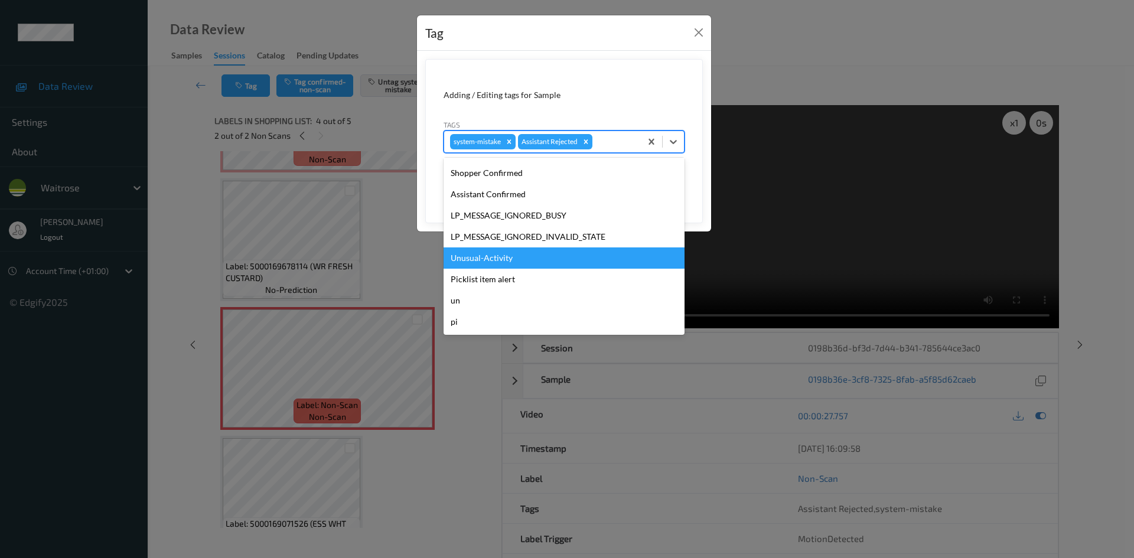
click at [513, 262] on div "Unusual-Activity" at bounding box center [564, 258] width 241 height 21
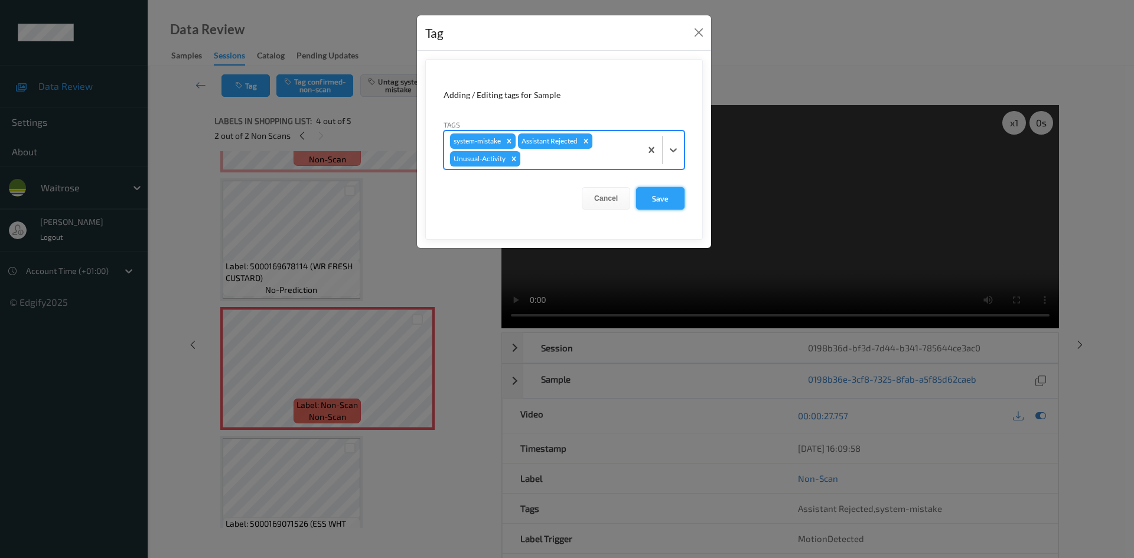
click at [653, 207] on button "Save" at bounding box center [660, 198] width 48 height 22
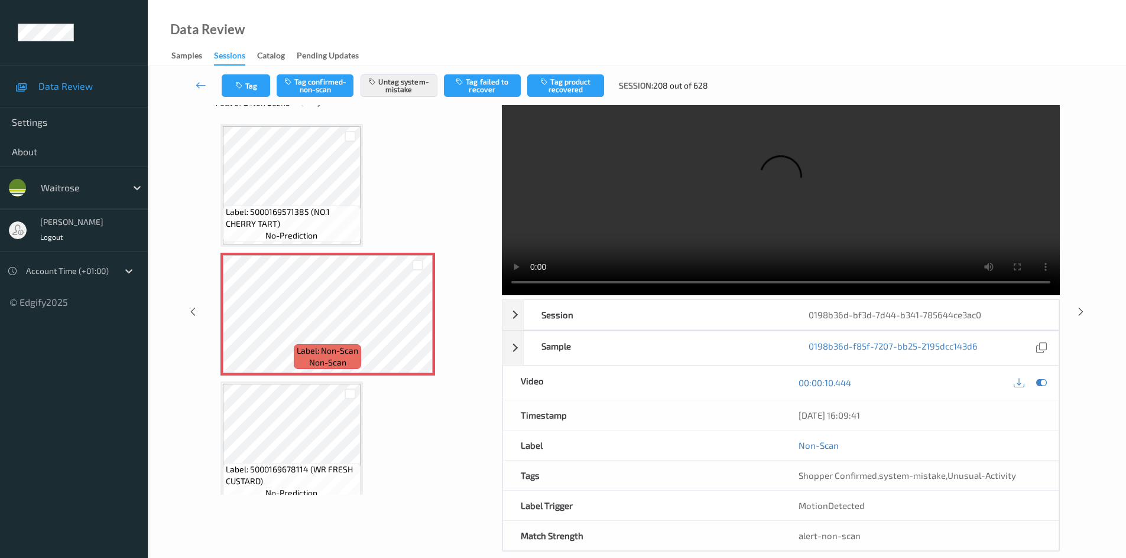
scroll to position [51, 0]
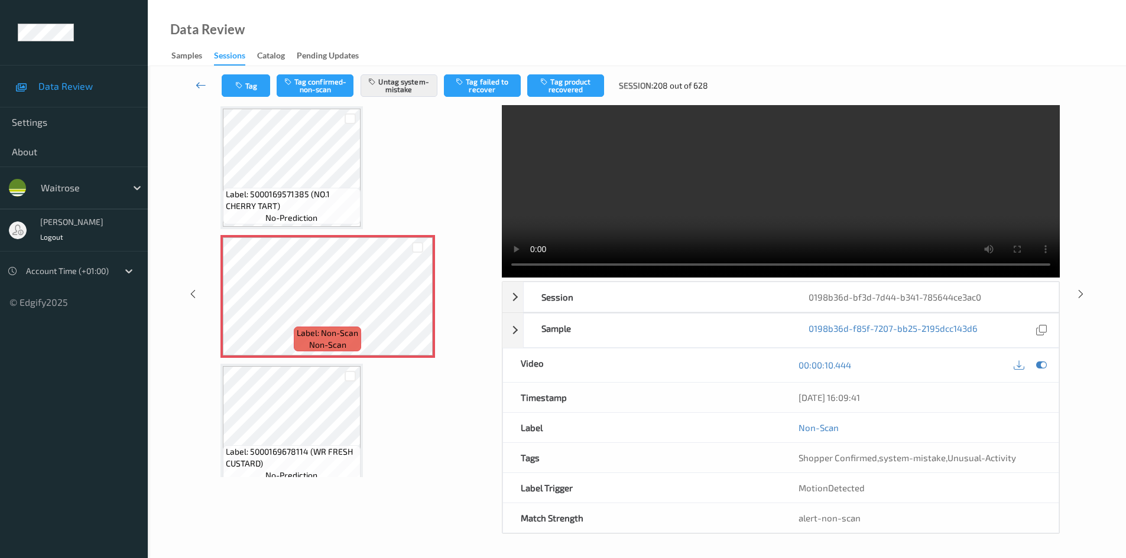
click at [196, 76] on link at bounding box center [200, 85] width 41 height 22
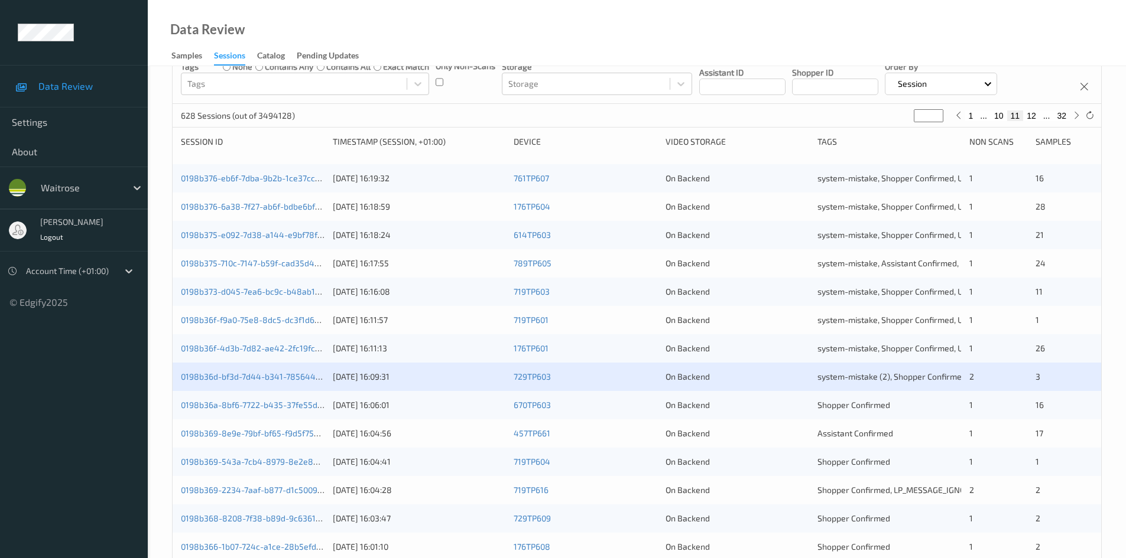
scroll to position [331, 0]
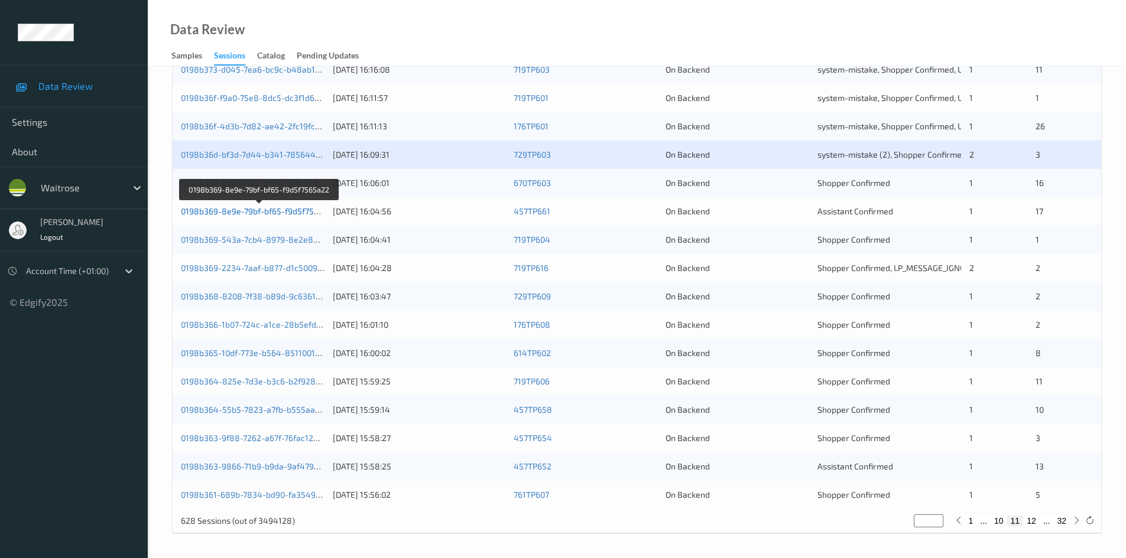
click at [271, 210] on link "0198b369-8e9e-79bf-bf65-f9d5f7565a22" at bounding box center [259, 211] width 157 height 10
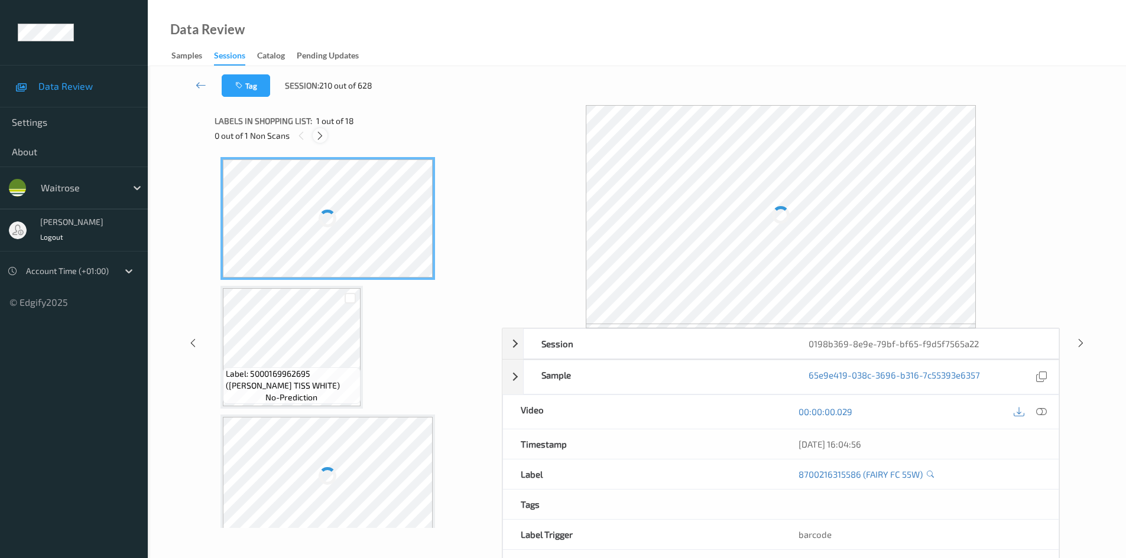
click at [322, 134] on icon at bounding box center [320, 136] width 10 height 11
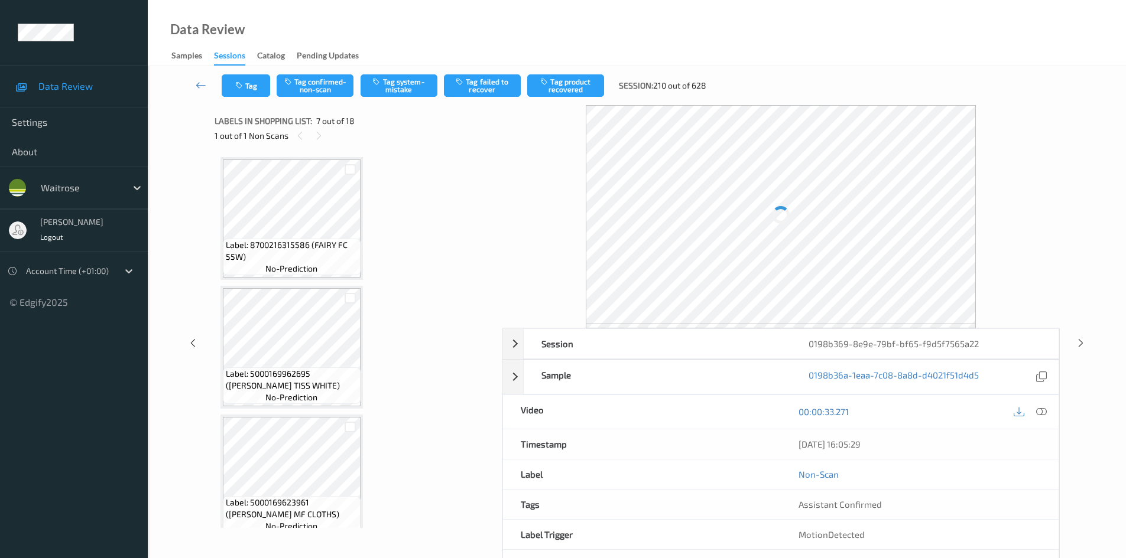
scroll to position [650, 0]
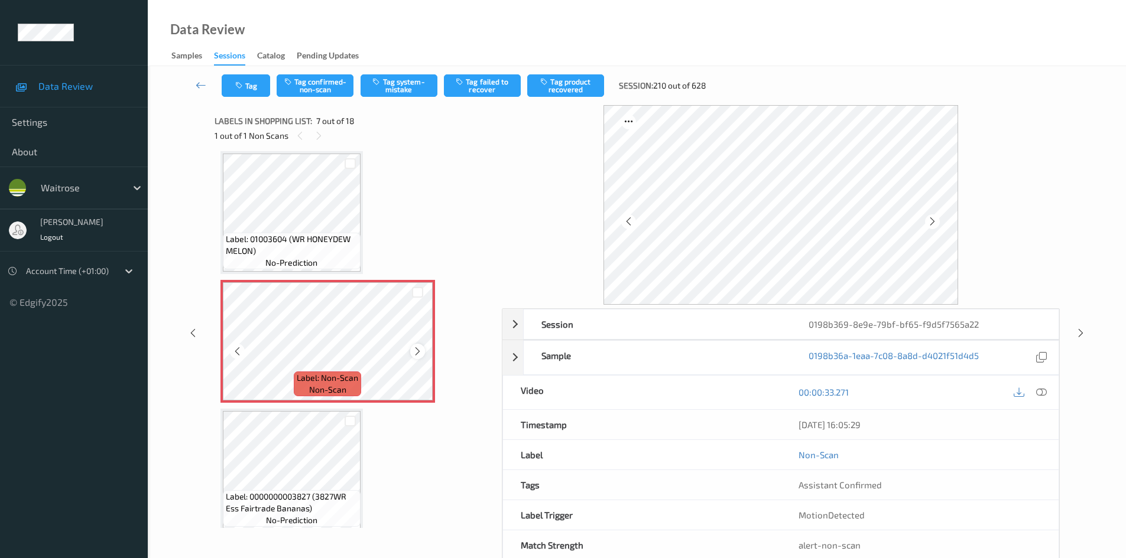
click at [420, 347] on icon at bounding box center [417, 351] width 10 height 11
click at [1043, 392] on icon at bounding box center [1041, 392] width 11 height 11
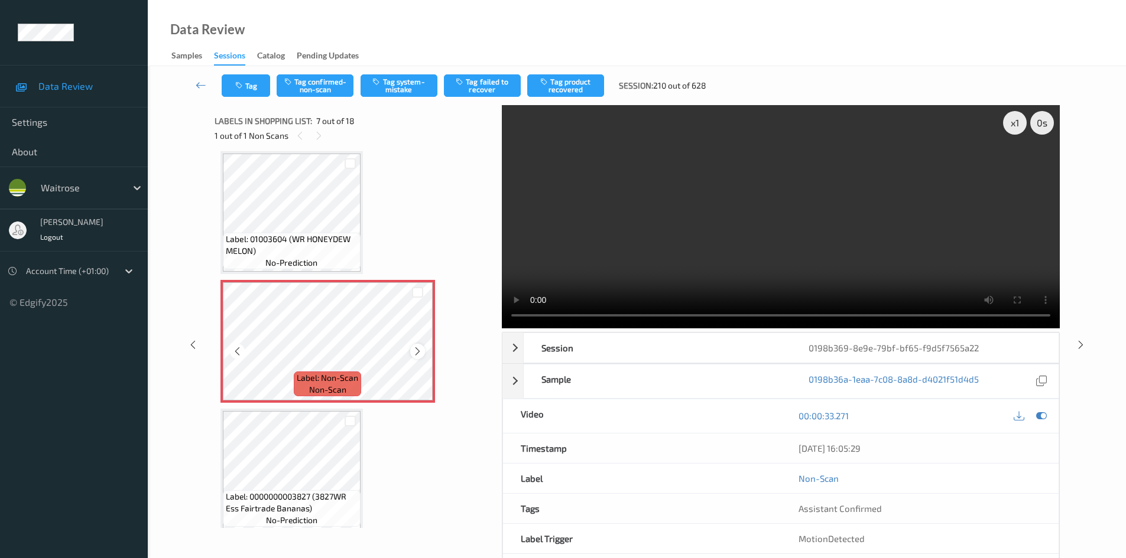
click at [419, 350] on icon at bounding box center [417, 351] width 10 height 11
click at [420, 354] on icon at bounding box center [417, 351] width 10 height 11
click at [682, 272] on video at bounding box center [781, 216] width 558 height 223
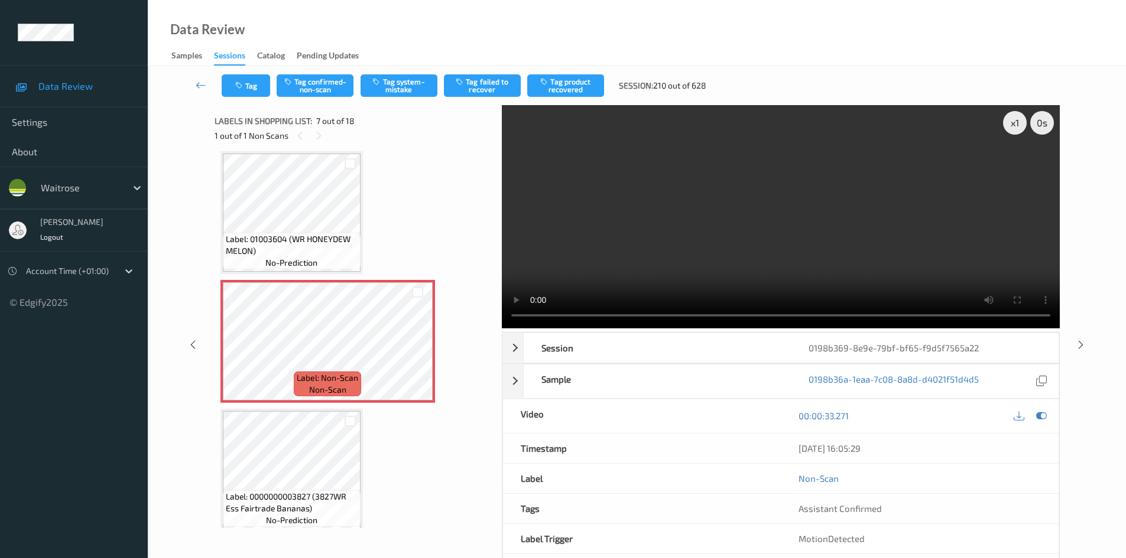
click at [636, 268] on video at bounding box center [781, 216] width 558 height 223
click at [724, 245] on video at bounding box center [781, 216] width 558 height 223
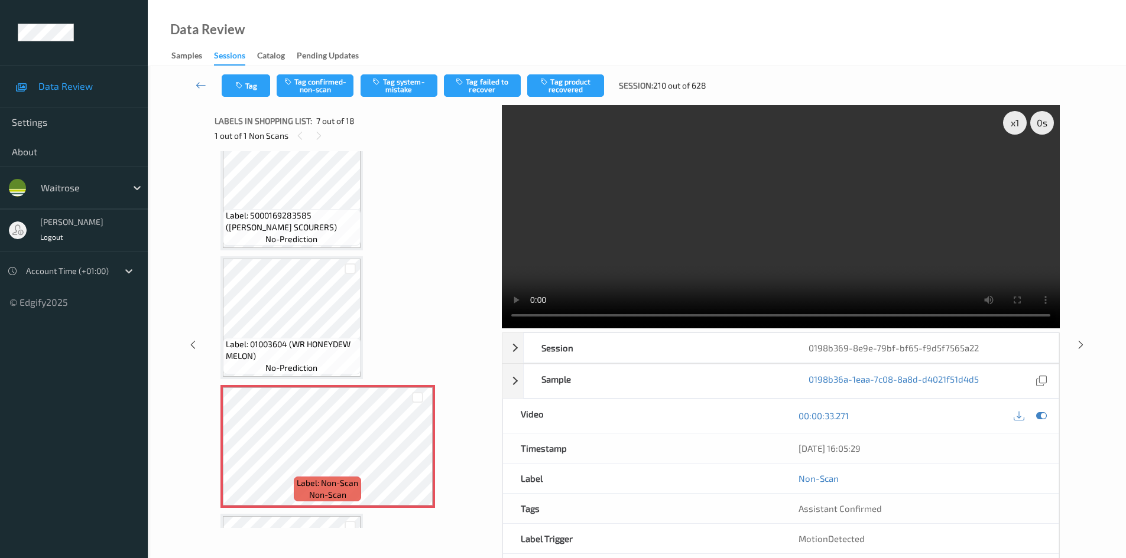
scroll to position [591, 0]
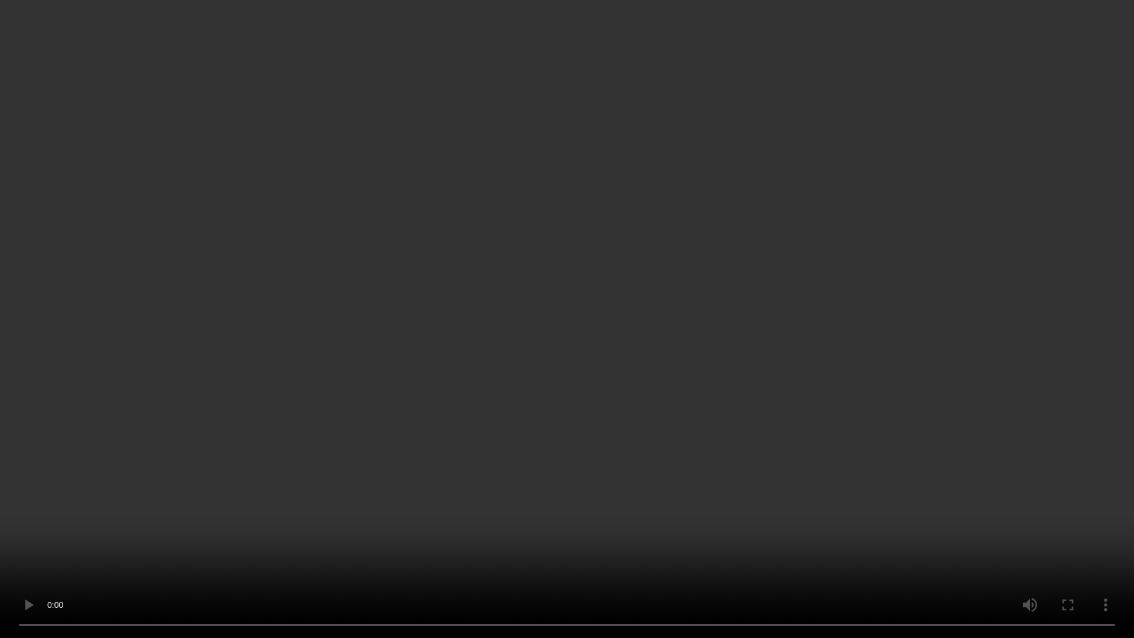
click at [693, 423] on video at bounding box center [567, 319] width 1134 height 638
click at [785, 428] on video at bounding box center [567, 319] width 1134 height 638
click at [812, 404] on video at bounding box center [567, 319] width 1134 height 638
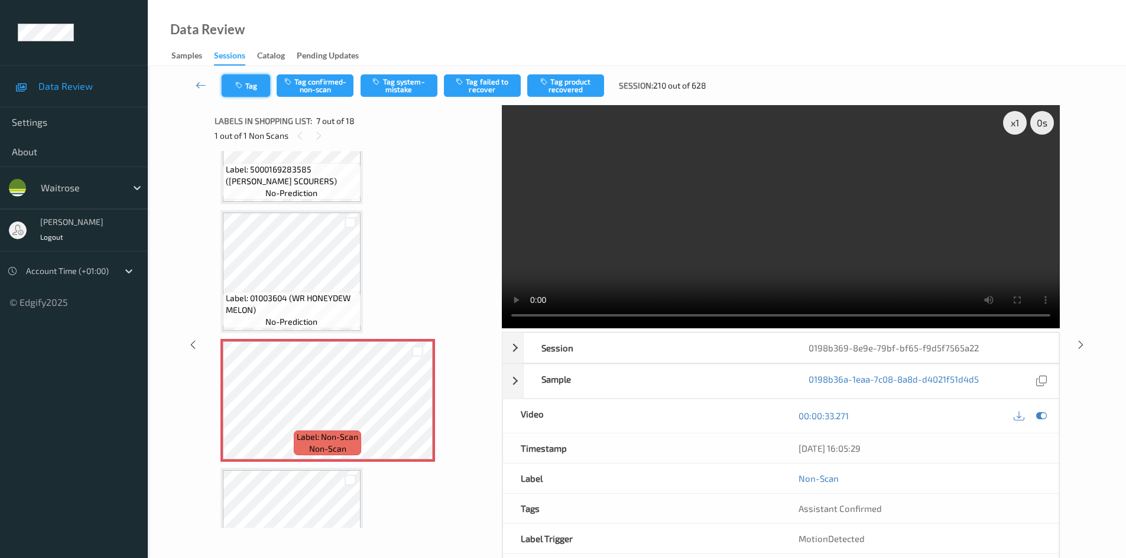
click at [248, 84] on button "Tag" at bounding box center [246, 85] width 48 height 22
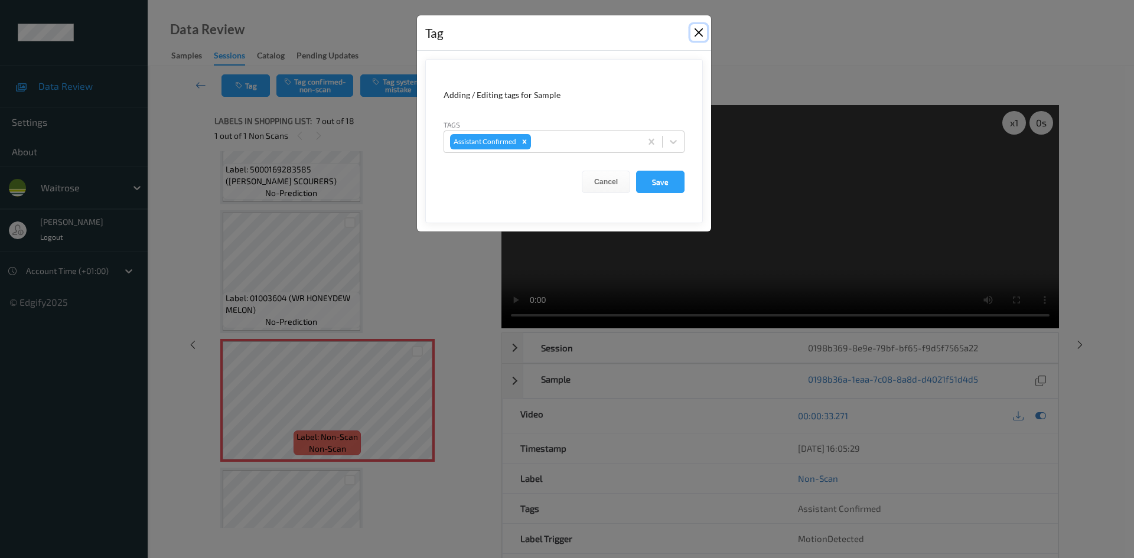
click at [700, 34] on button "Close" at bounding box center [699, 32] width 17 height 17
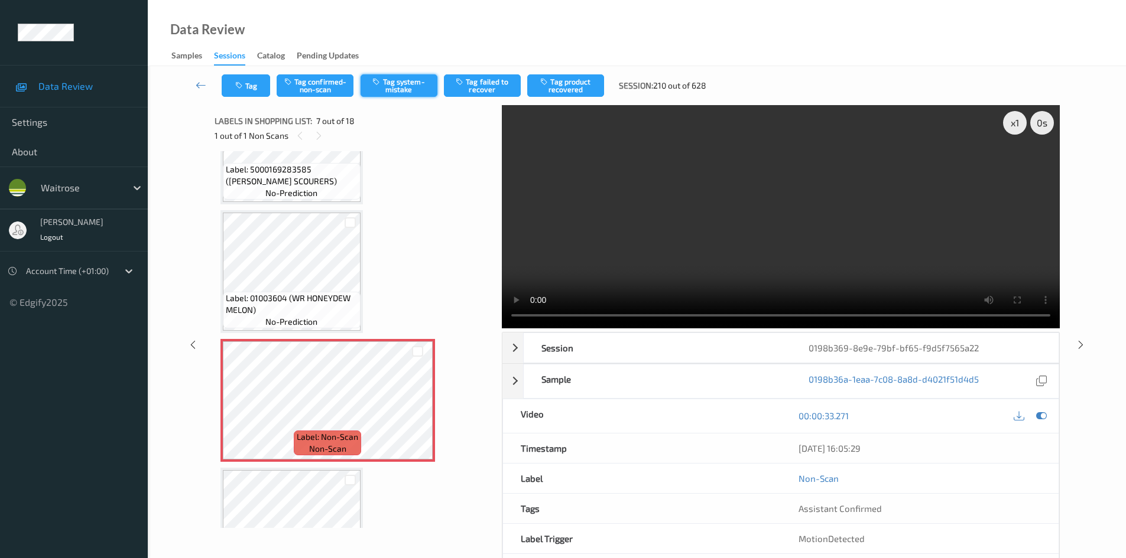
click at [418, 84] on button "Tag system-mistake" at bounding box center [398, 85] width 77 height 22
click at [413, 85] on button "Tag system-mistake" at bounding box center [398, 85] width 77 height 22
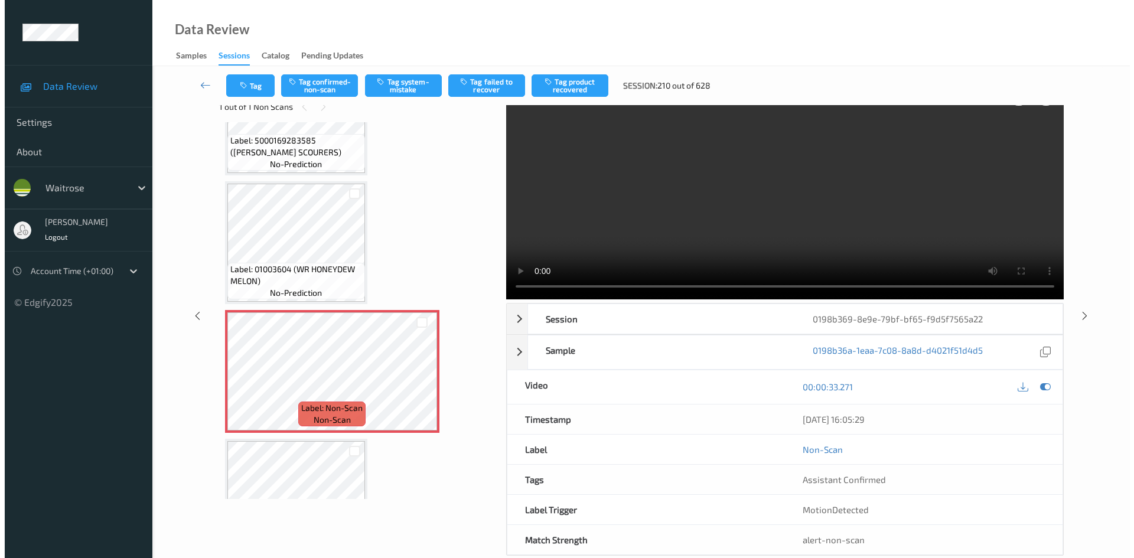
scroll to position [0, 0]
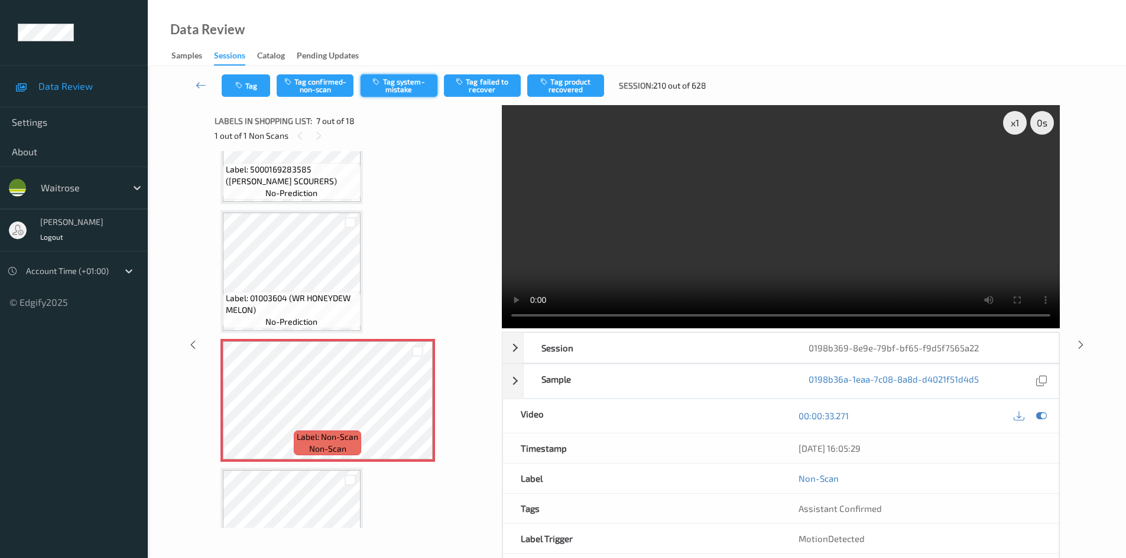
click at [405, 80] on div "Tag Tag confirmed-non-scan Tag system-mistake Tag failed to recover Tag product…" at bounding box center [636, 325] width 929 height 519
click at [255, 84] on button "Tag" at bounding box center [246, 85] width 48 height 22
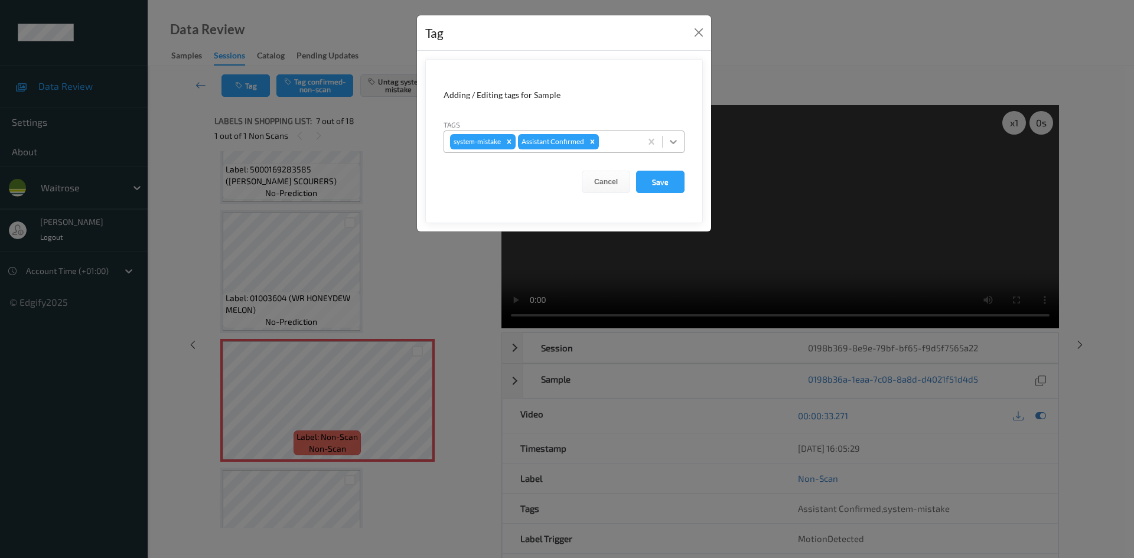
click at [675, 144] on icon at bounding box center [674, 142] width 12 height 12
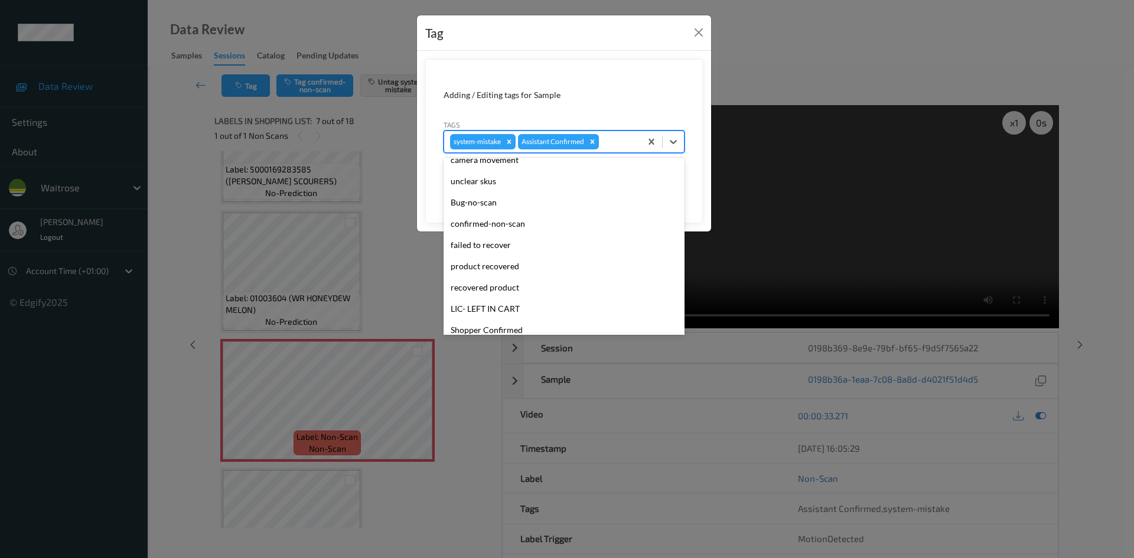
scroll to position [177, 0]
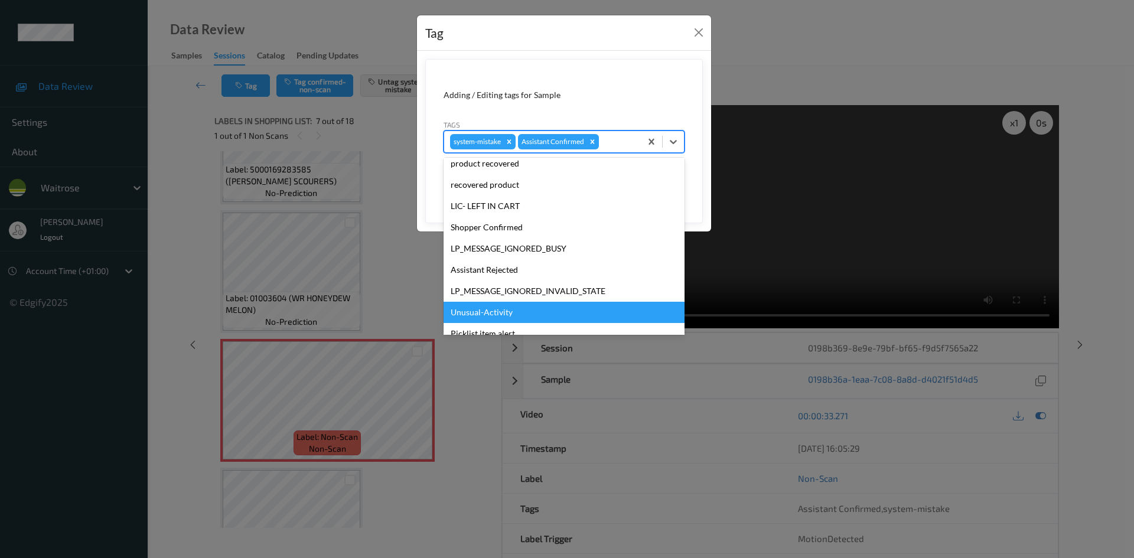
click at [486, 315] on div "Unusual-Activity" at bounding box center [564, 312] width 241 height 21
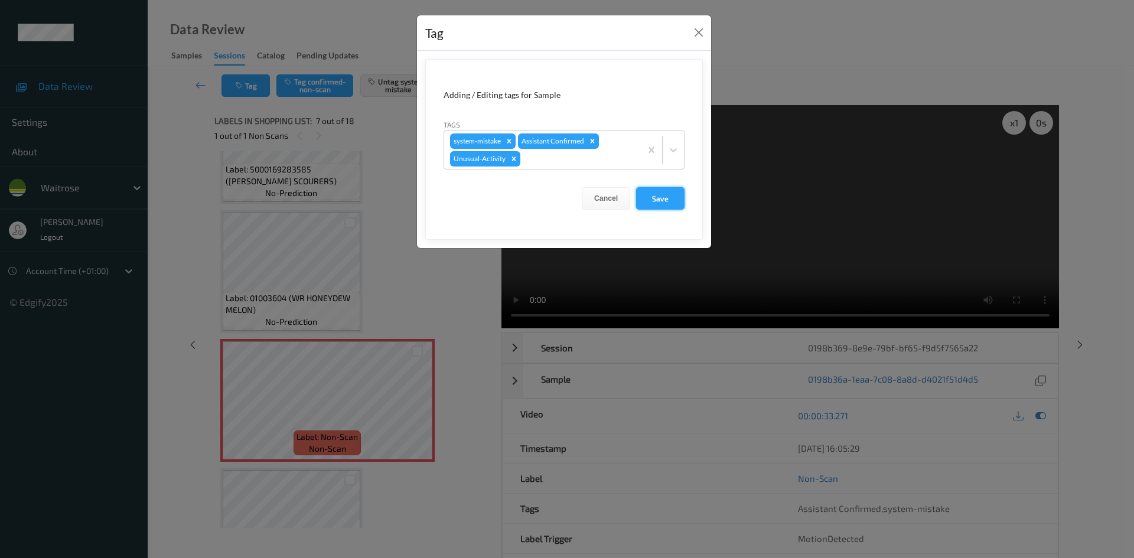
click at [665, 194] on button "Save" at bounding box center [660, 198] width 48 height 22
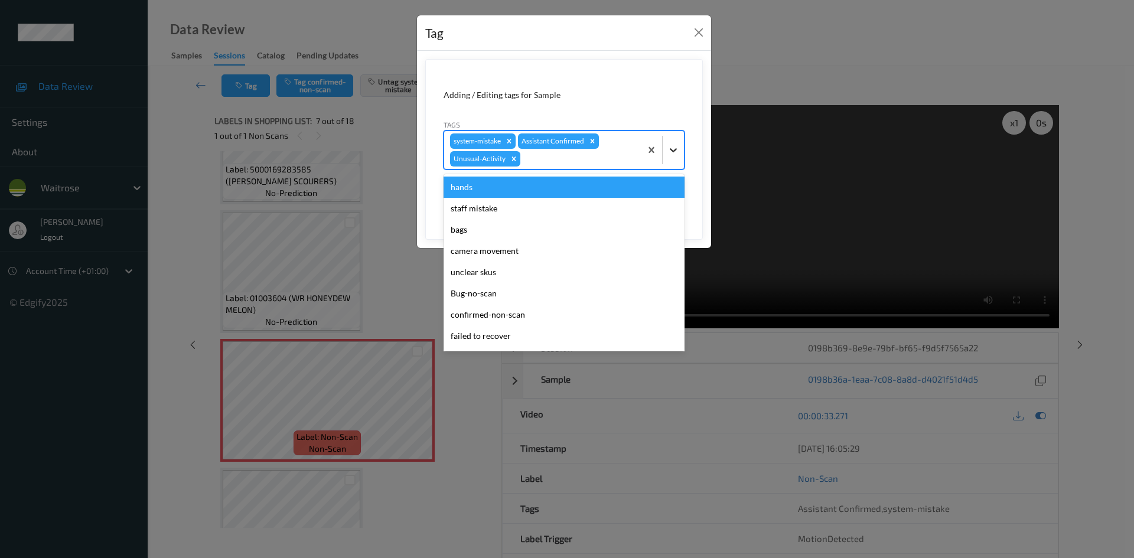
click at [676, 152] on icon at bounding box center [674, 150] width 12 height 12
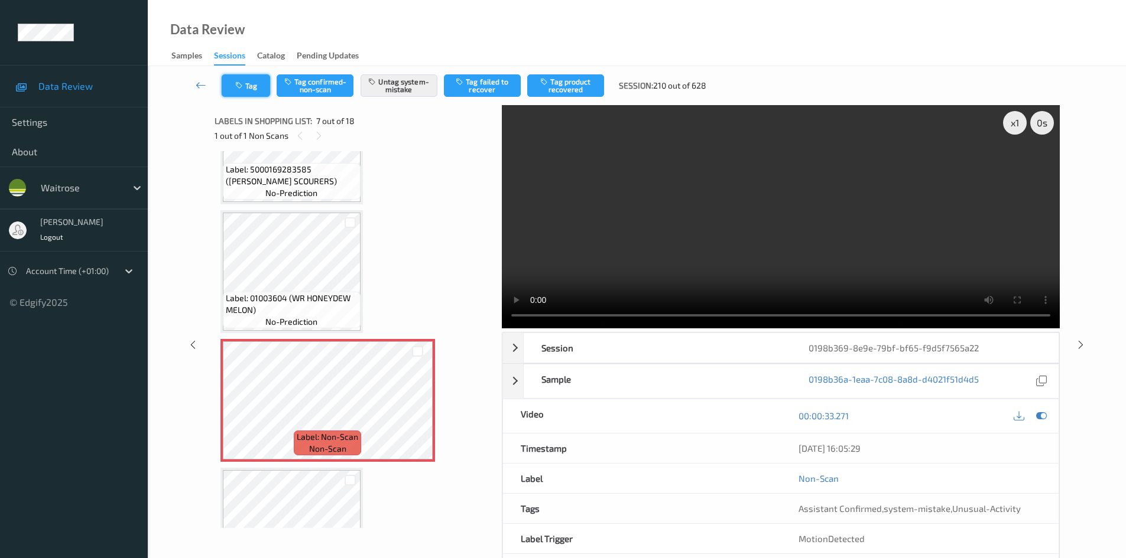
click at [261, 87] on button "Tag" at bounding box center [246, 85] width 48 height 22
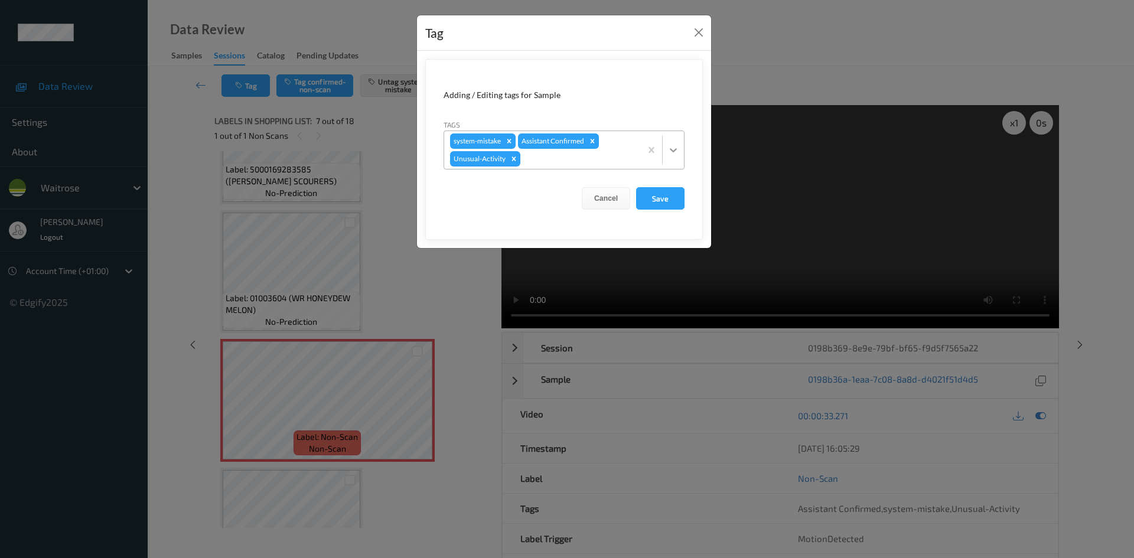
drag, startPoint x: 672, startPoint y: 151, endPoint x: 661, endPoint y: 168, distance: 21.0
click at [672, 151] on icon at bounding box center [673, 150] width 7 height 4
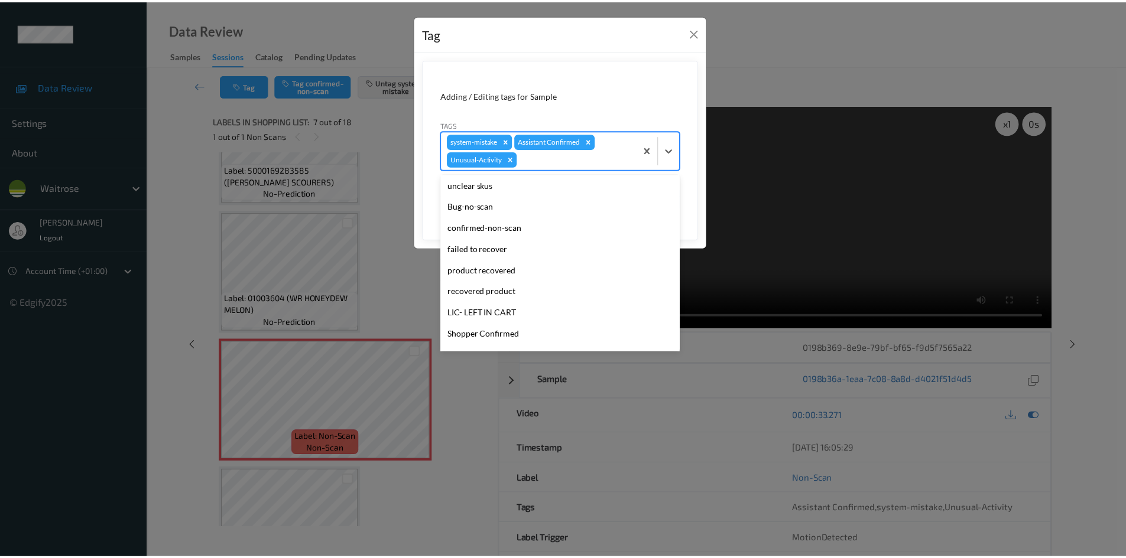
scroll to position [210, 0]
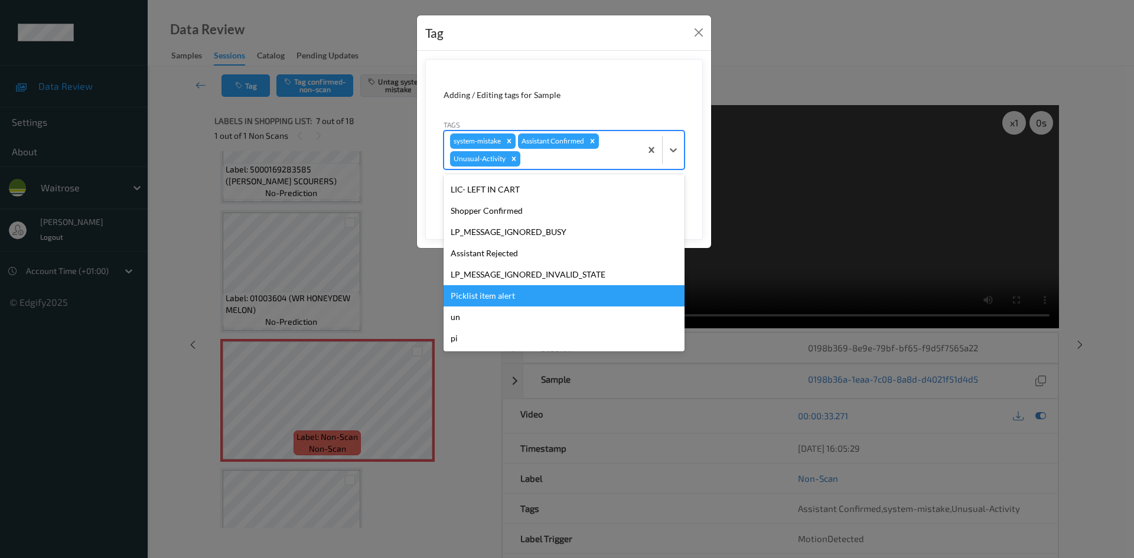
click at [481, 299] on div "Picklist item alert" at bounding box center [564, 295] width 241 height 21
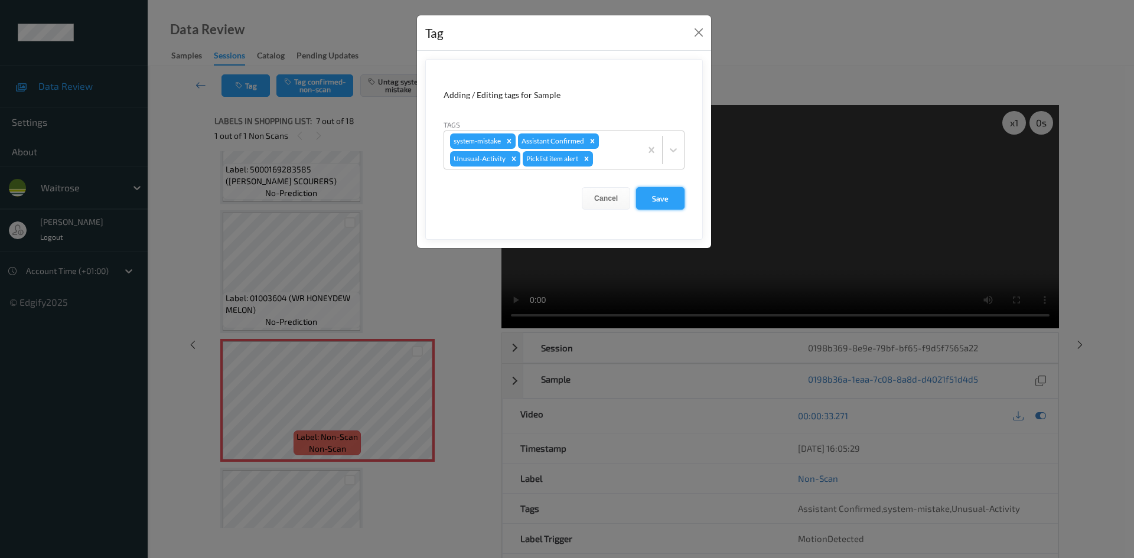
click at [663, 198] on button "Save" at bounding box center [660, 198] width 48 height 22
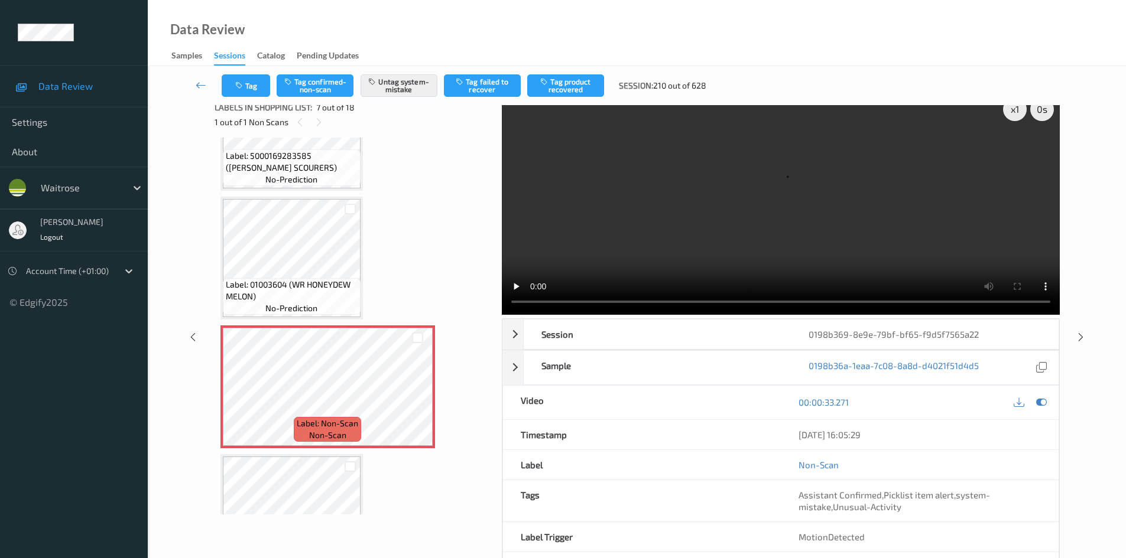
scroll to position [59, 0]
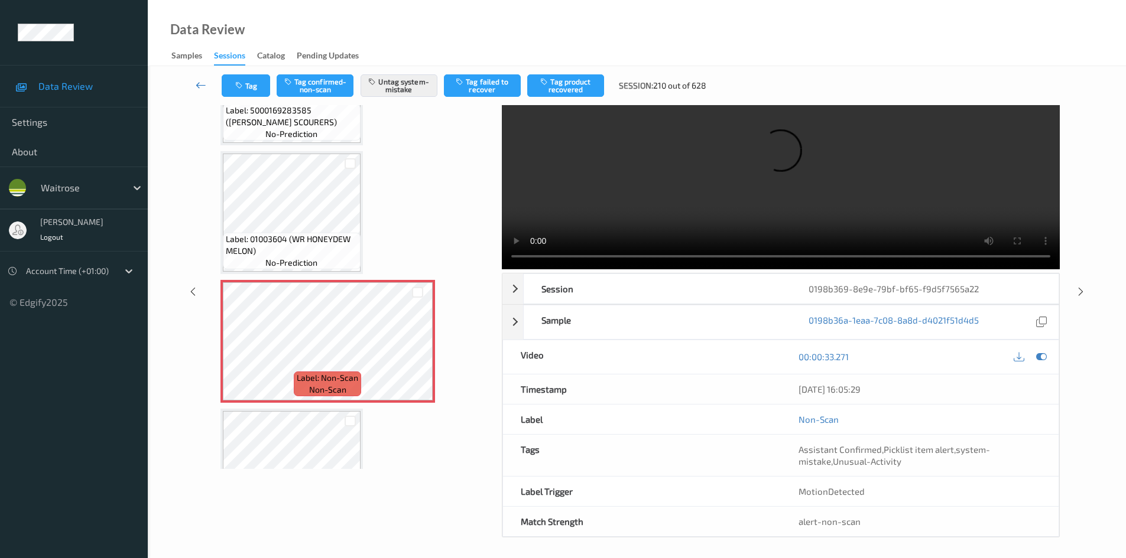
click at [196, 82] on icon at bounding box center [201, 85] width 11 height 12
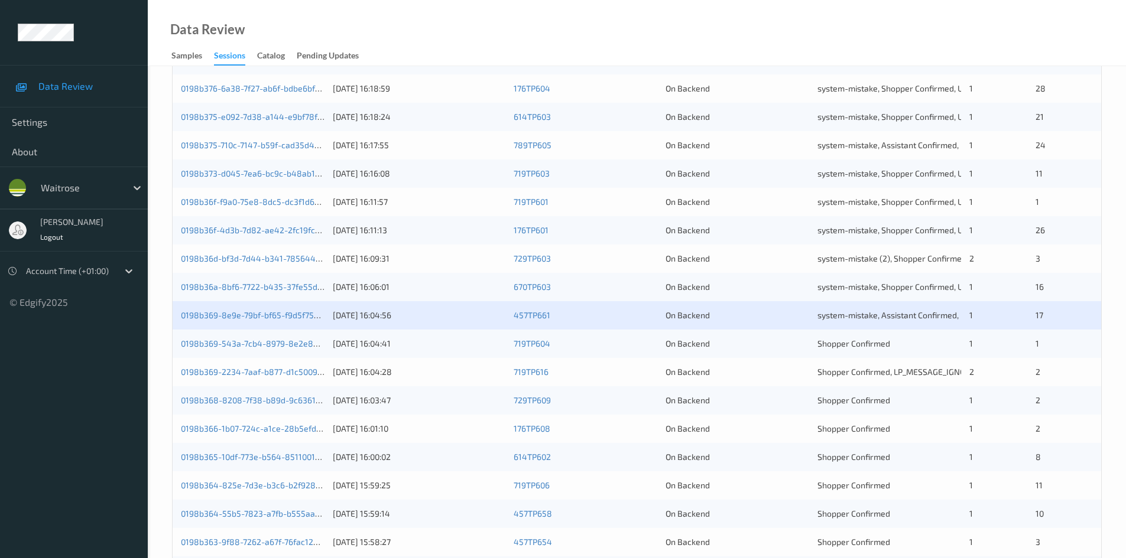
scroll to position [236, 0]
